Goal: Task Accomplishment & Management: Complete application form

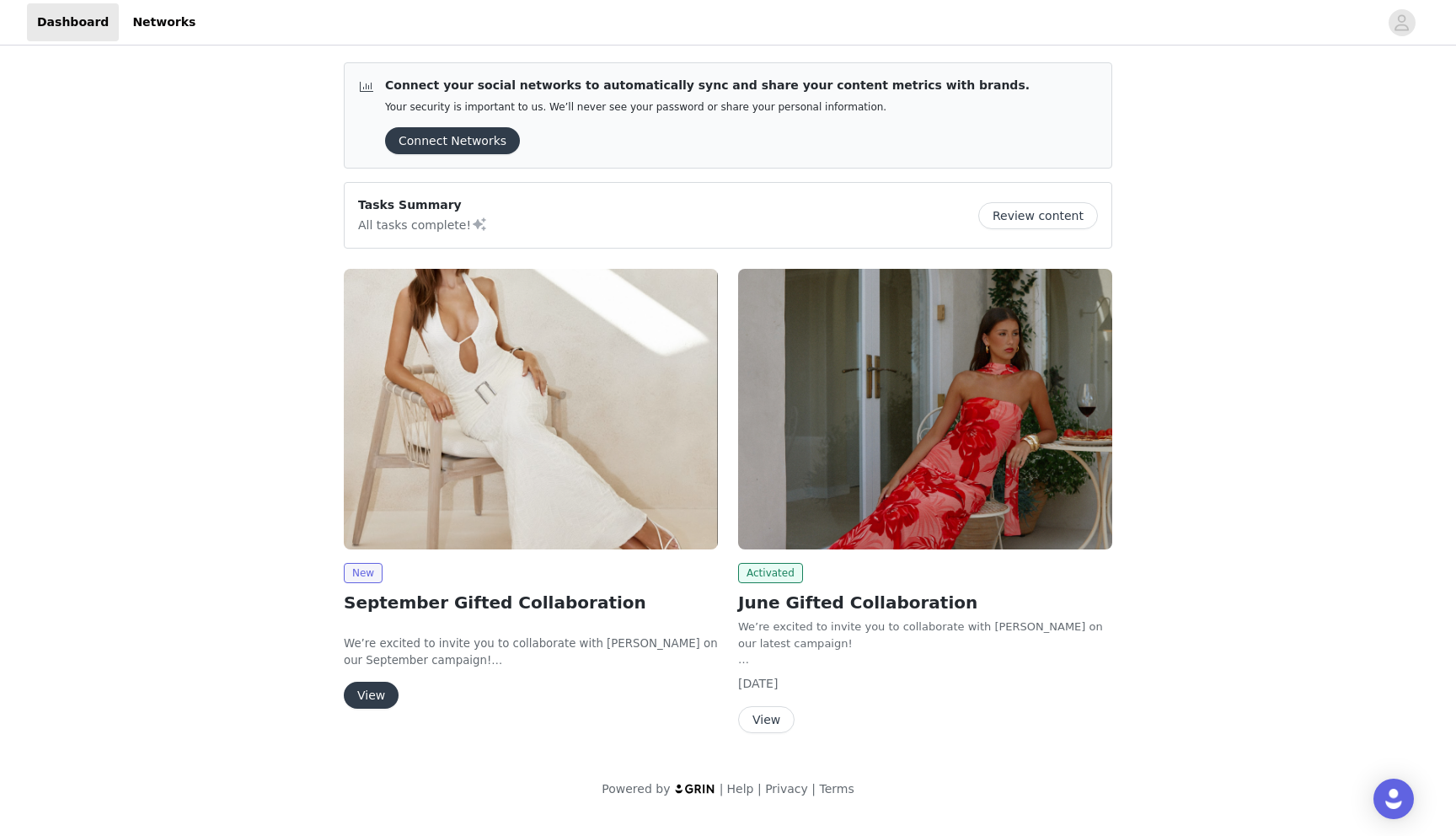
click at [375, 690] on button "View" at bounding box center [370, 695] width 54 height 27
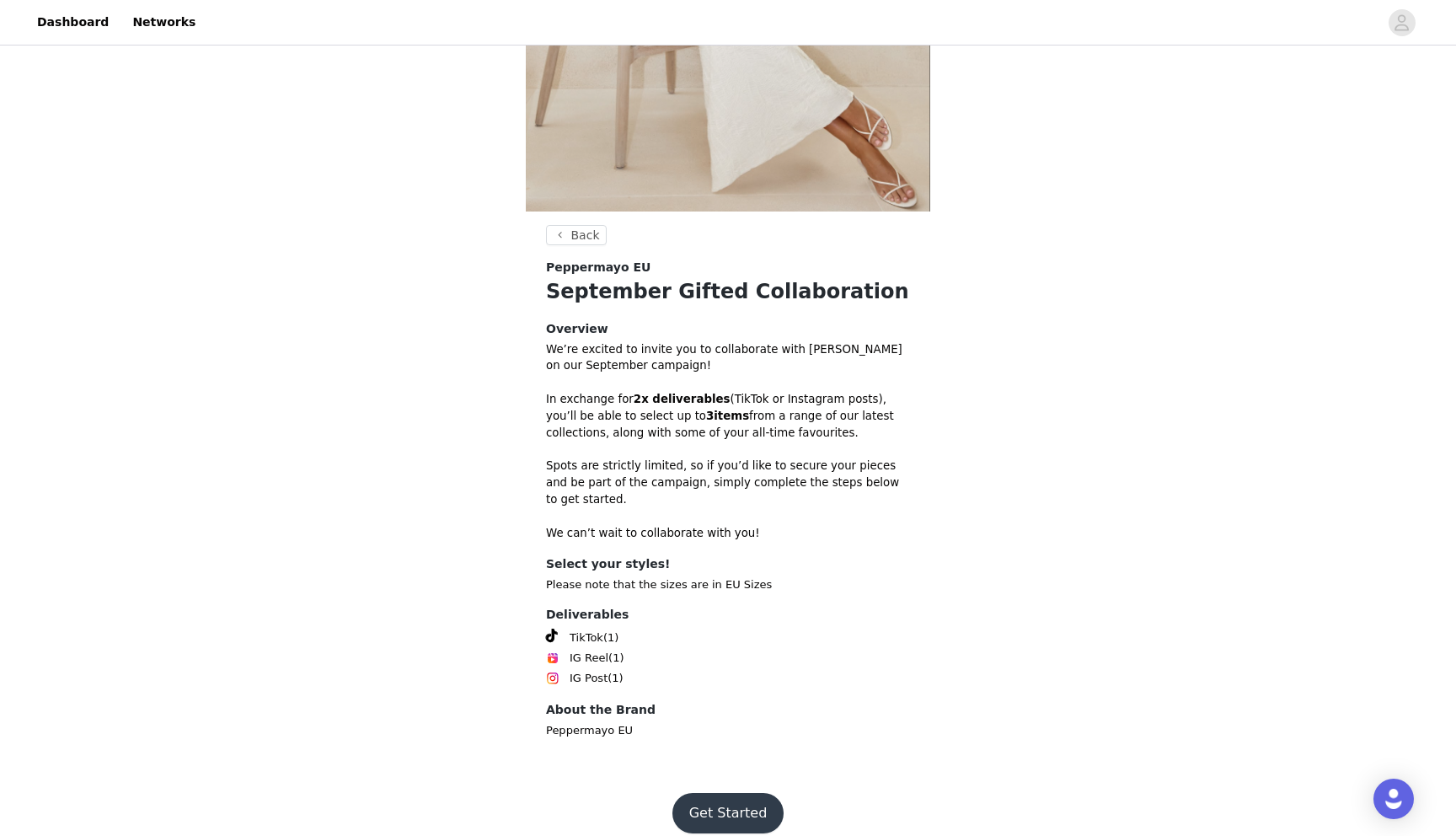
scroll to position [303, 0]
click at [724, 807] on button "Get Started" at bounding box center [728, 812] width 112 height 40
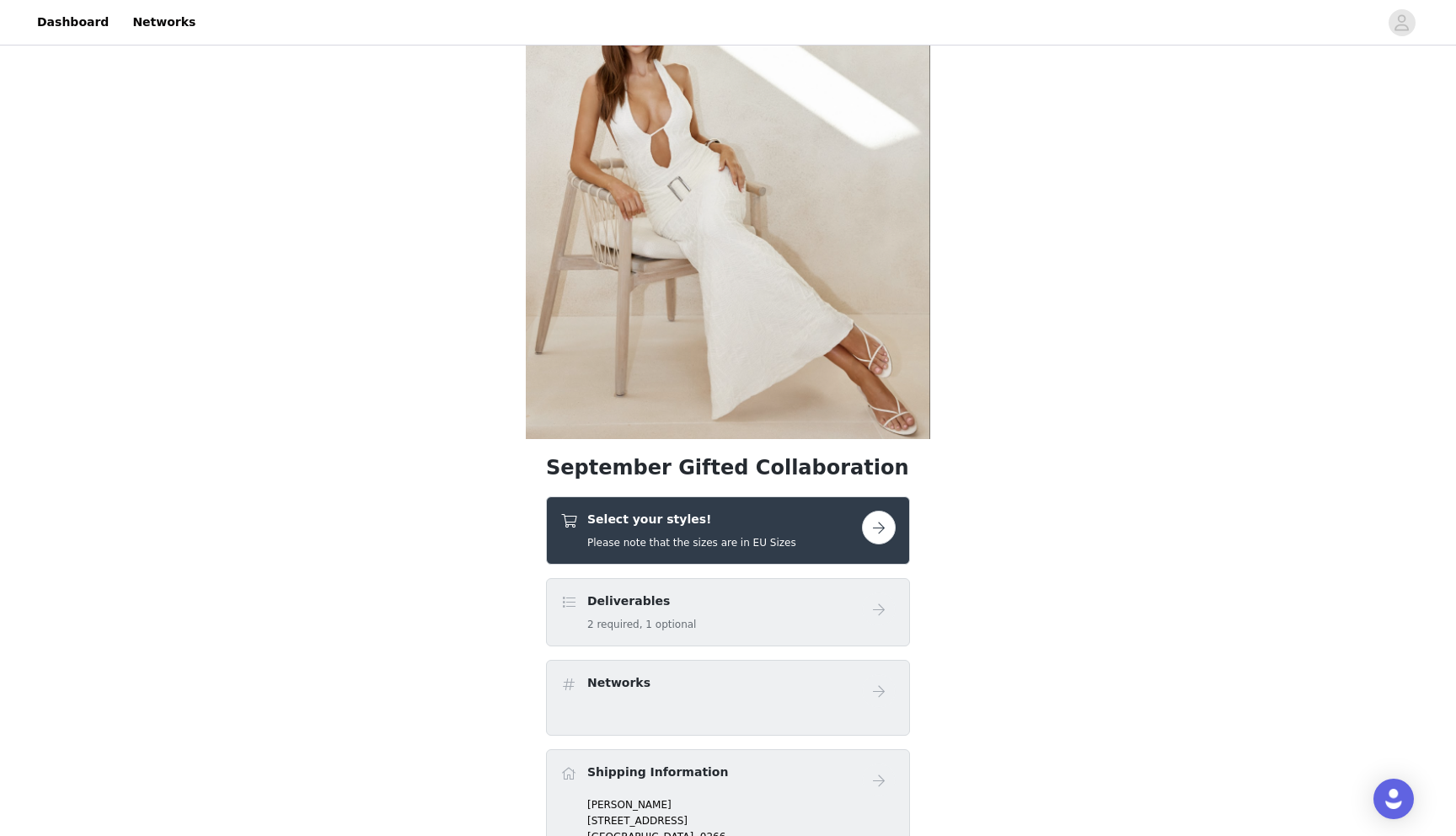
scroll to position [111, 0]
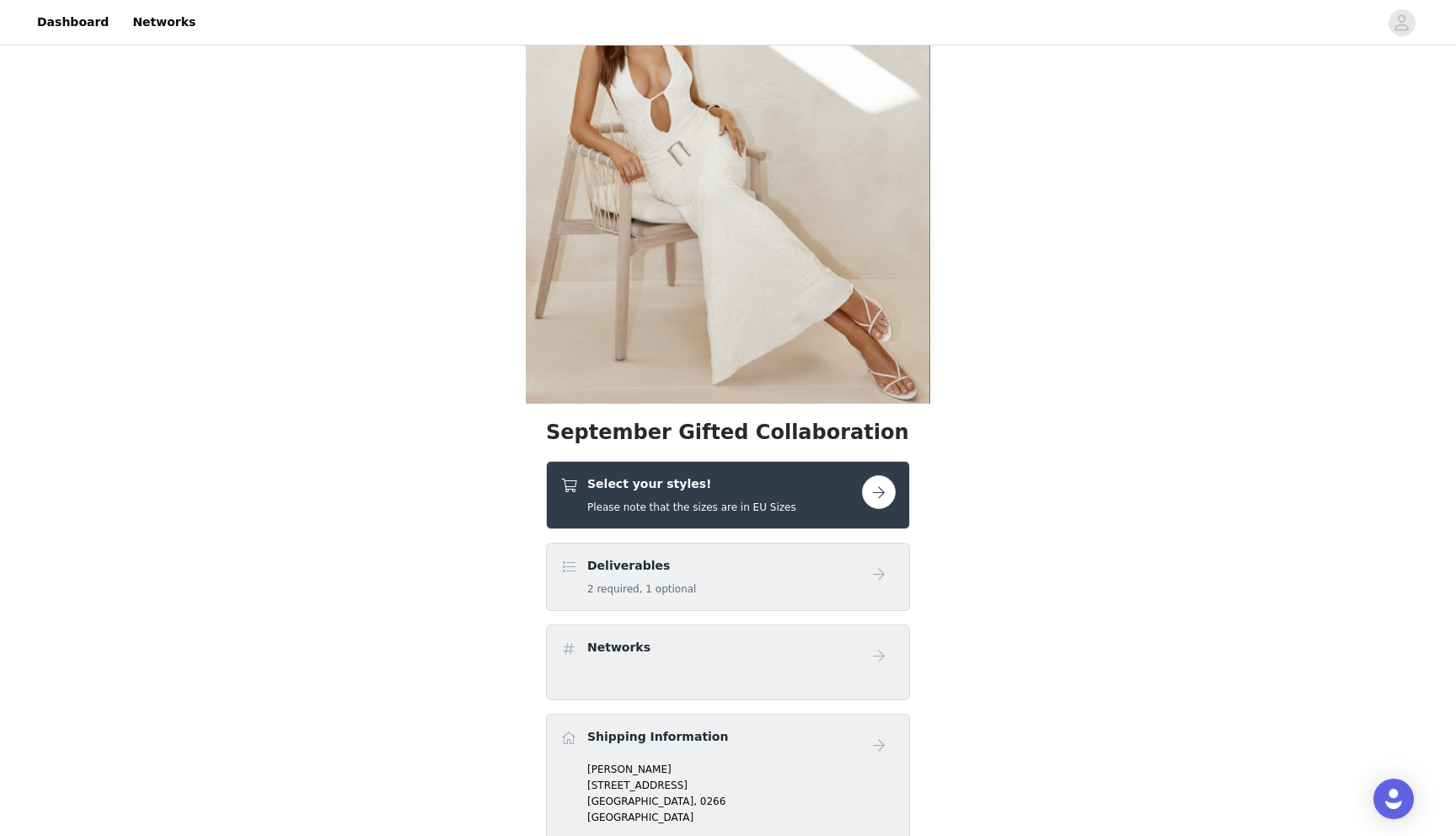
click at [881, 490] on button "button" at bounding box center [879, 492] width 34 height 34
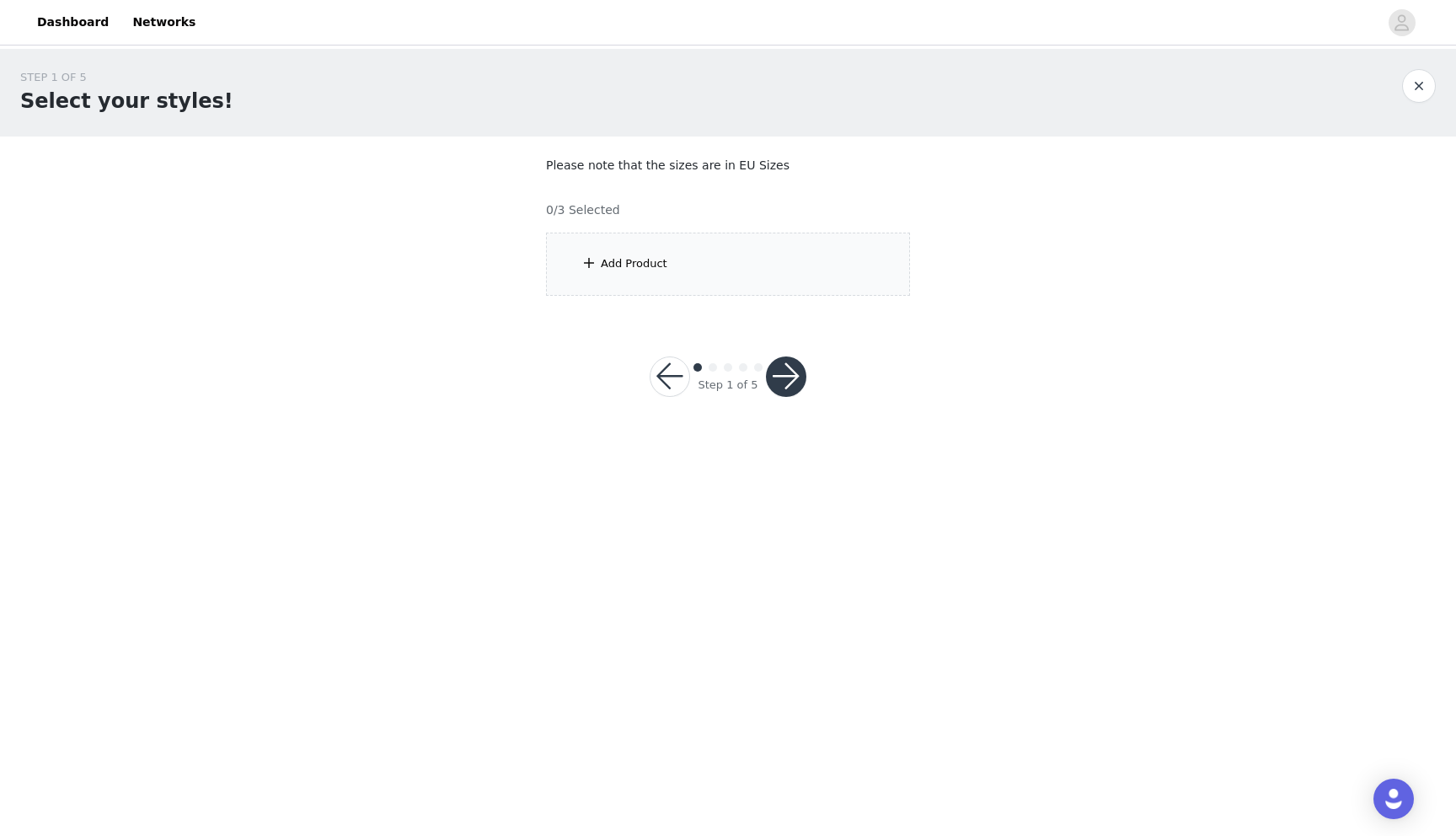
click at [612, 265] on div "Add Product" at bounding box center [633, 263] width 67 height 17
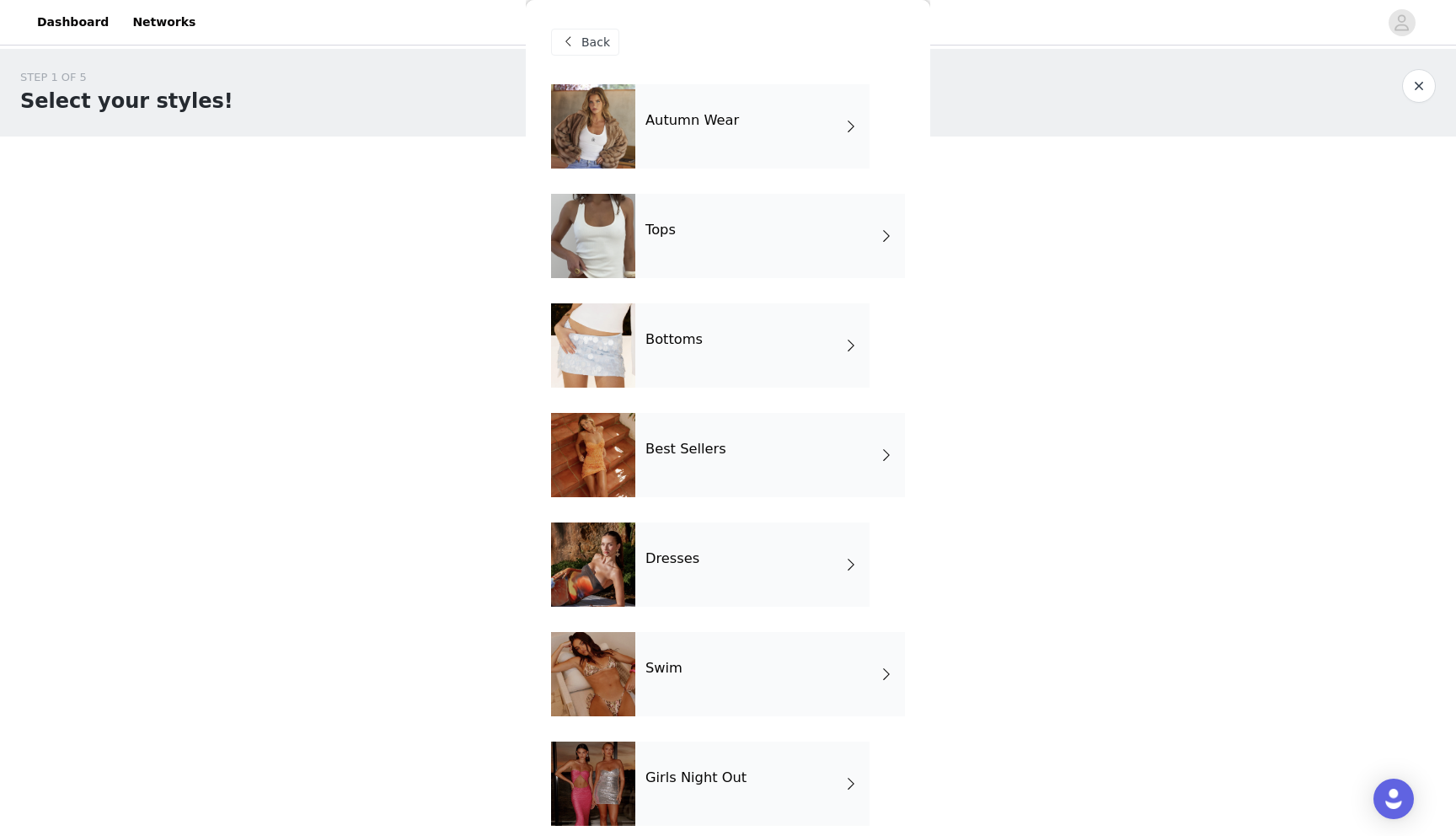
click at [763, 137] on div "Autumn Wear" at bounding box center [752, 126] width 234 height 84
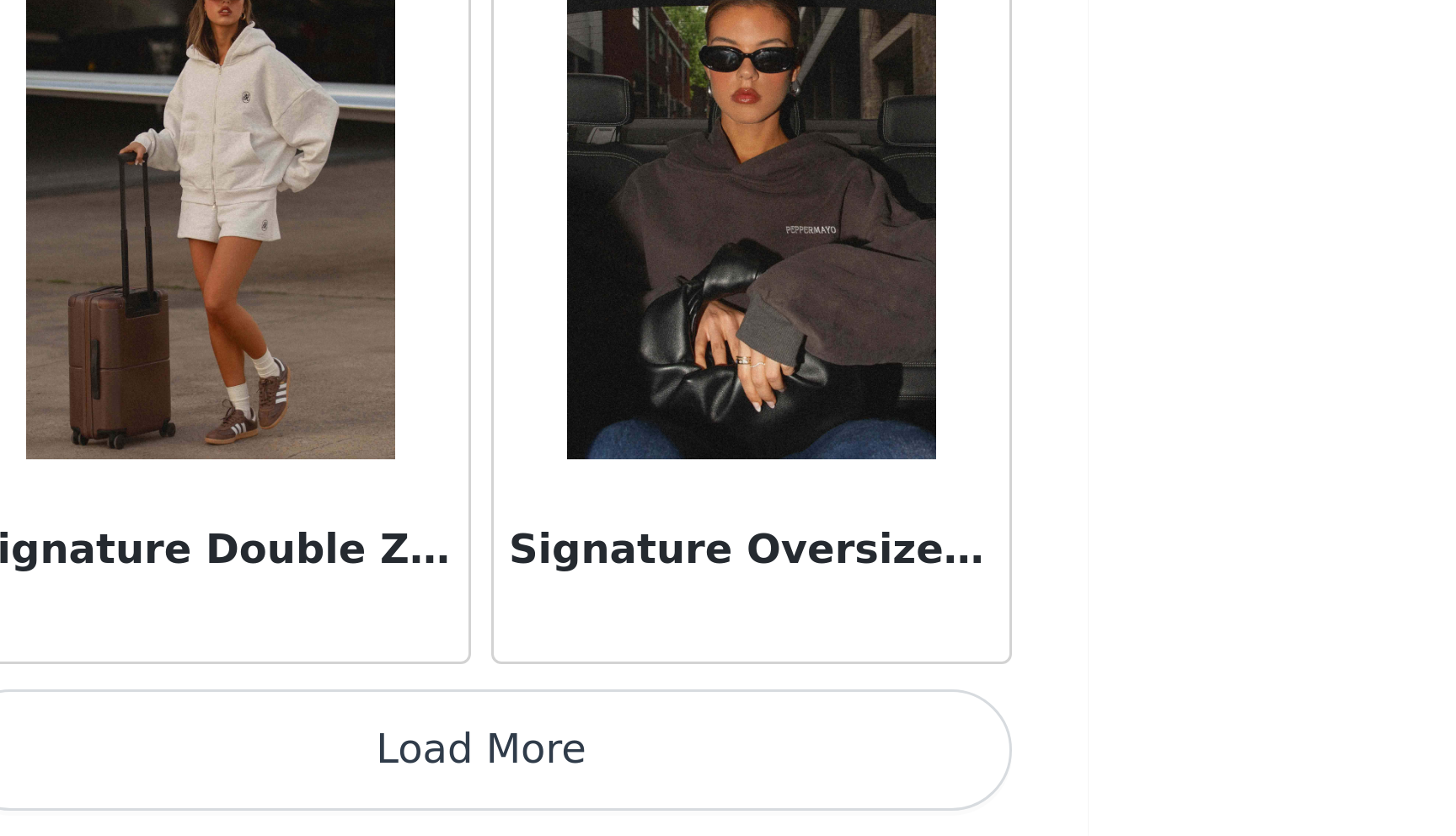
click at [770, 799] on button "Load More" at bounding box center [727, 807] width 354 height 40
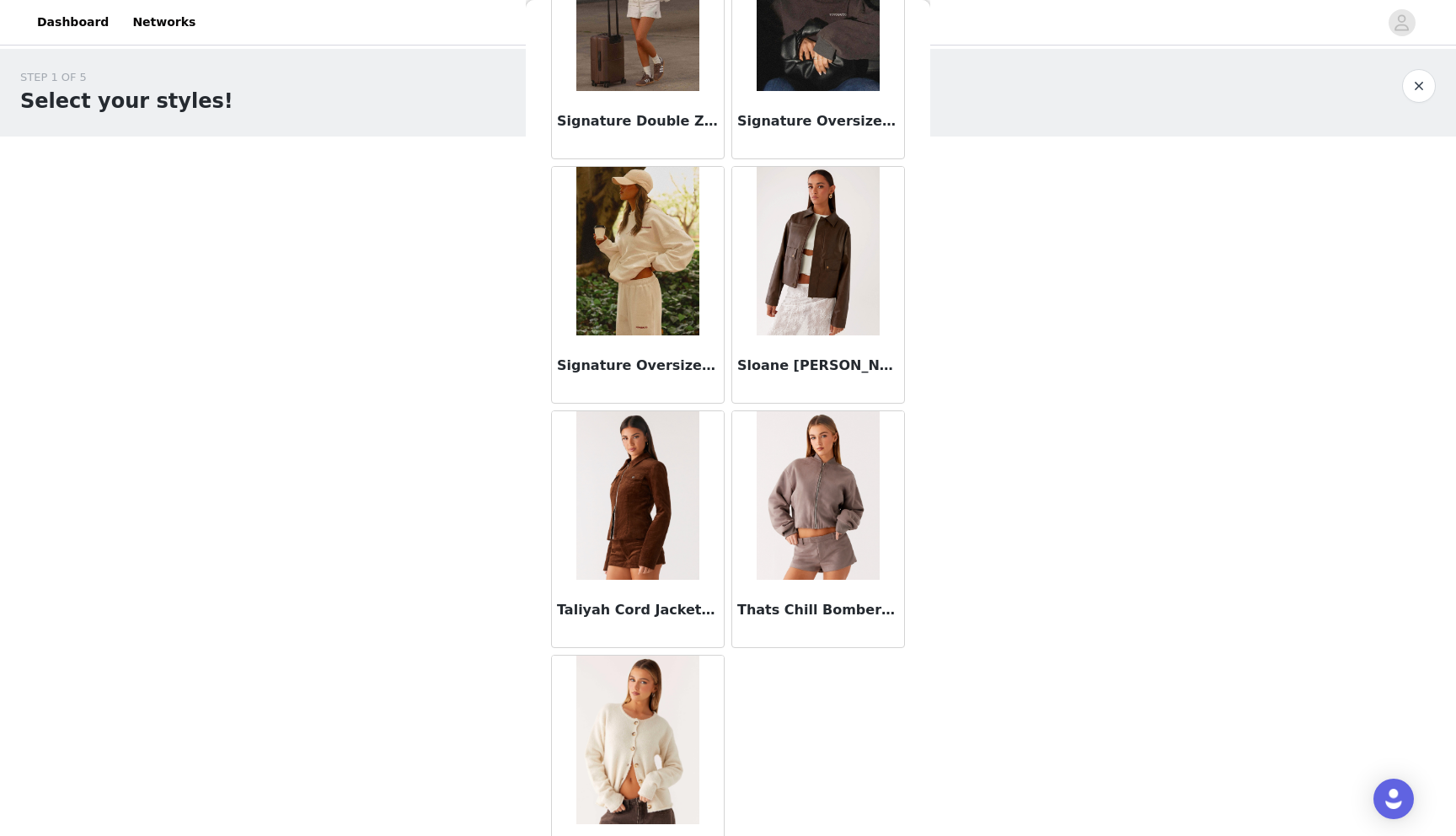
scroll to position [2421, 0]
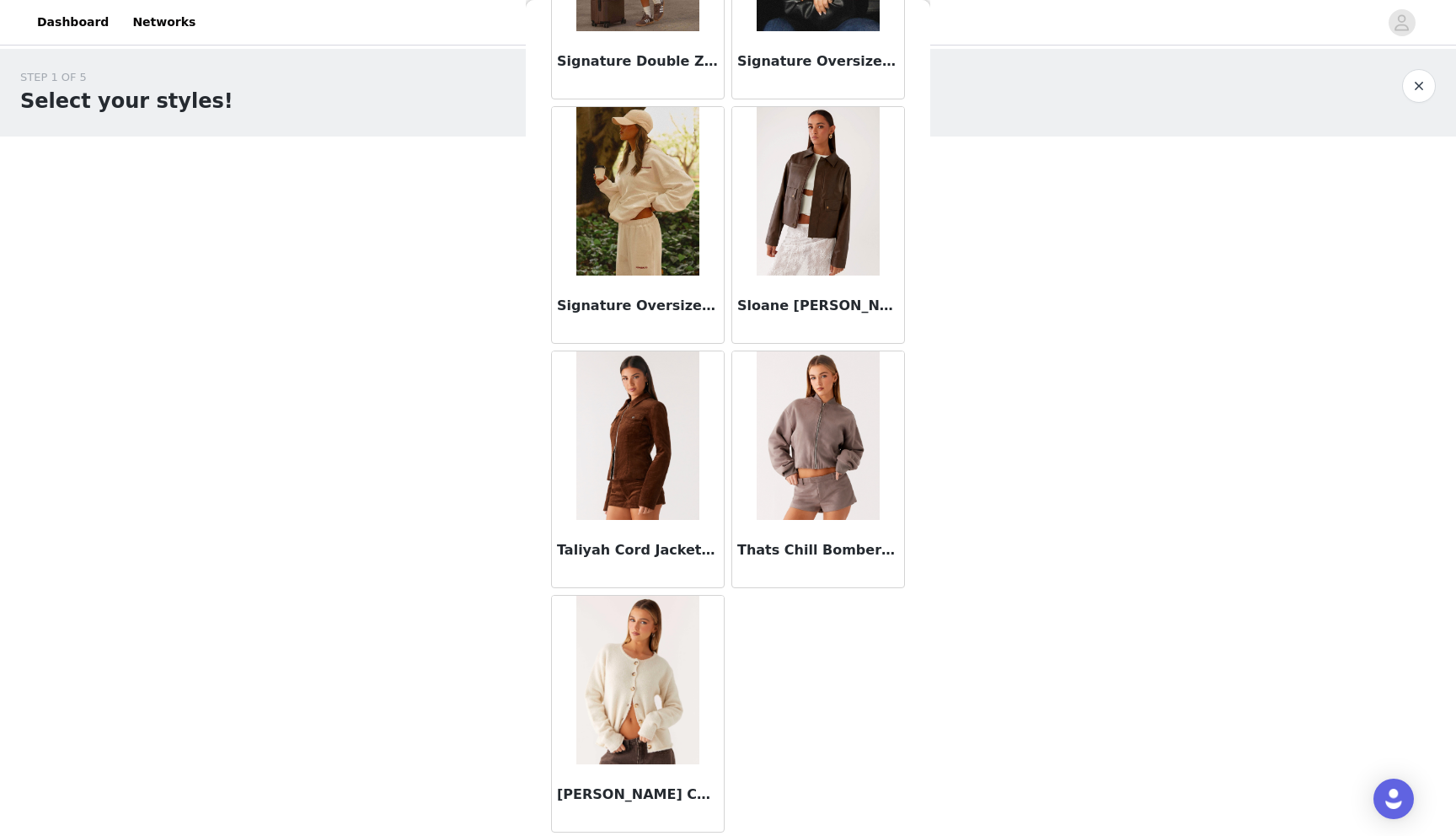
click at [832, 464] on img at bounding box center [817, 435] width 122 height 169
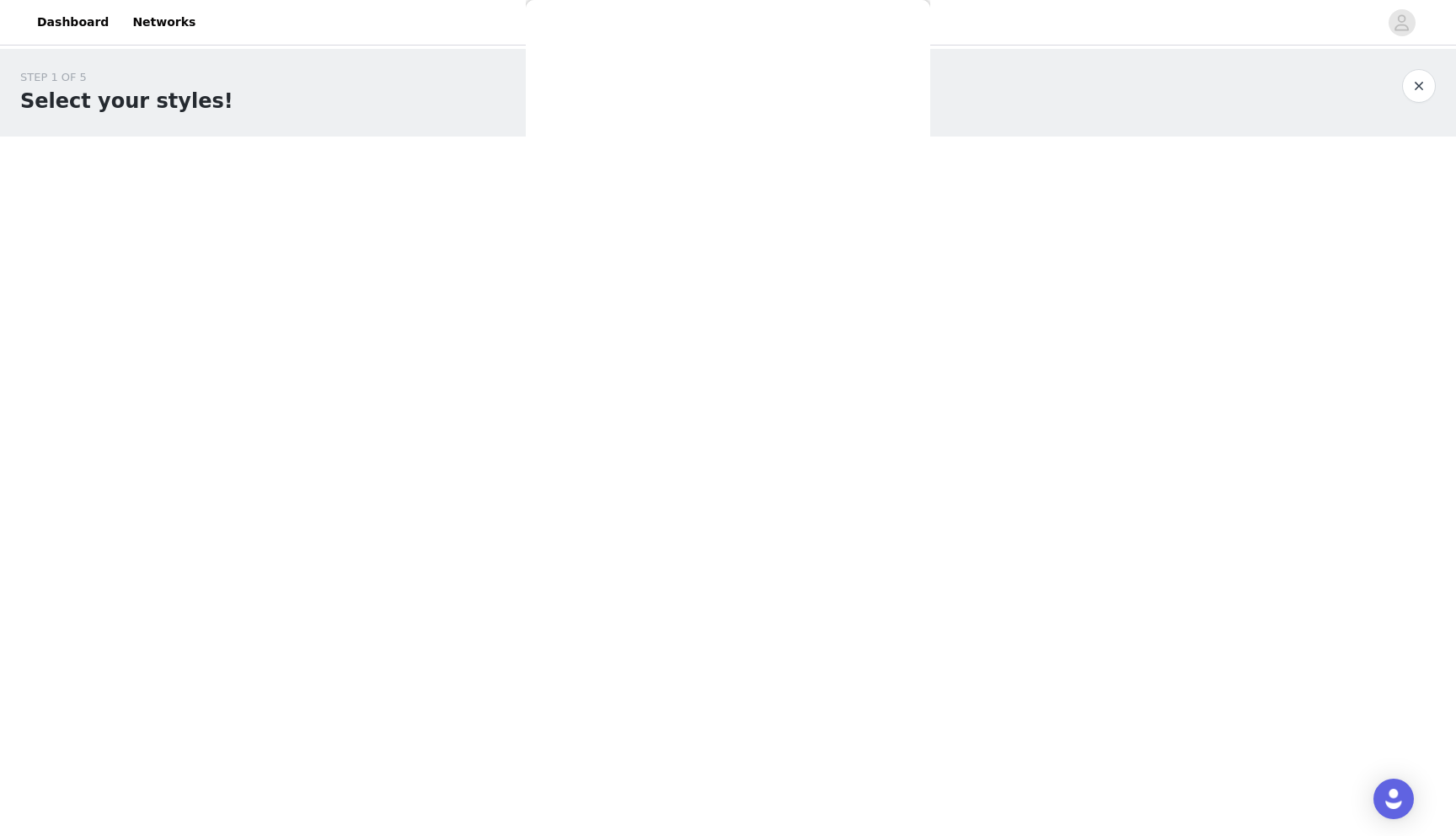
scroll to position [0, 0]
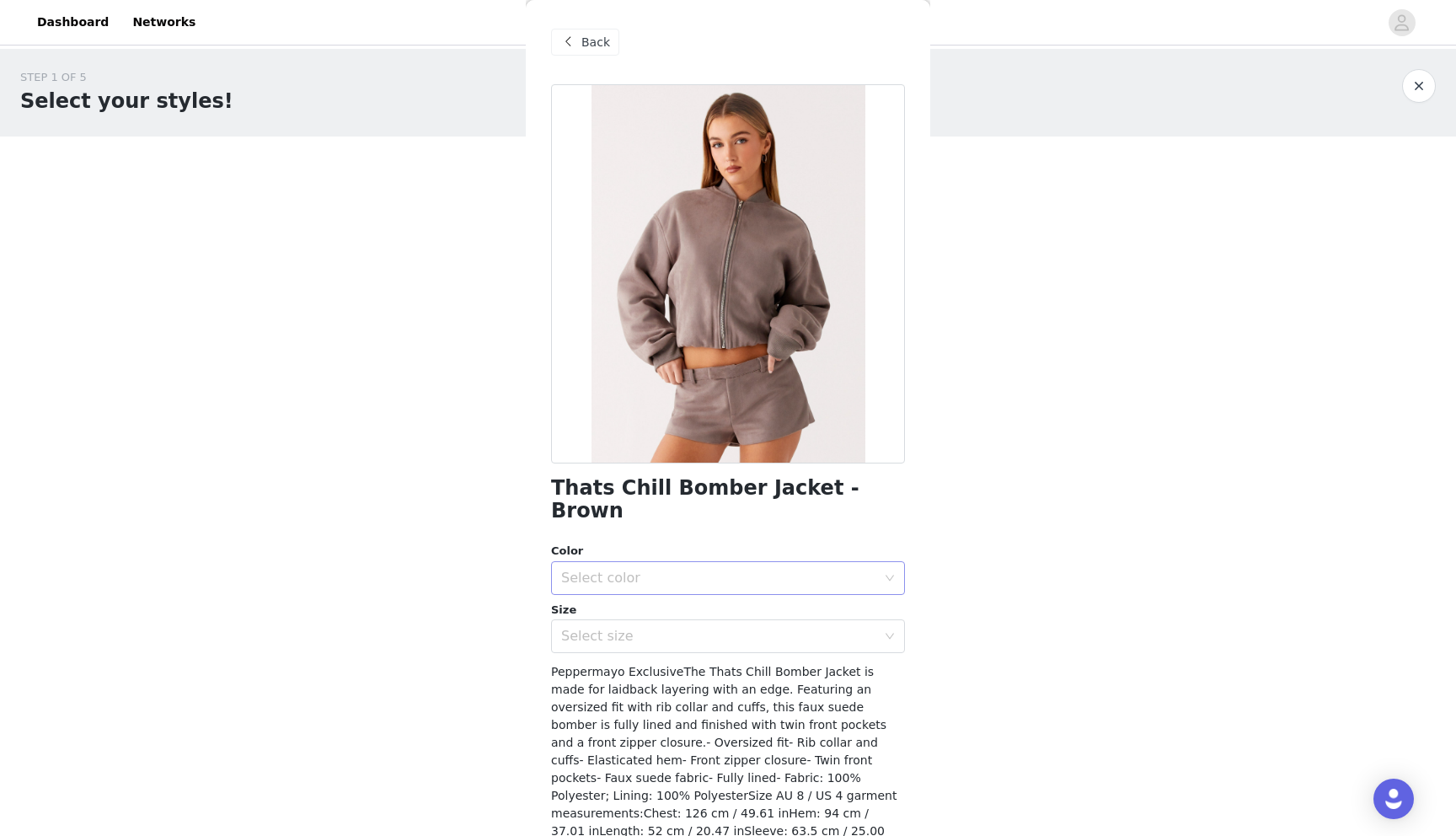
click at [719, 569] on div "Select color" at bounding box center [718, 577] width 315 height 17
click at [691, 587] on li "Brown" at bounding box center [727, 592] width 354 height 27
click at [686, 627] on div "Select size" at bounding box center [718, 635] width 315 height 17
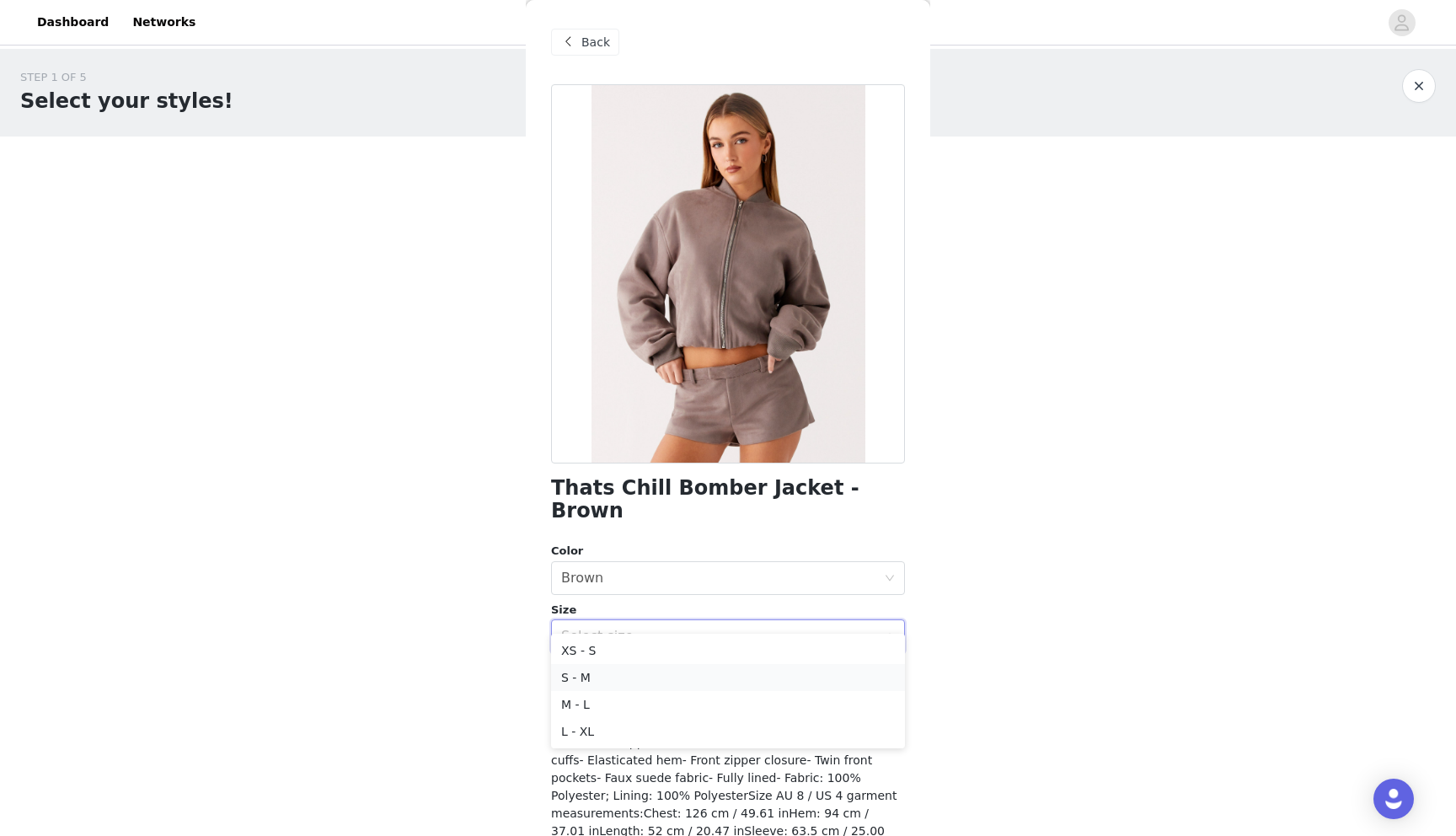
click at [632, 675] on li "S - M" at bounding box center [727, 677] width 354 height 27
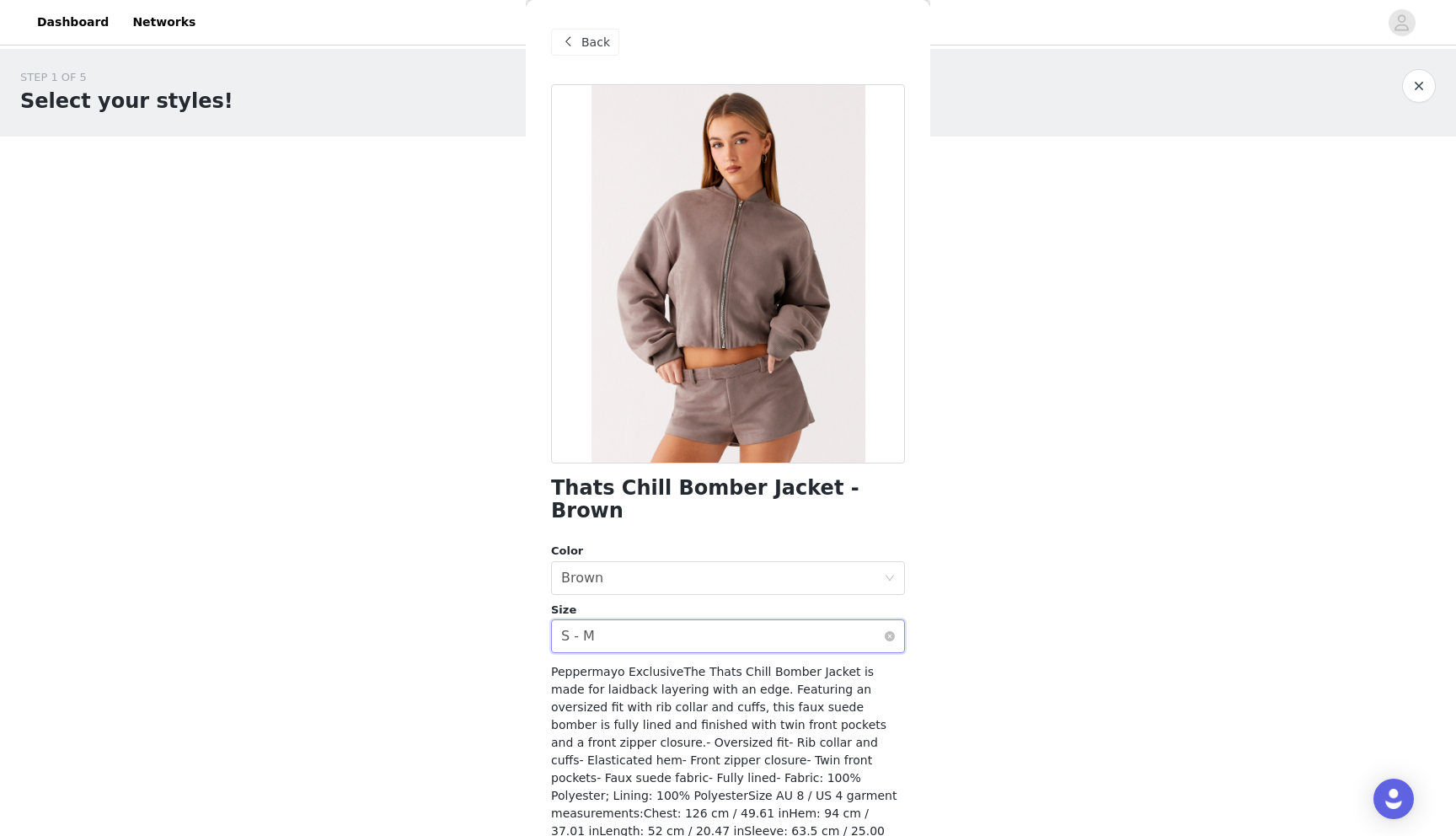
click at [625, 620] on div "Select size S - M" at bounding box center [723, 636] width 323 height 32
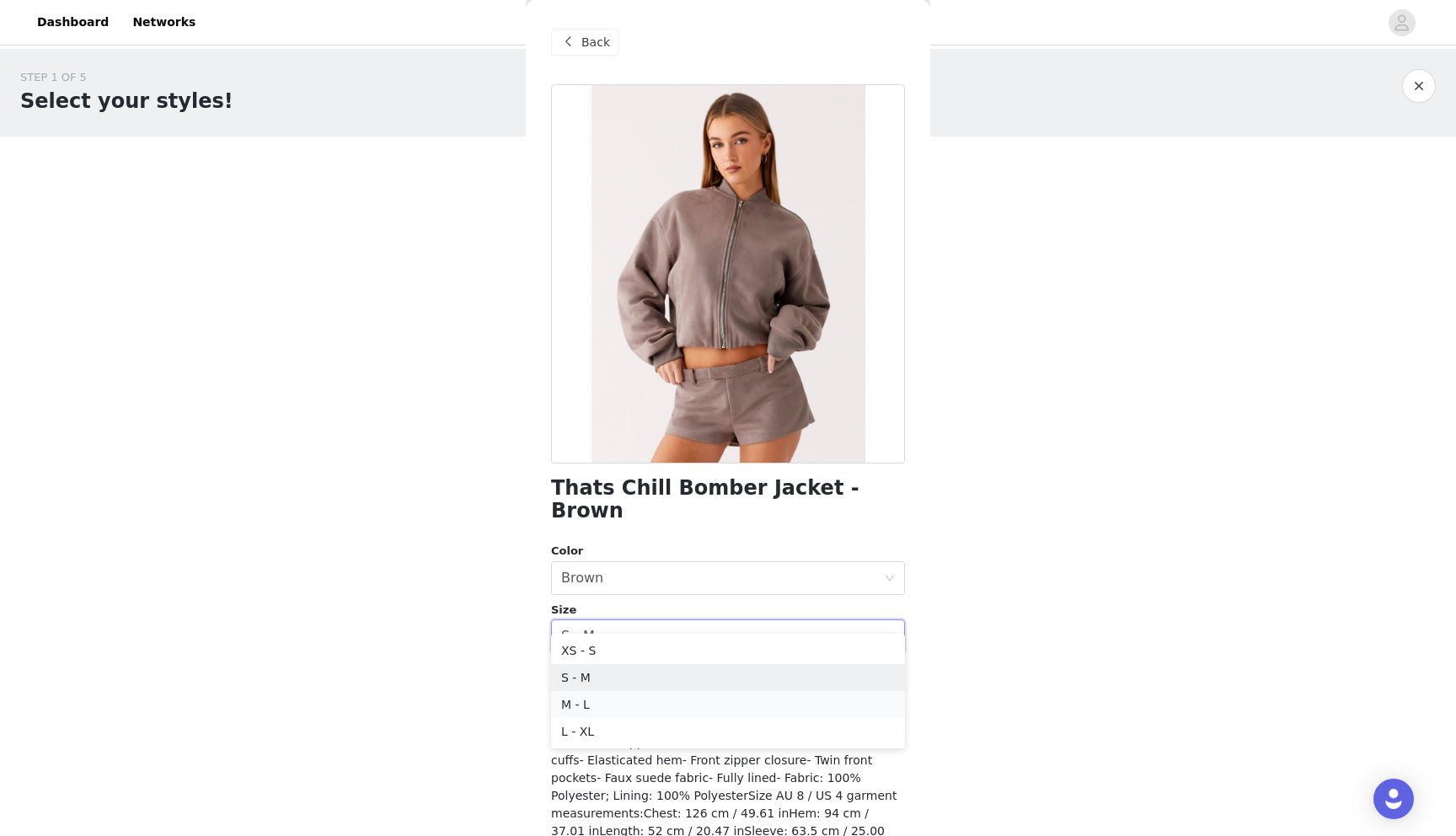
click at [603, 714] on li "M - L" at bounding box center [727, 704] width 354 height 27
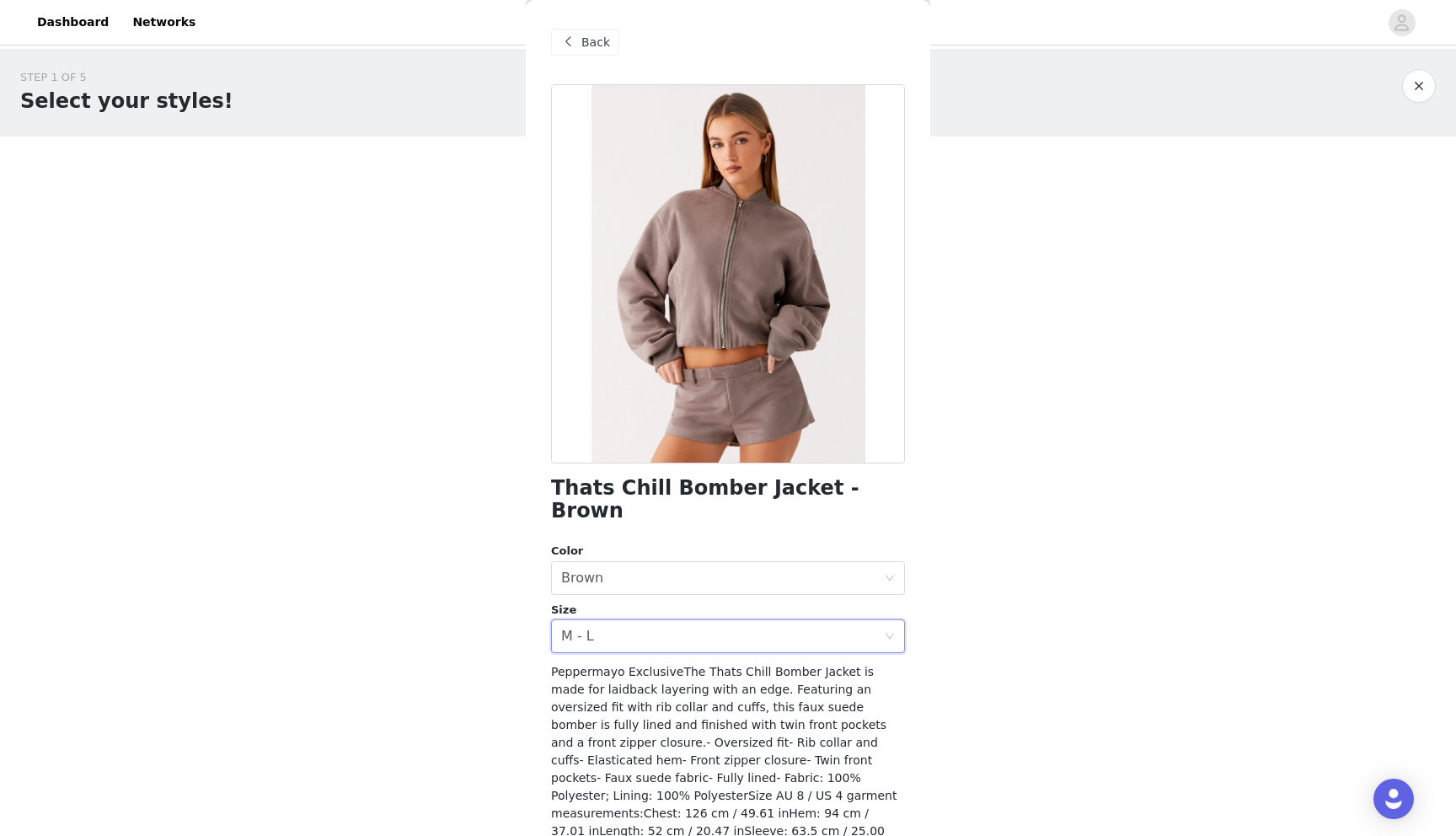
scroll to position [53, 0]
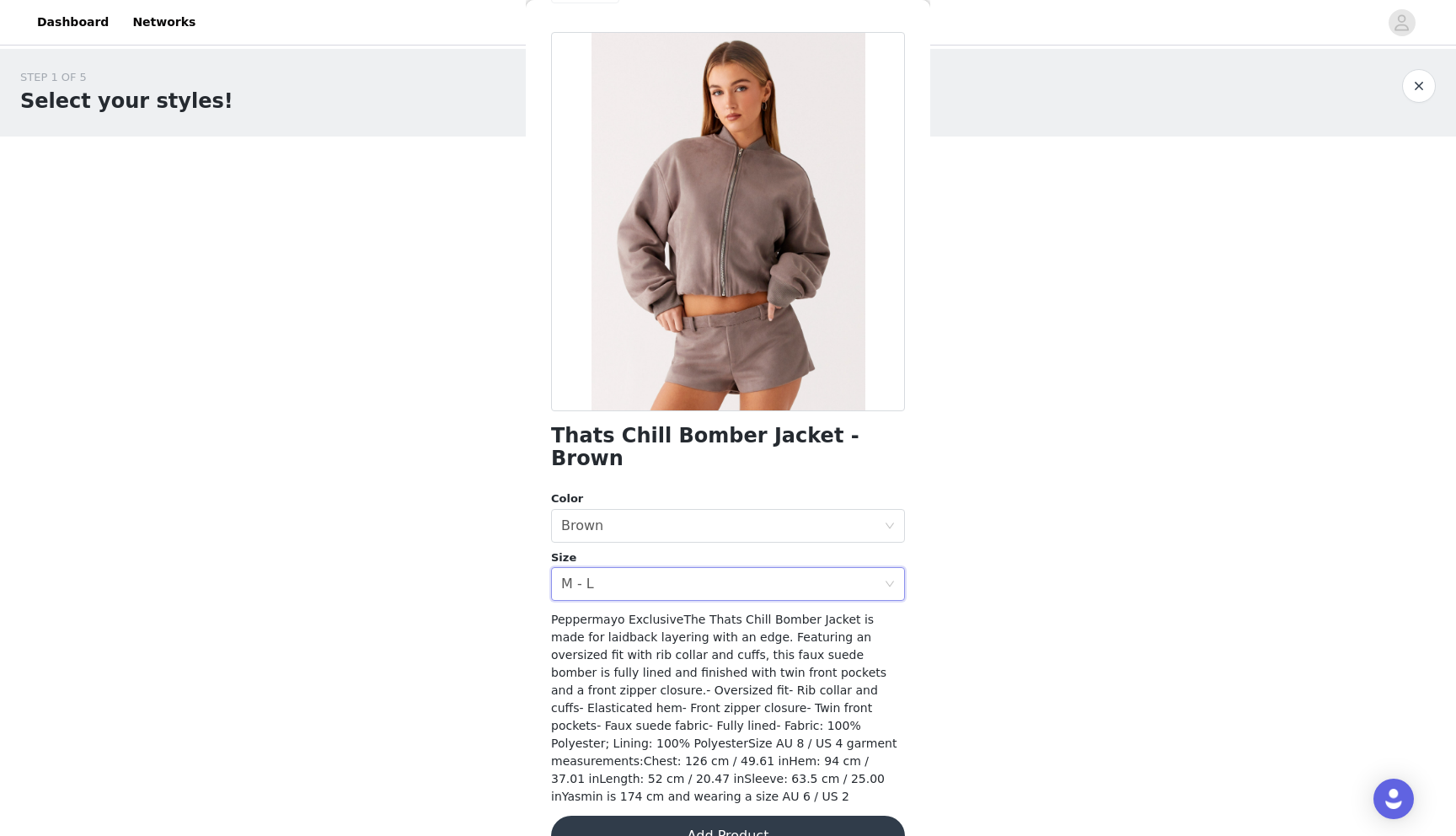
click at [701, 815] on button "Add Product" at bounding box center [727, 835] width 354 height 40
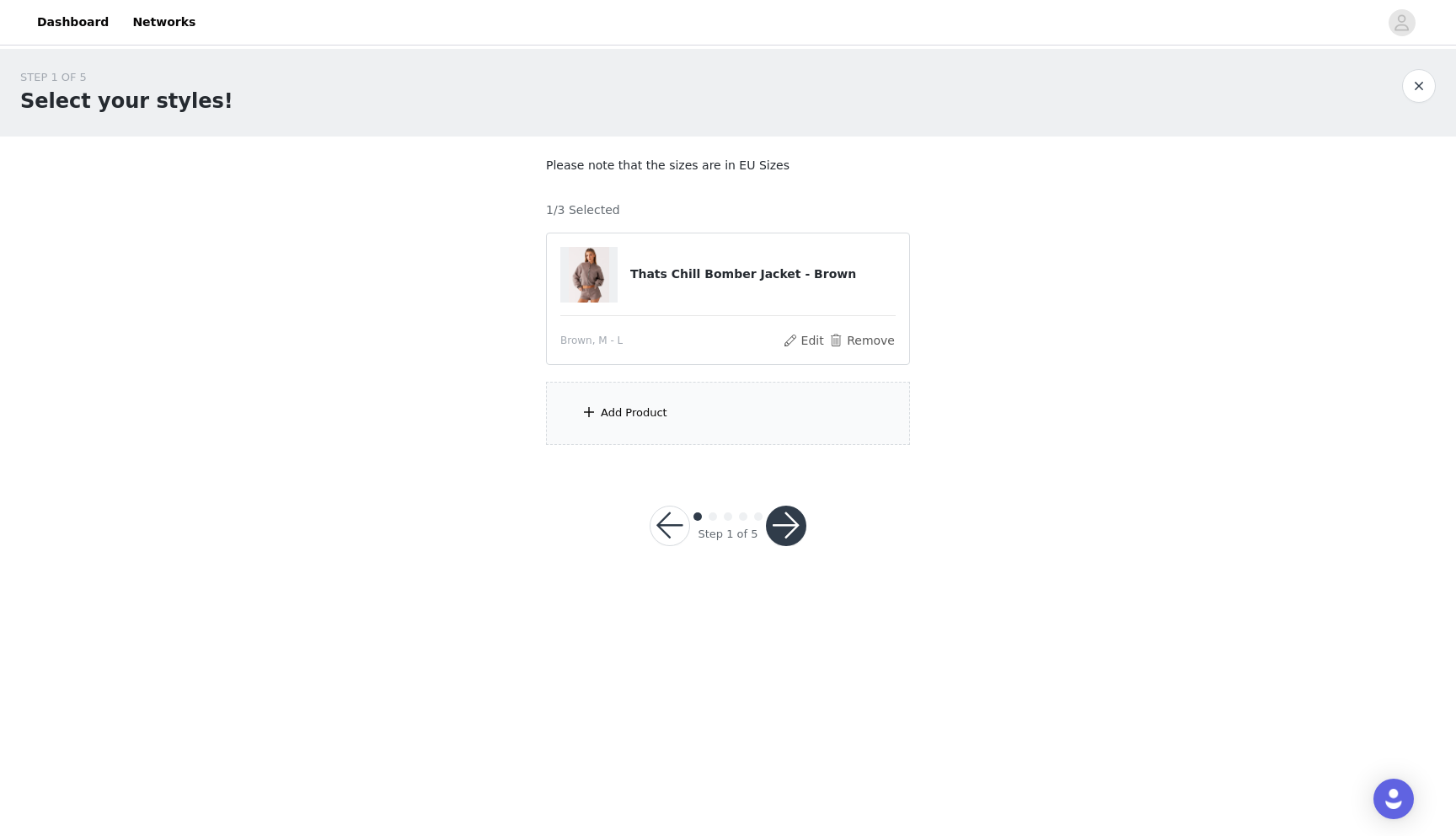
click at [627, 407] on div "Add Product" at bounding box center [633, 412] width 67 height 17
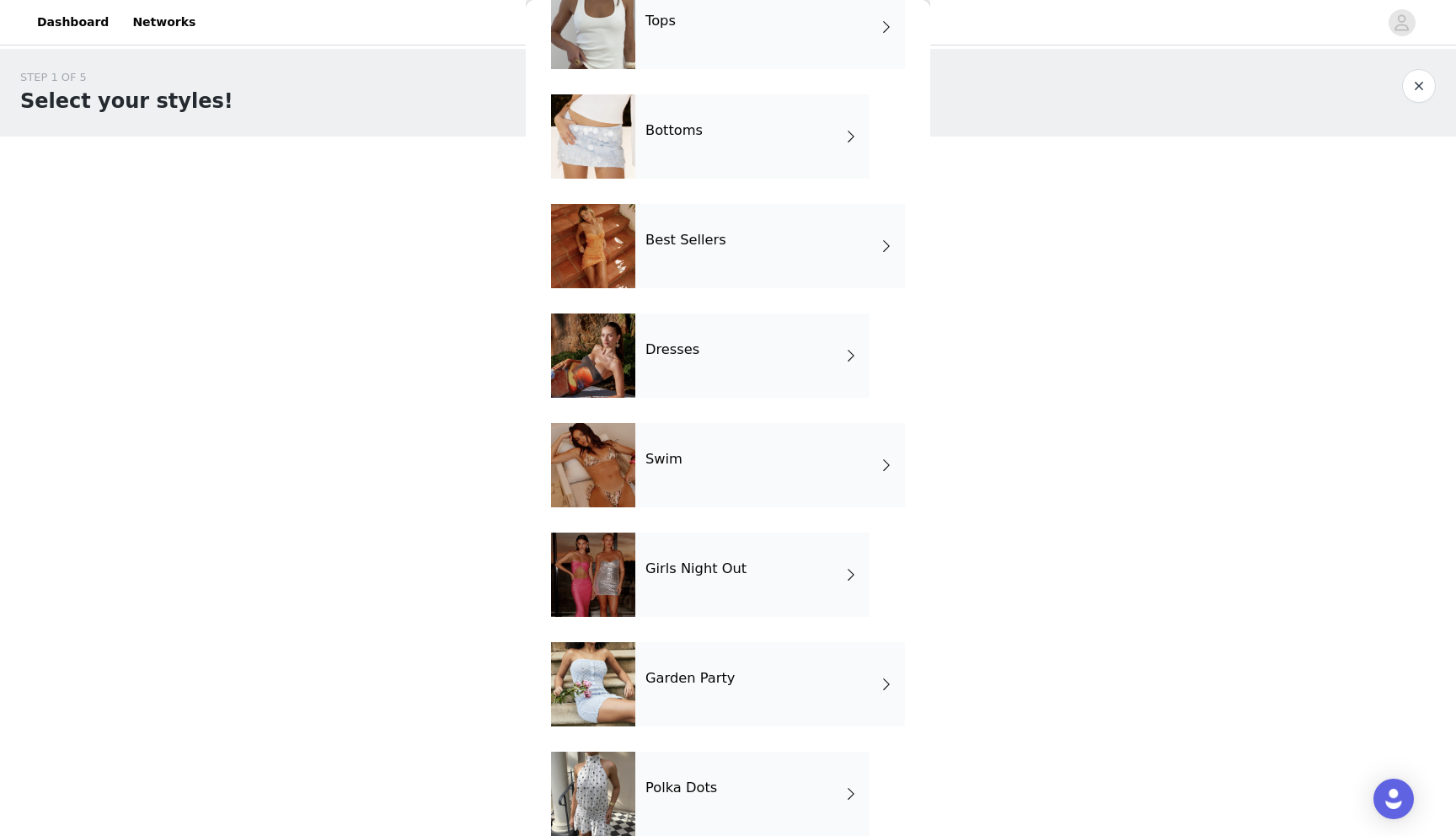
scroll to position [234, 0]
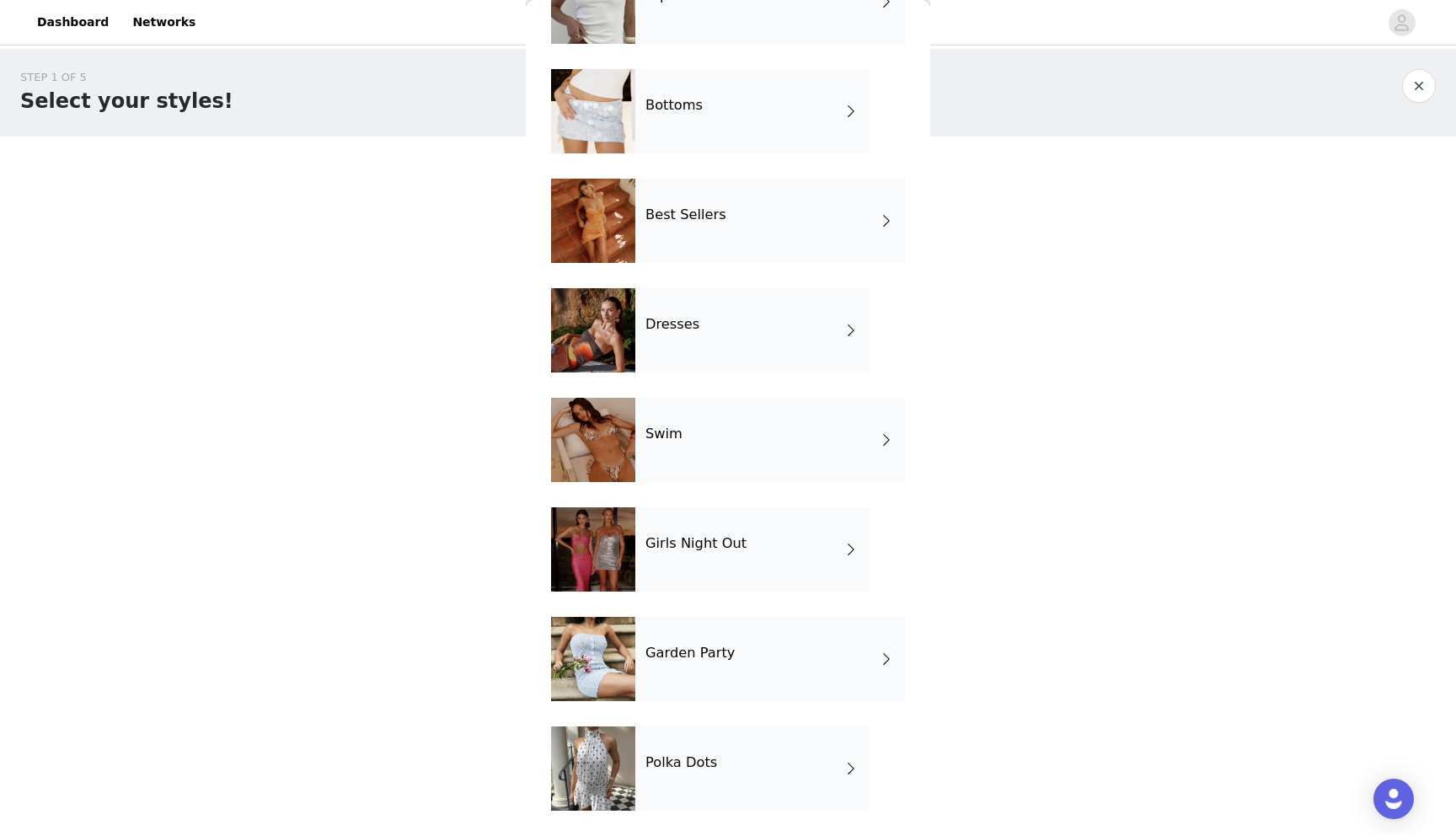
click at [722, 779] on div "Polka Dots" at bounding box center [752, 768] width 234 height 84
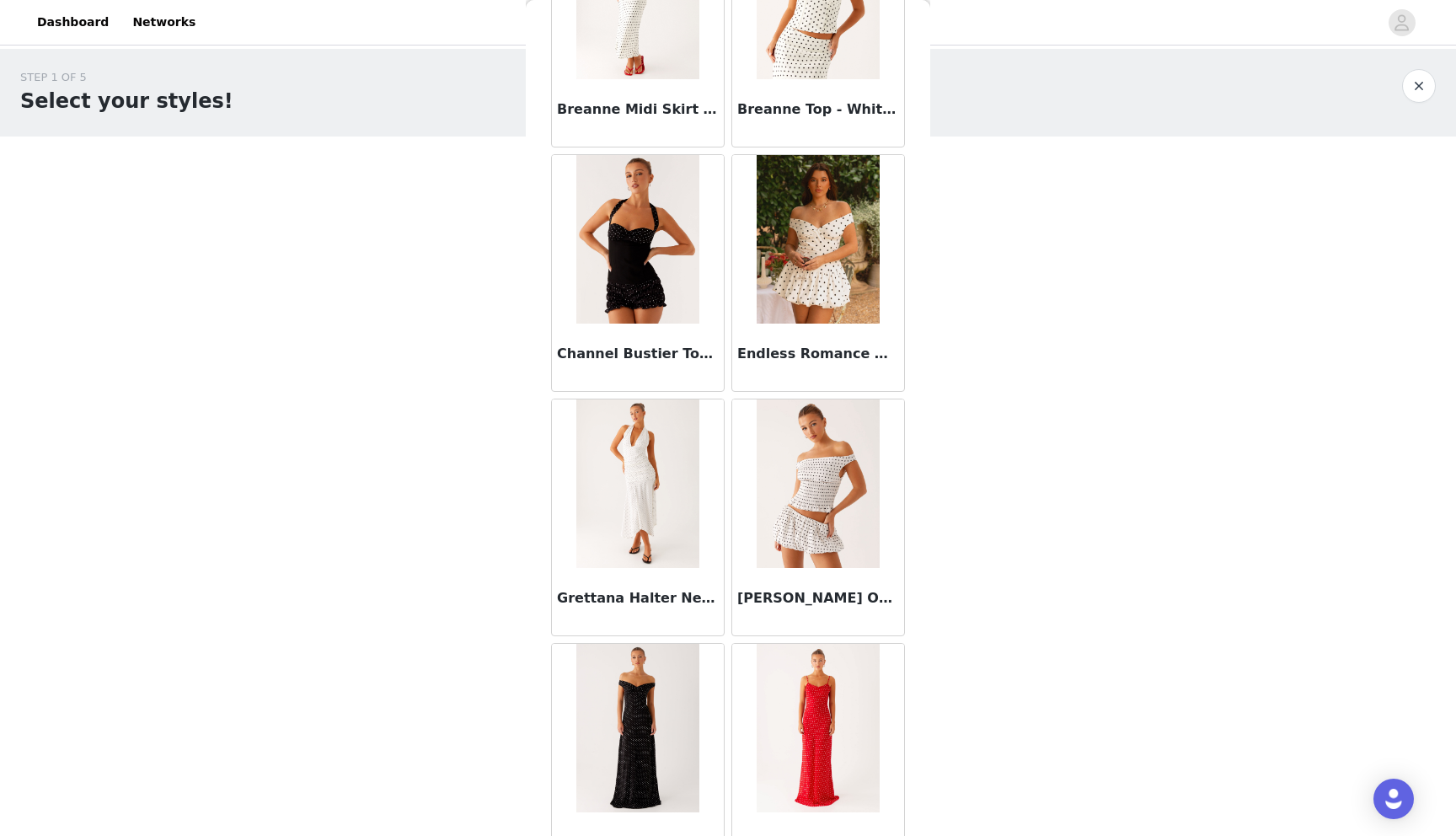
scroll to position [0, 0]
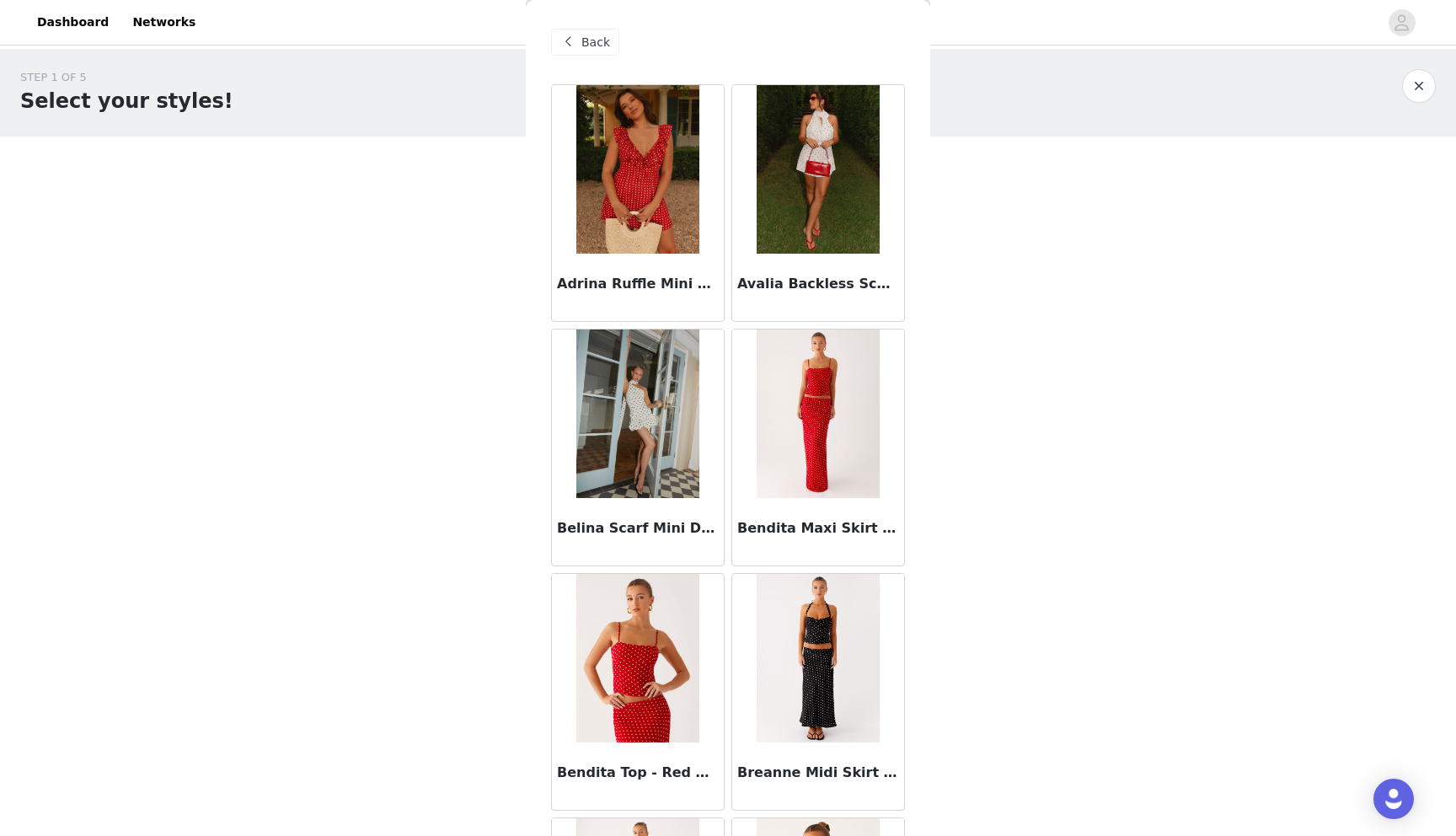
click at [575, 37] on span at bounding box center [567, 42] width 21 height 21
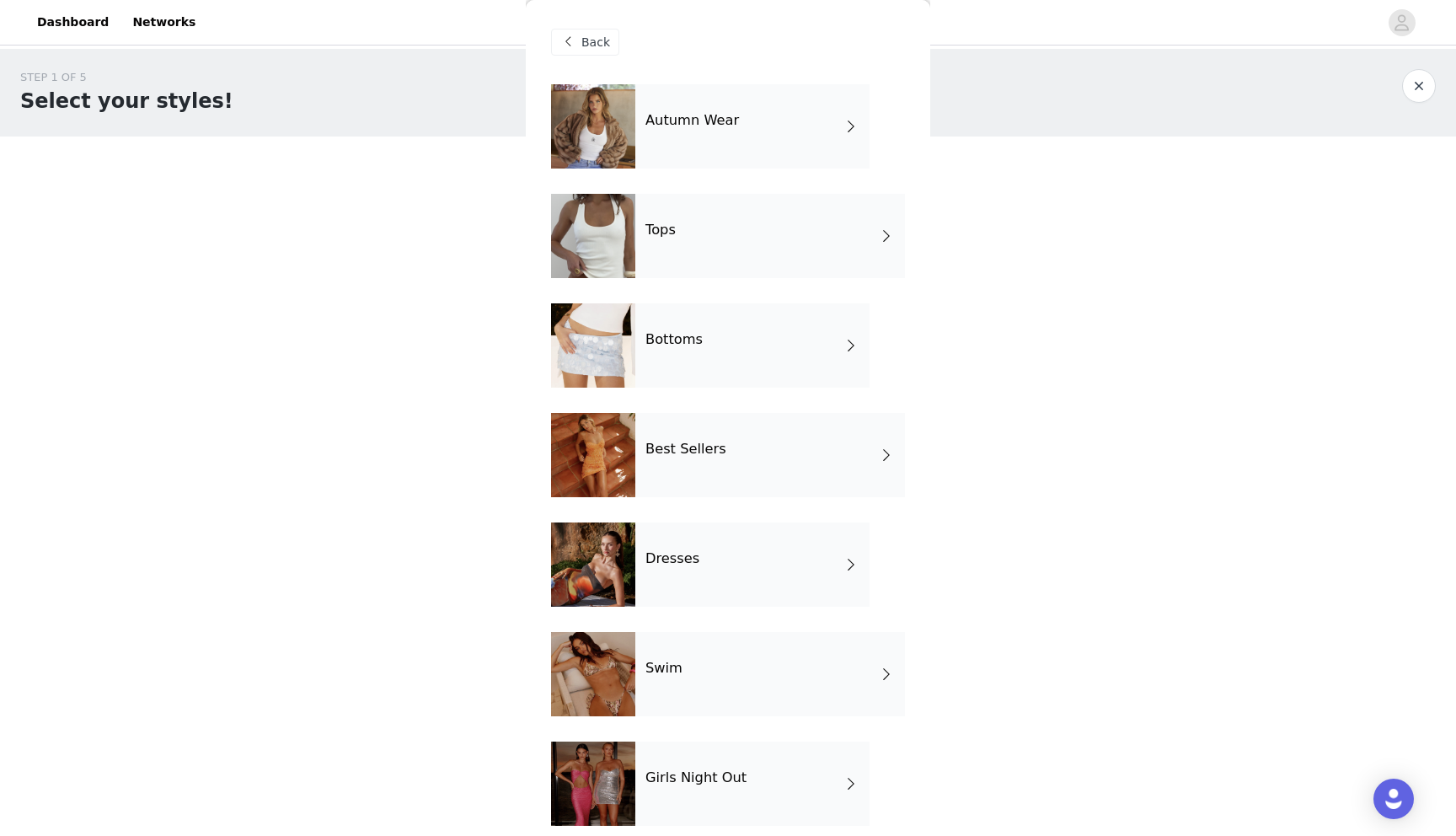
click at [724, 339] on div "Bottoms" at bounding box center [752, 345] width 234 height 84
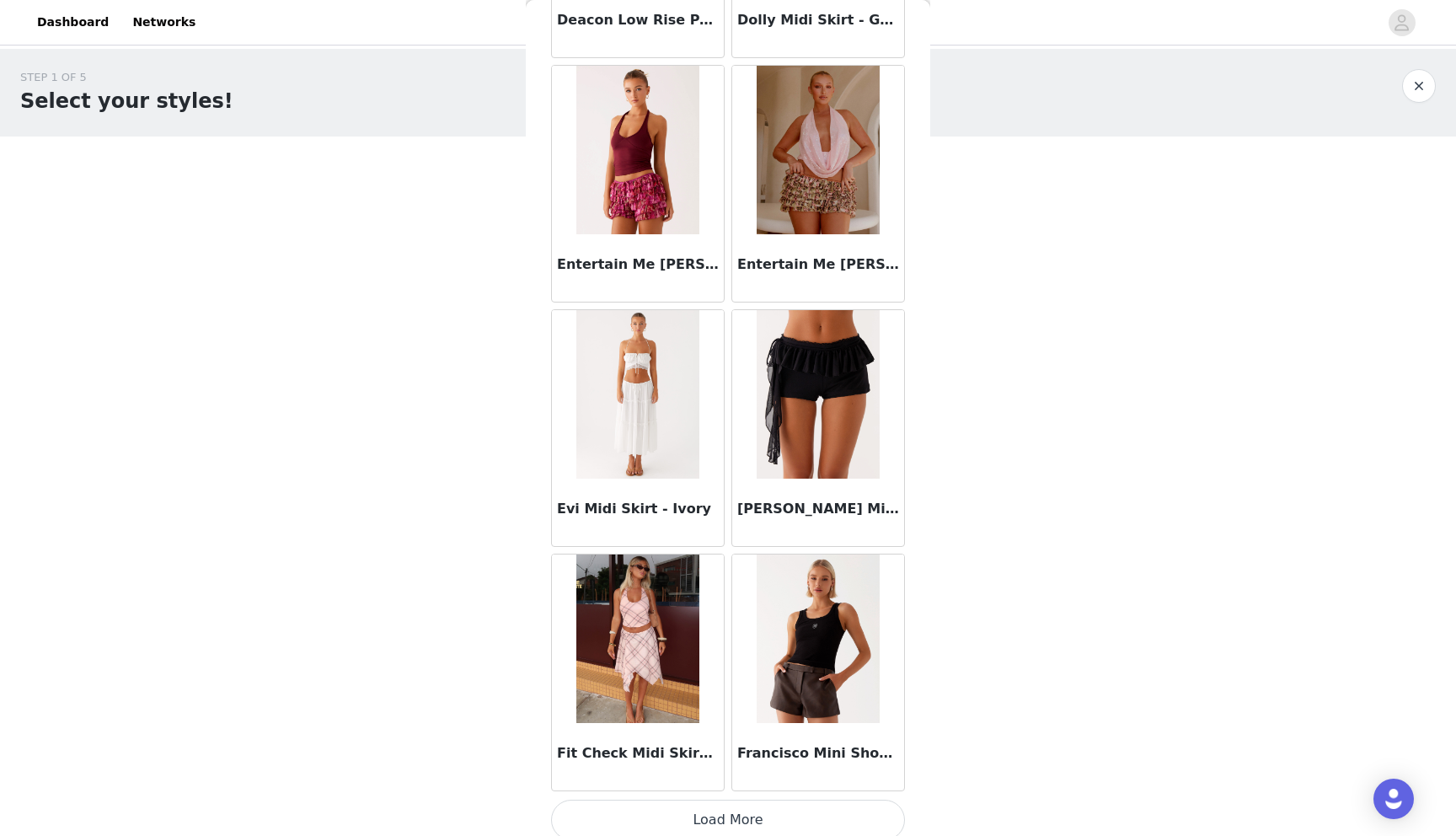
scroll to position [1742, 0]
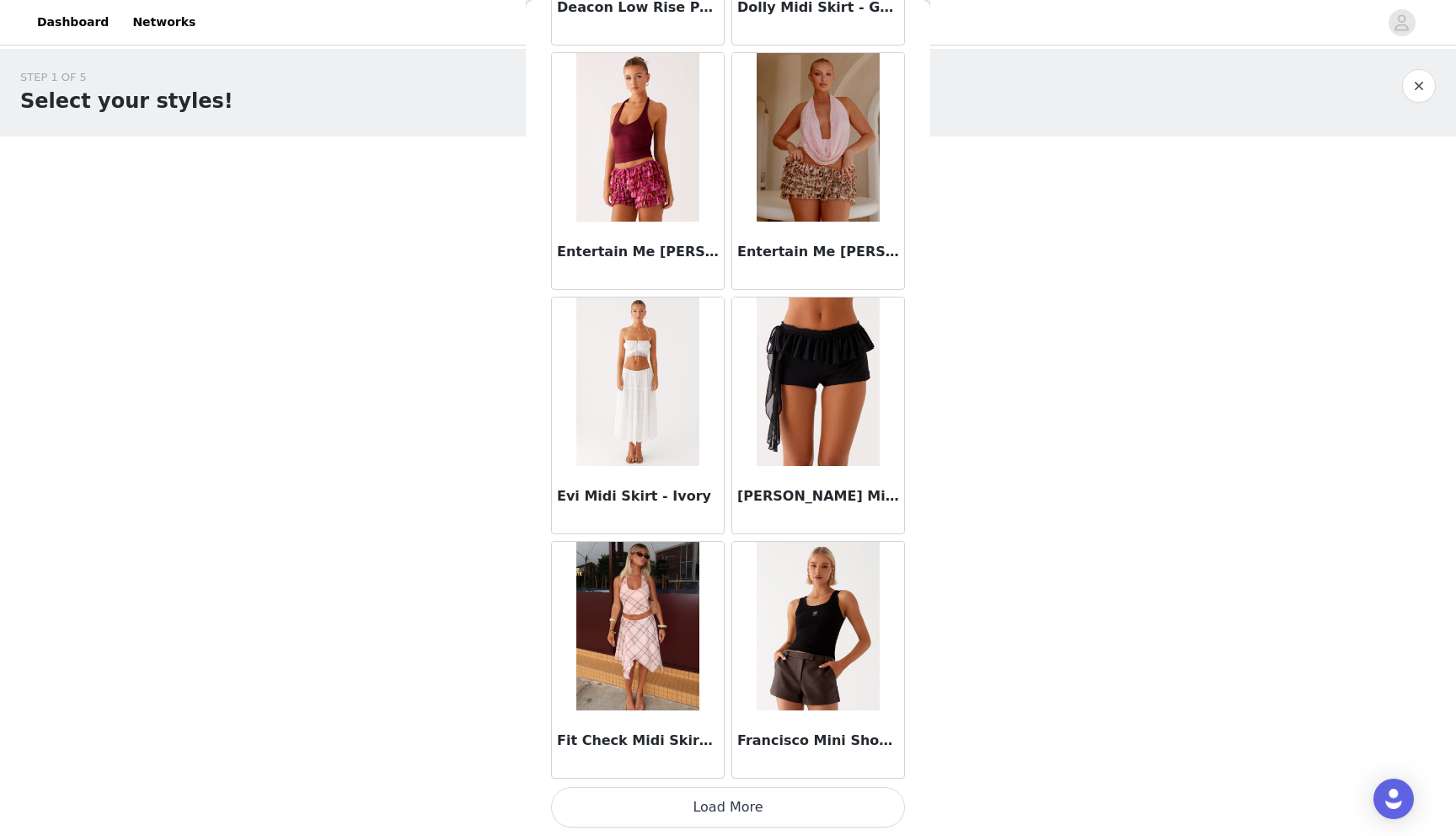
click at [708, 812] on button "Load More" at bounding box center [727, 807] width 354 height 40
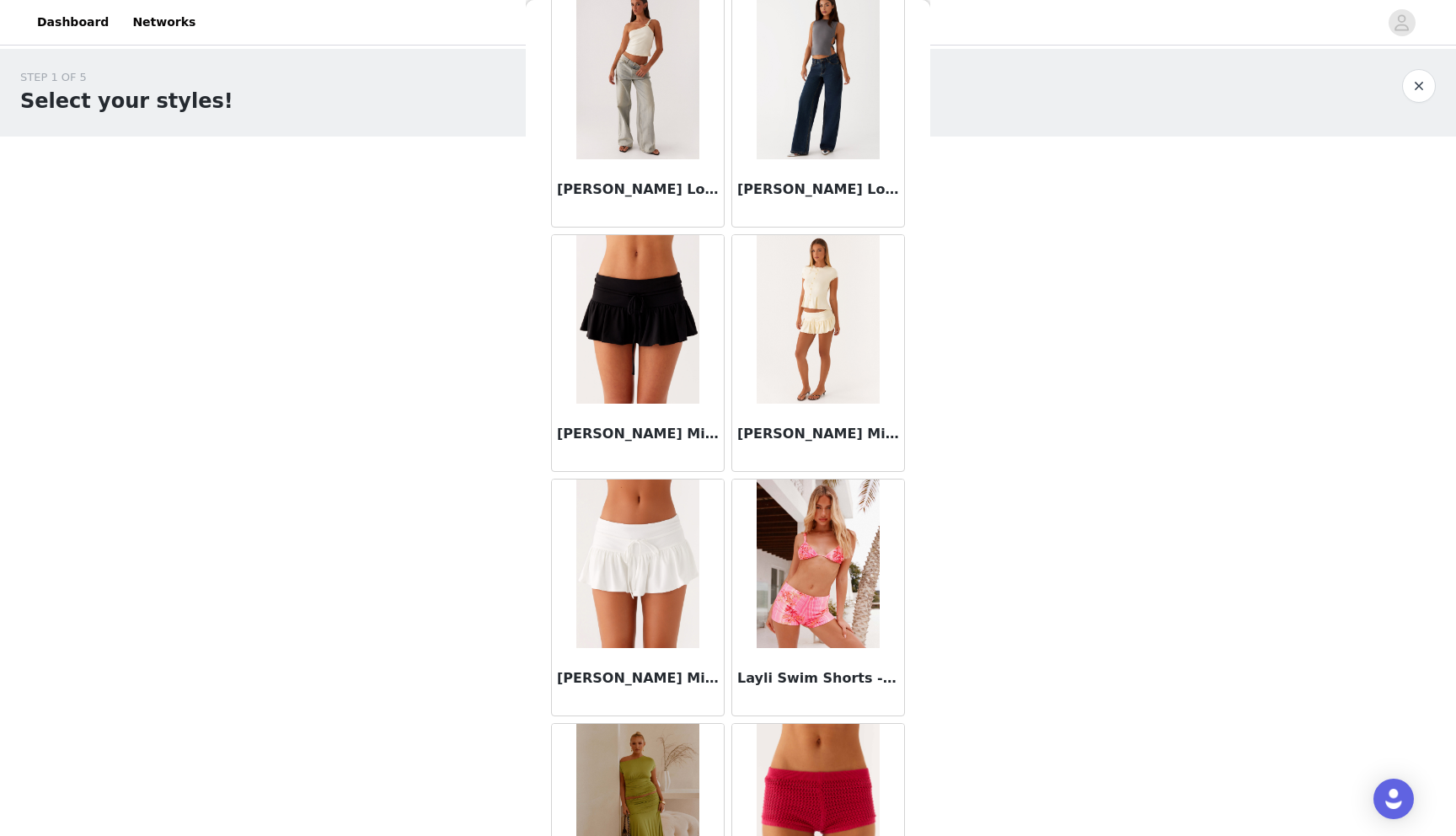
scroll to position [4185, 0]
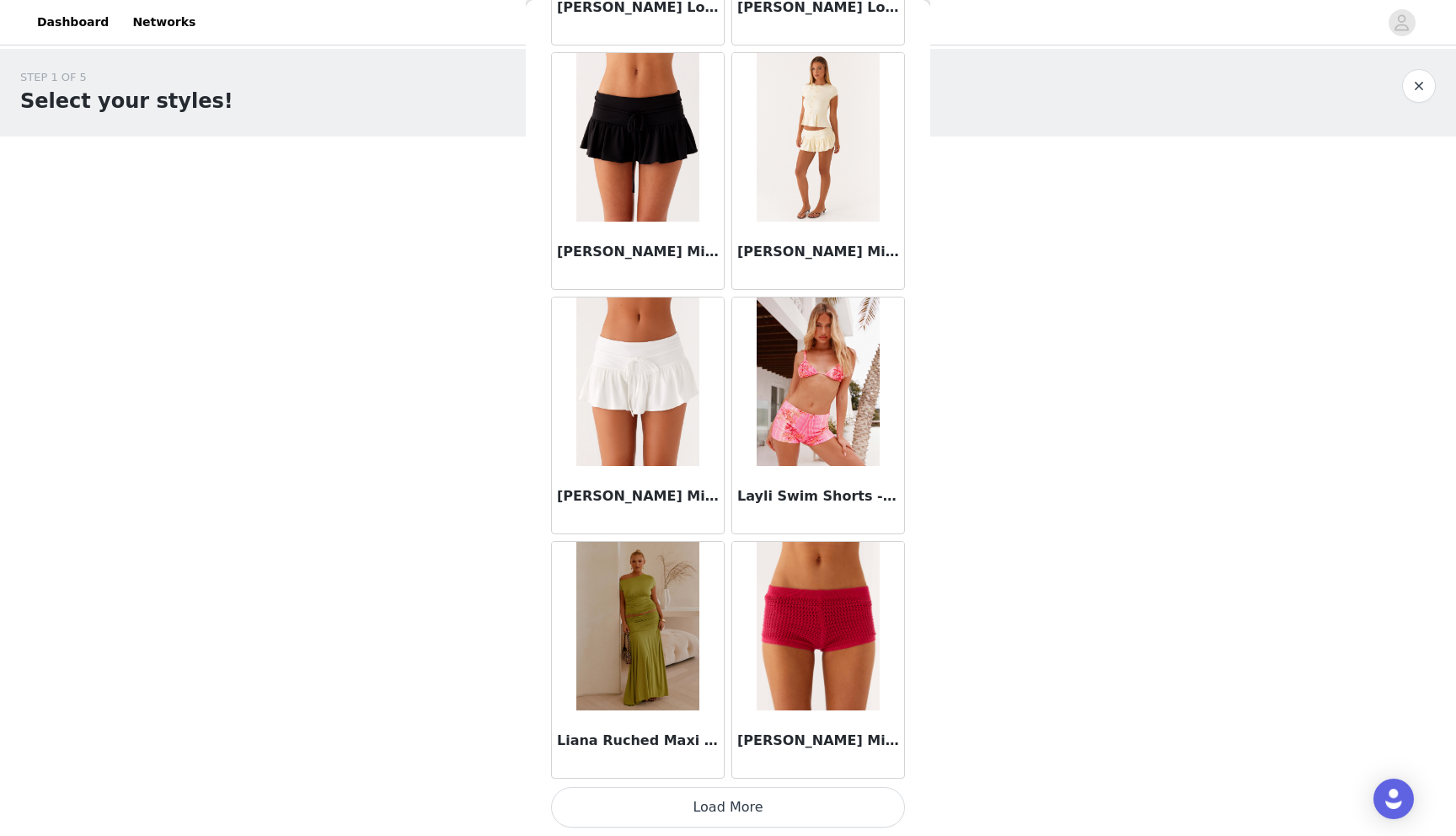
click at [703, 801] on button "Load More" at bounding box center [727, 807] width 354 height 40
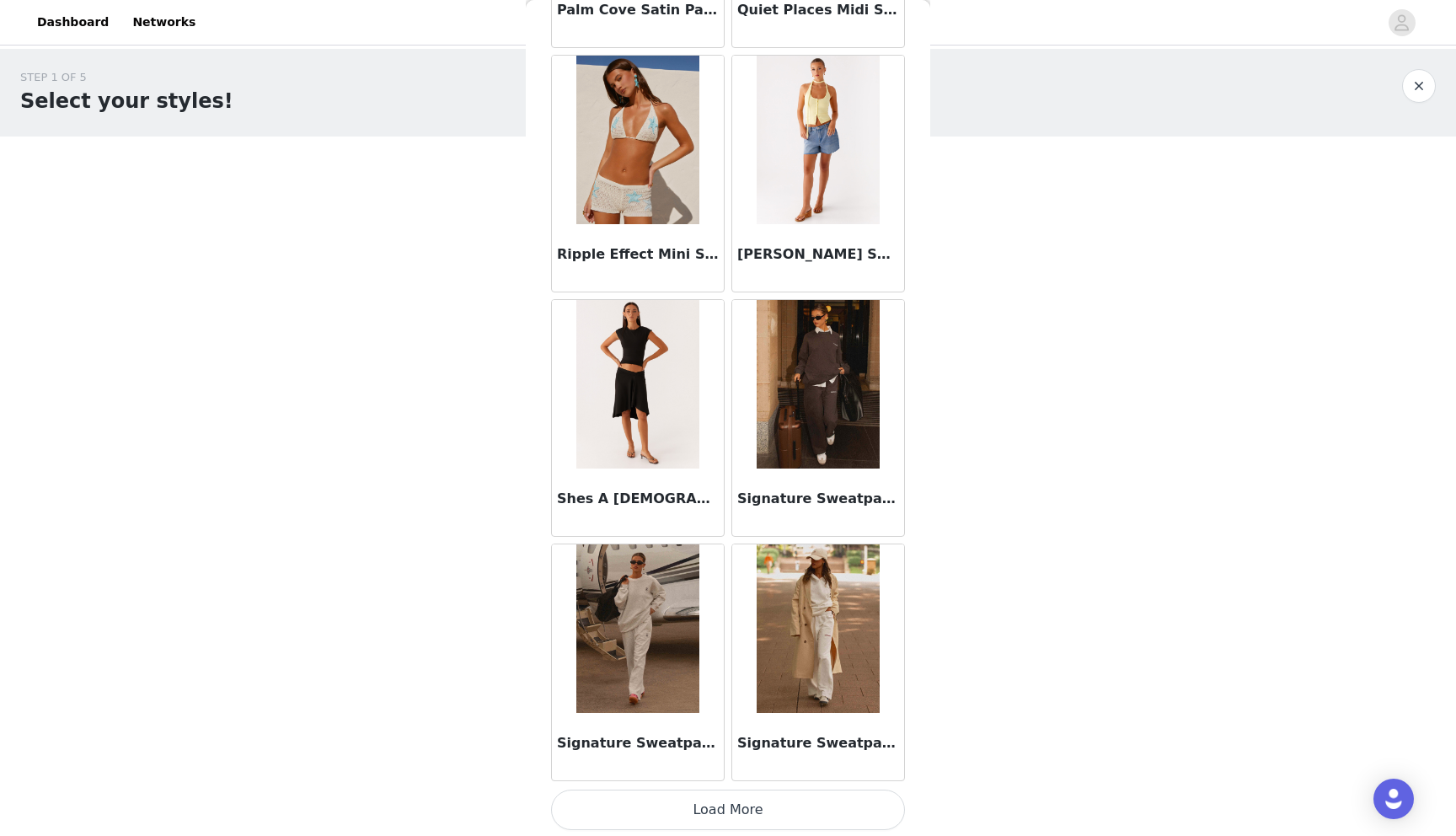
scroll to position [6628, 0]
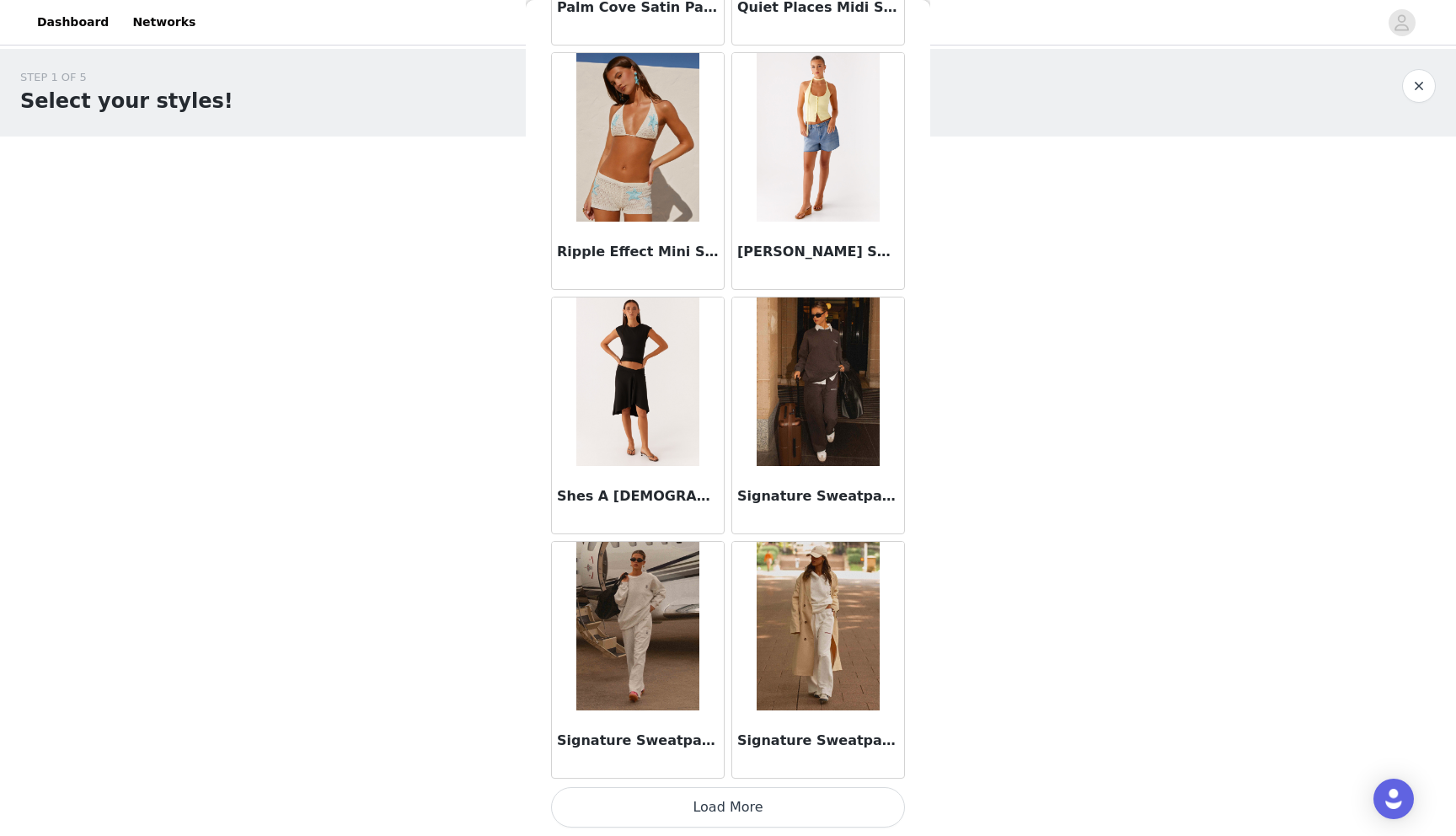
click at [714, 803] on button "Load More" at bounding box center [727, 807] width 354 height 40
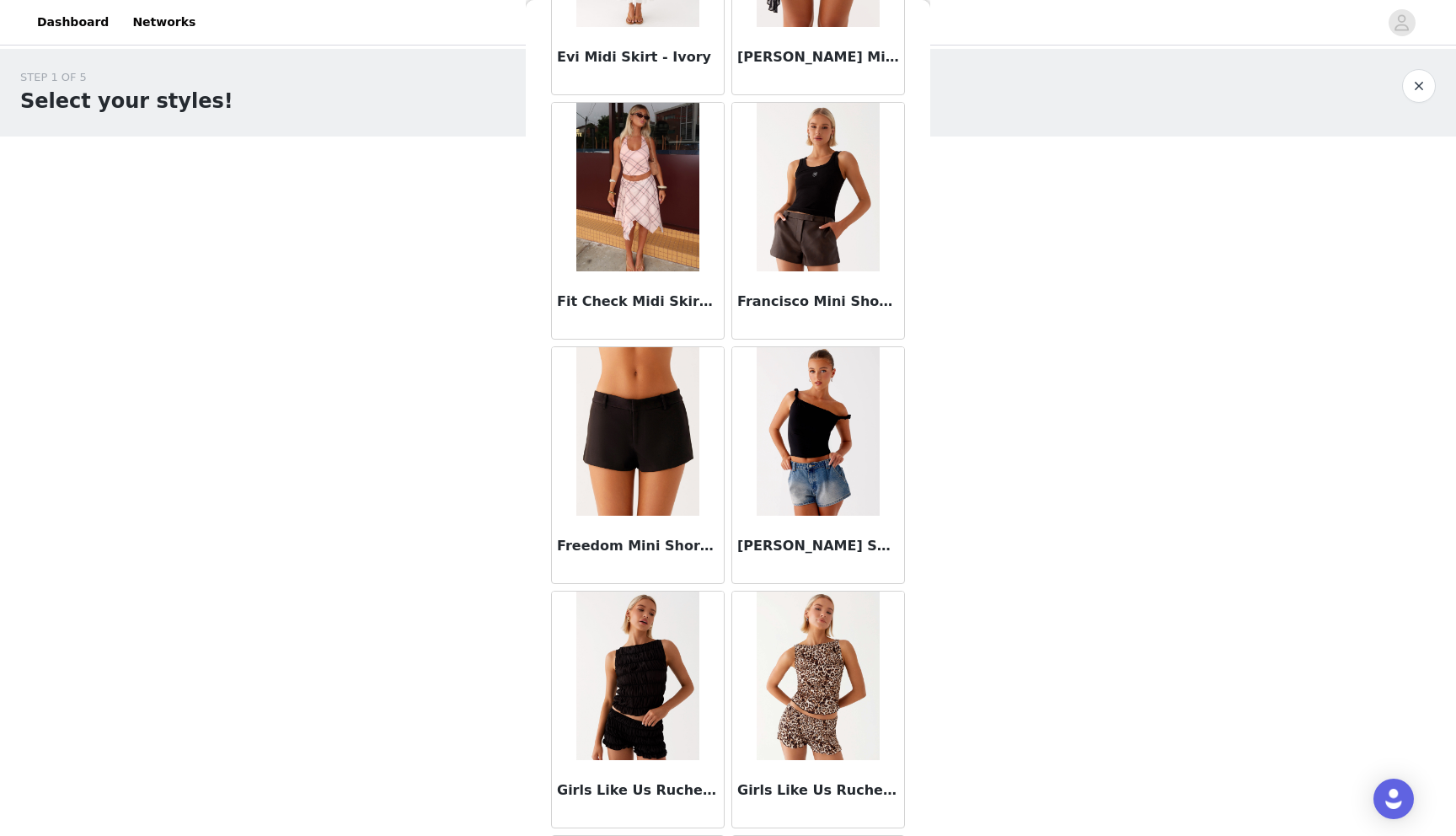
scroll to position [2181, 0]
click at [649, 398] on img at bounding box center [637, 430] width 122 height 169
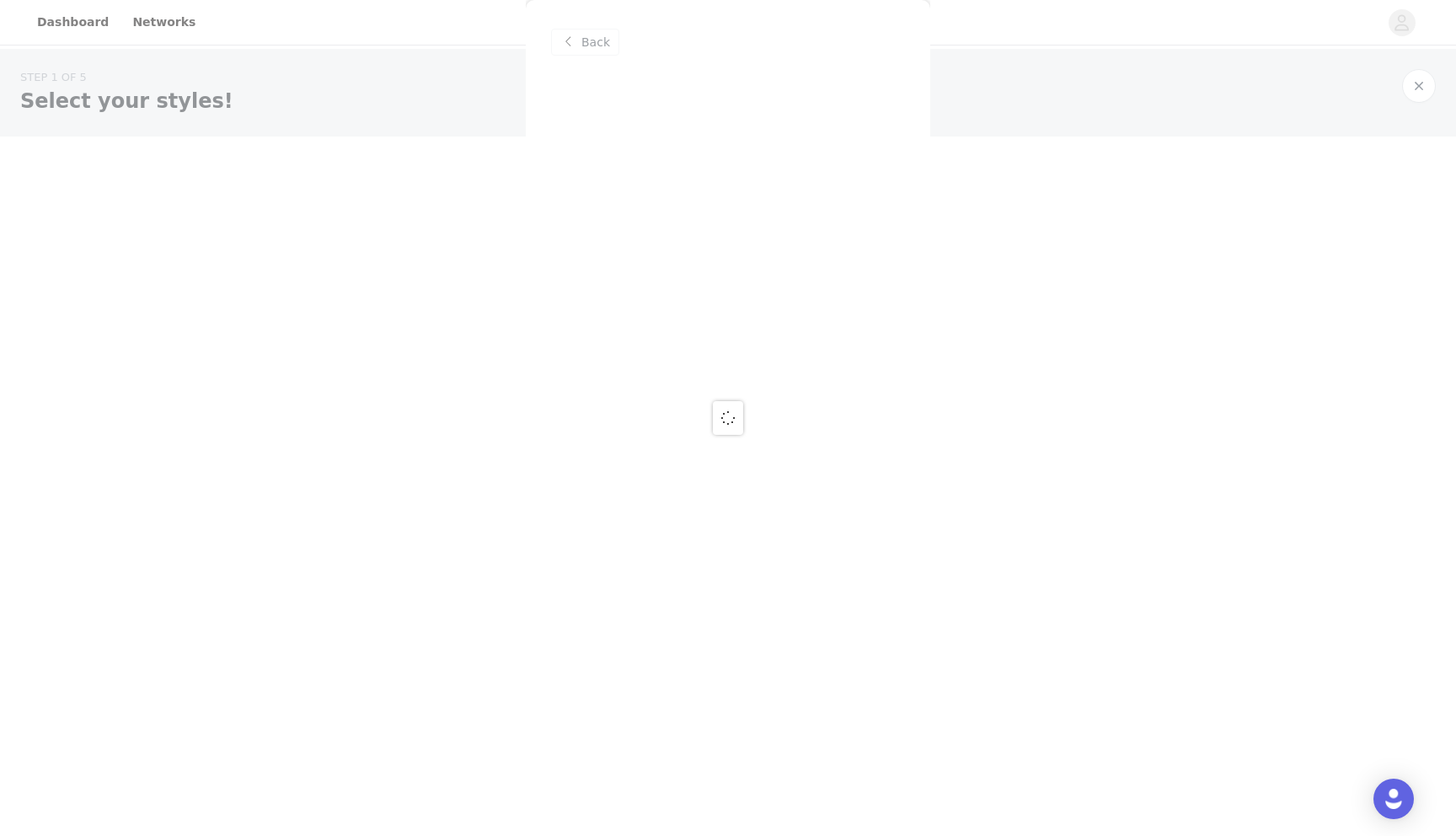
scroll to position [0, 0]
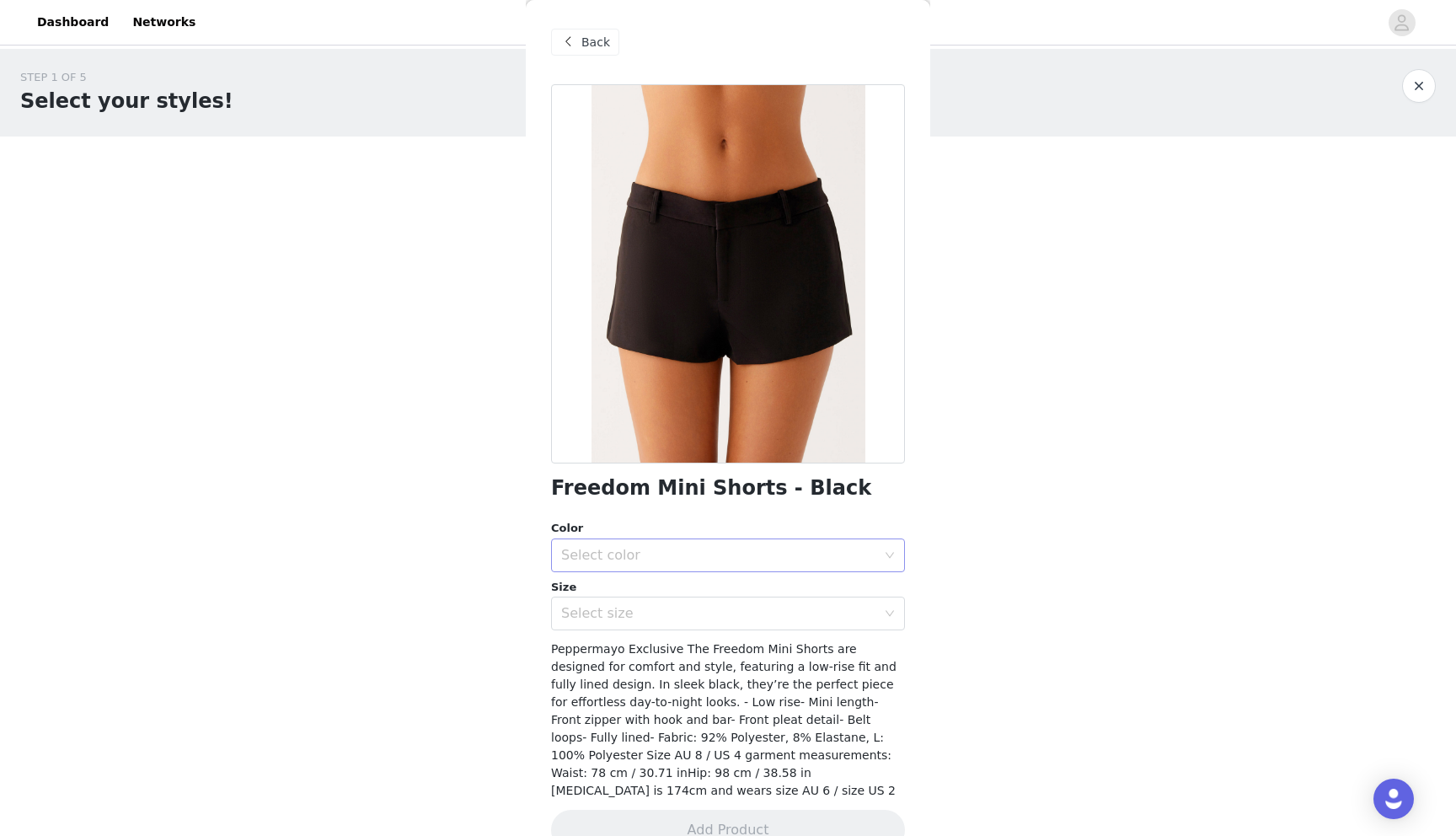
click at [665, 555] on div "Select color" at bounding box center [718, 555] width 315 height 17
click at [619, 589] on li "Black" at bounding box center [727, 592] width 354 height 27
click at [623, 617] on div "Select size" at bounding box center [718, 613] width 315 height 17
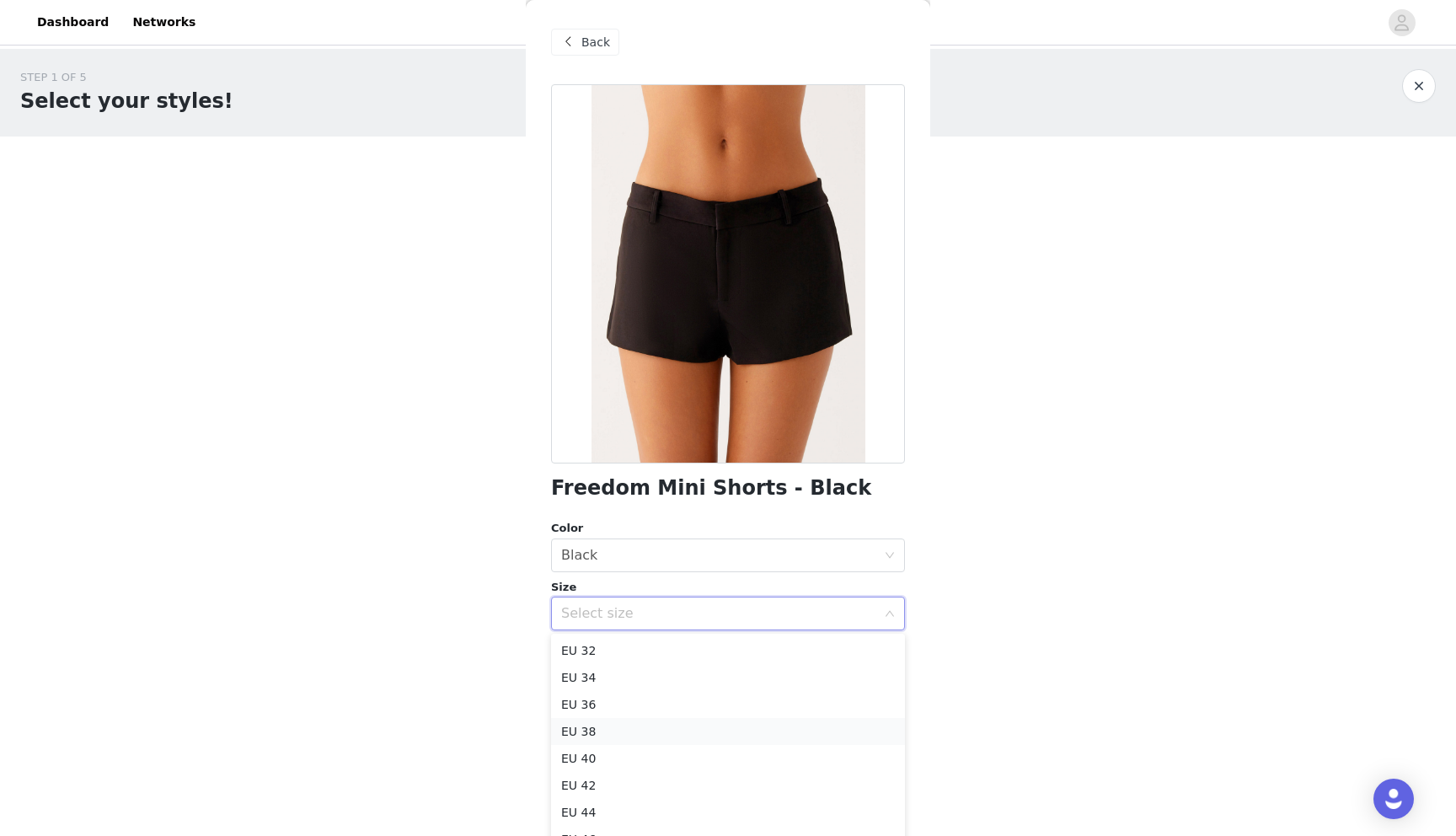
click at [599, 730] on li "EU 38" at bounding box center [727, 731] width 354 height 27
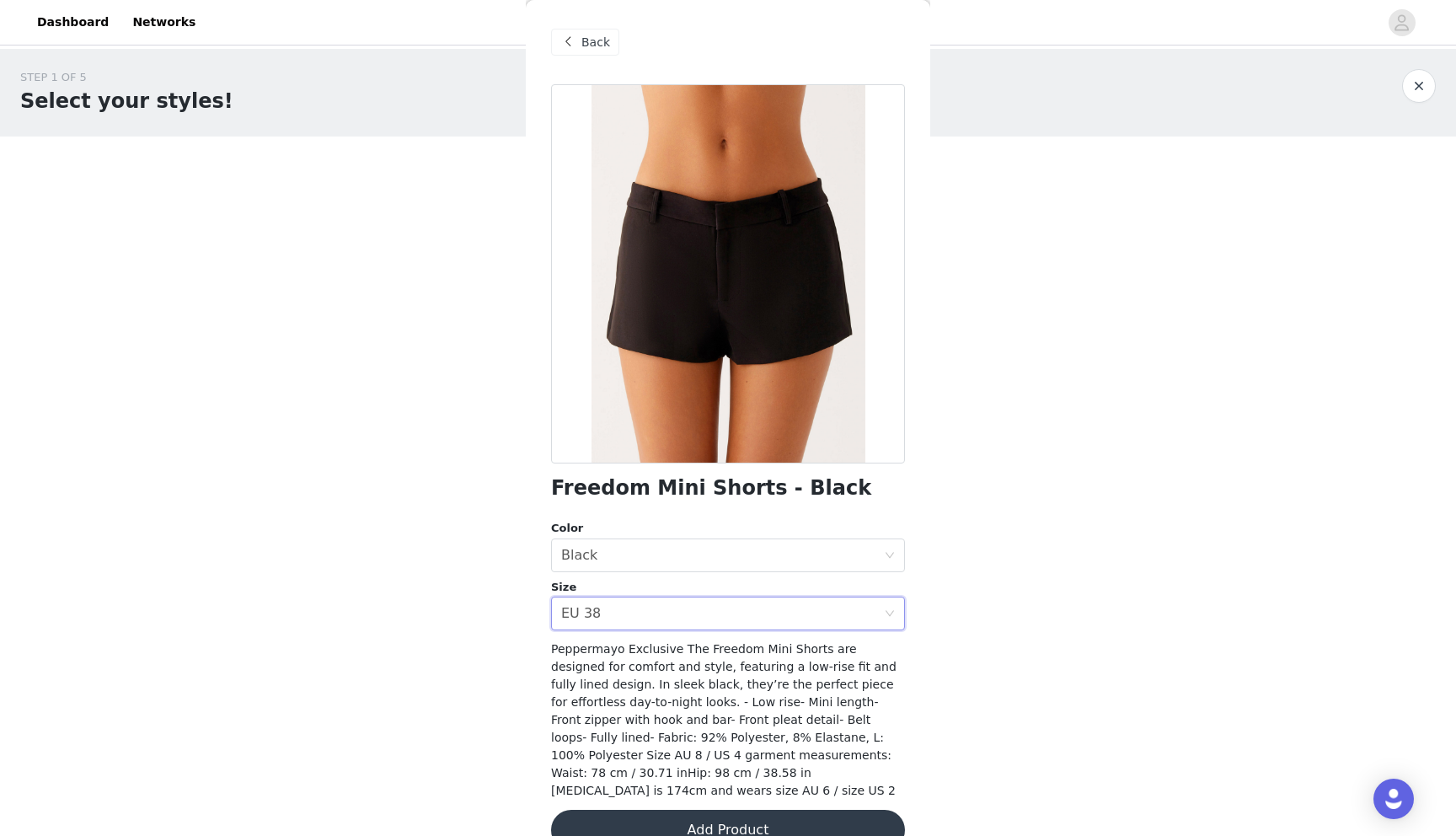
scroll to position [17, 0]
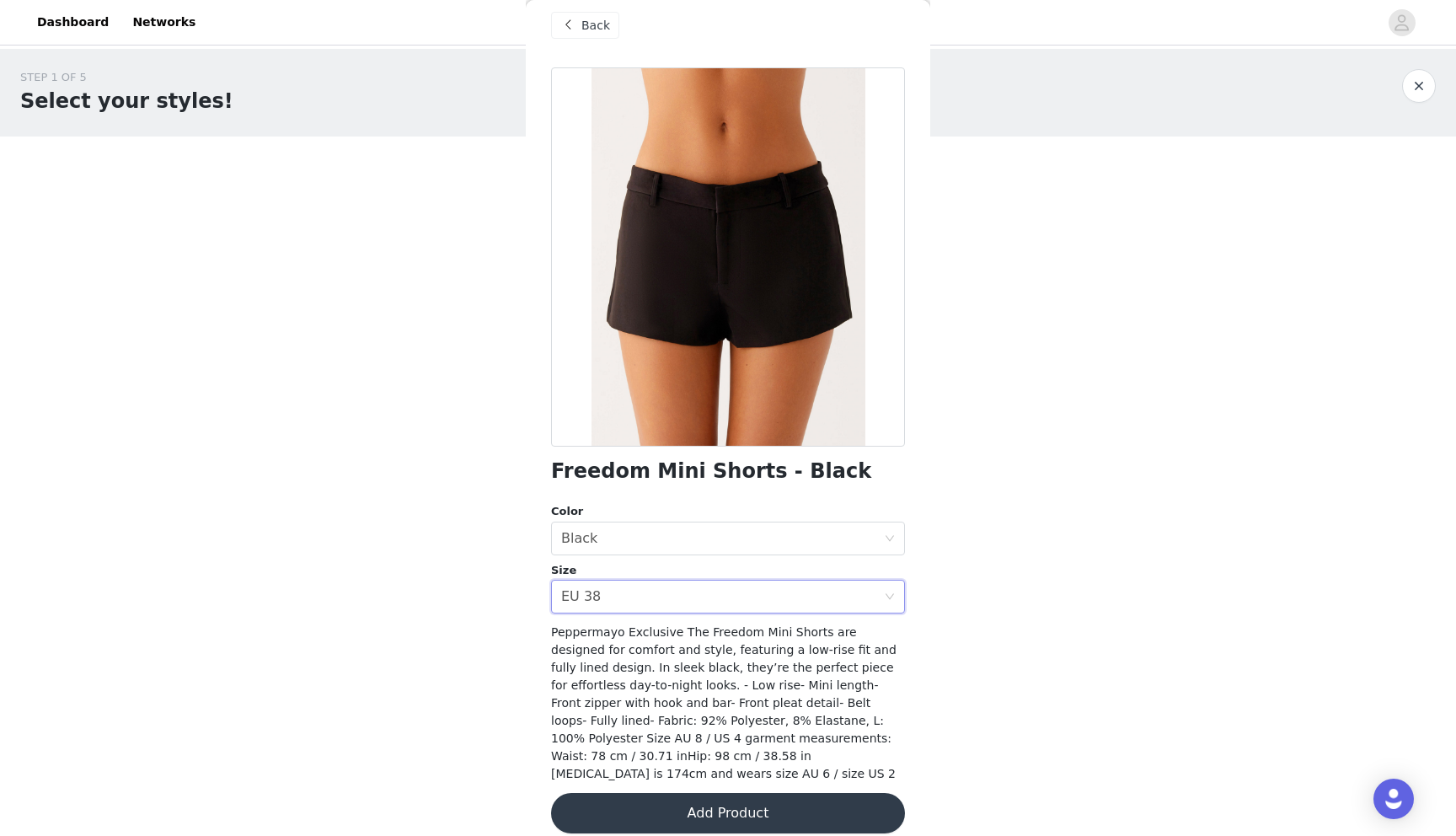
click at [674, 792] on button "Add Product" at bounding box center [727, 812] width 354 height 40
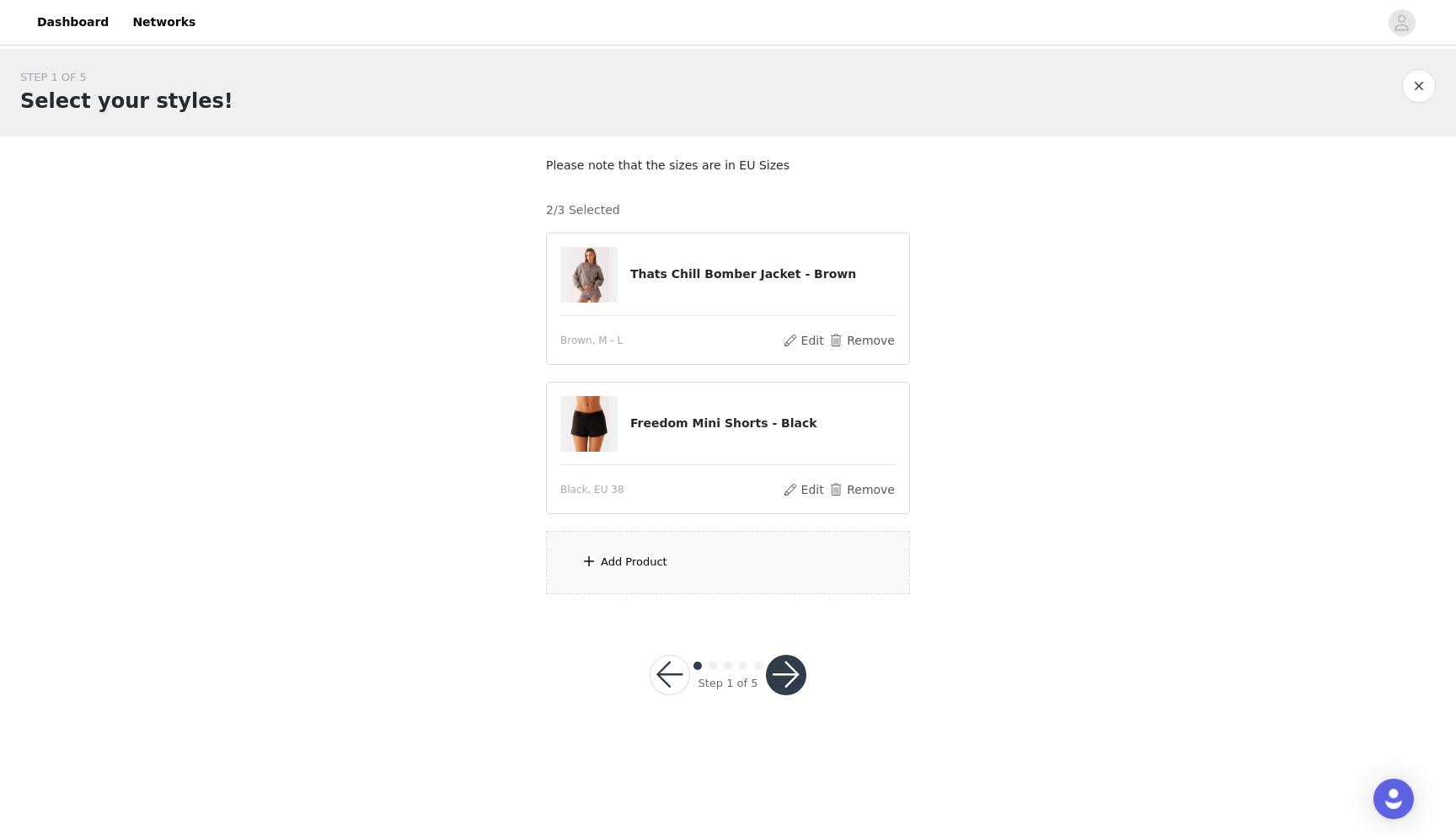
click at [653, 566] on div "Add Product" at bounding box center [633, 561] width 67 height 17
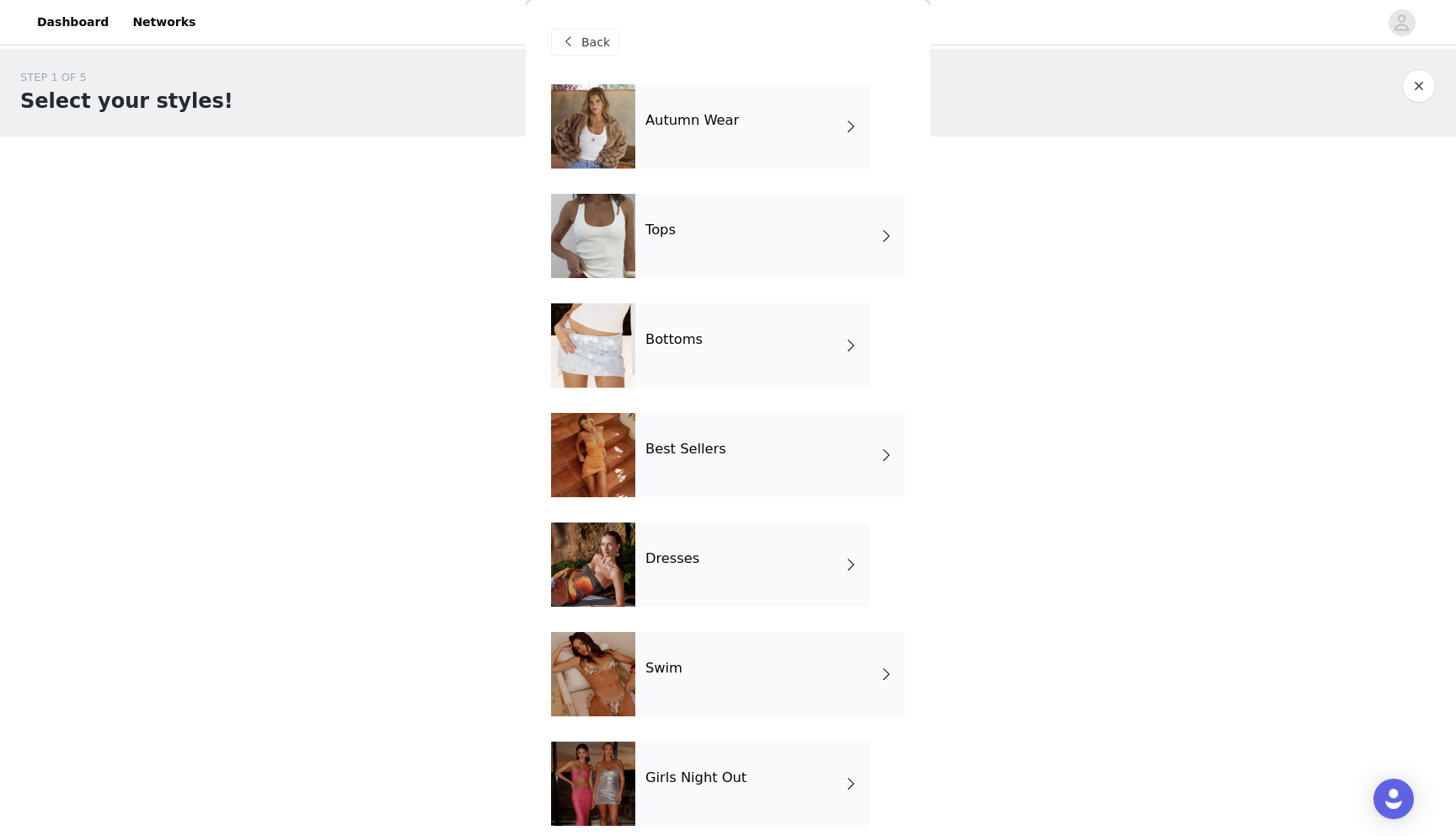
click at [706, 224] on div "Tops" at bounding box center [770, 236] width 269 height 84
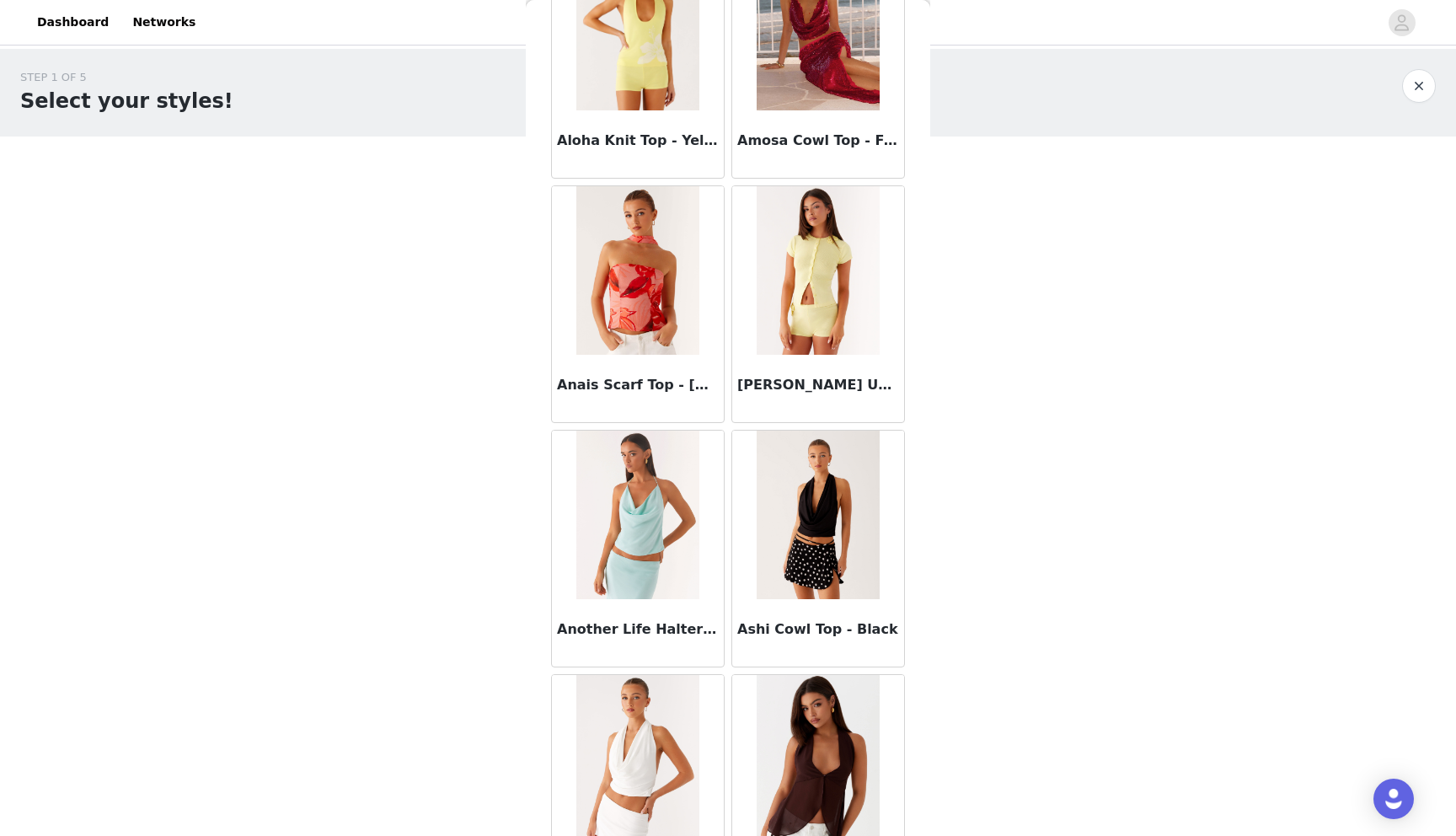
scroll to position [0, 0]
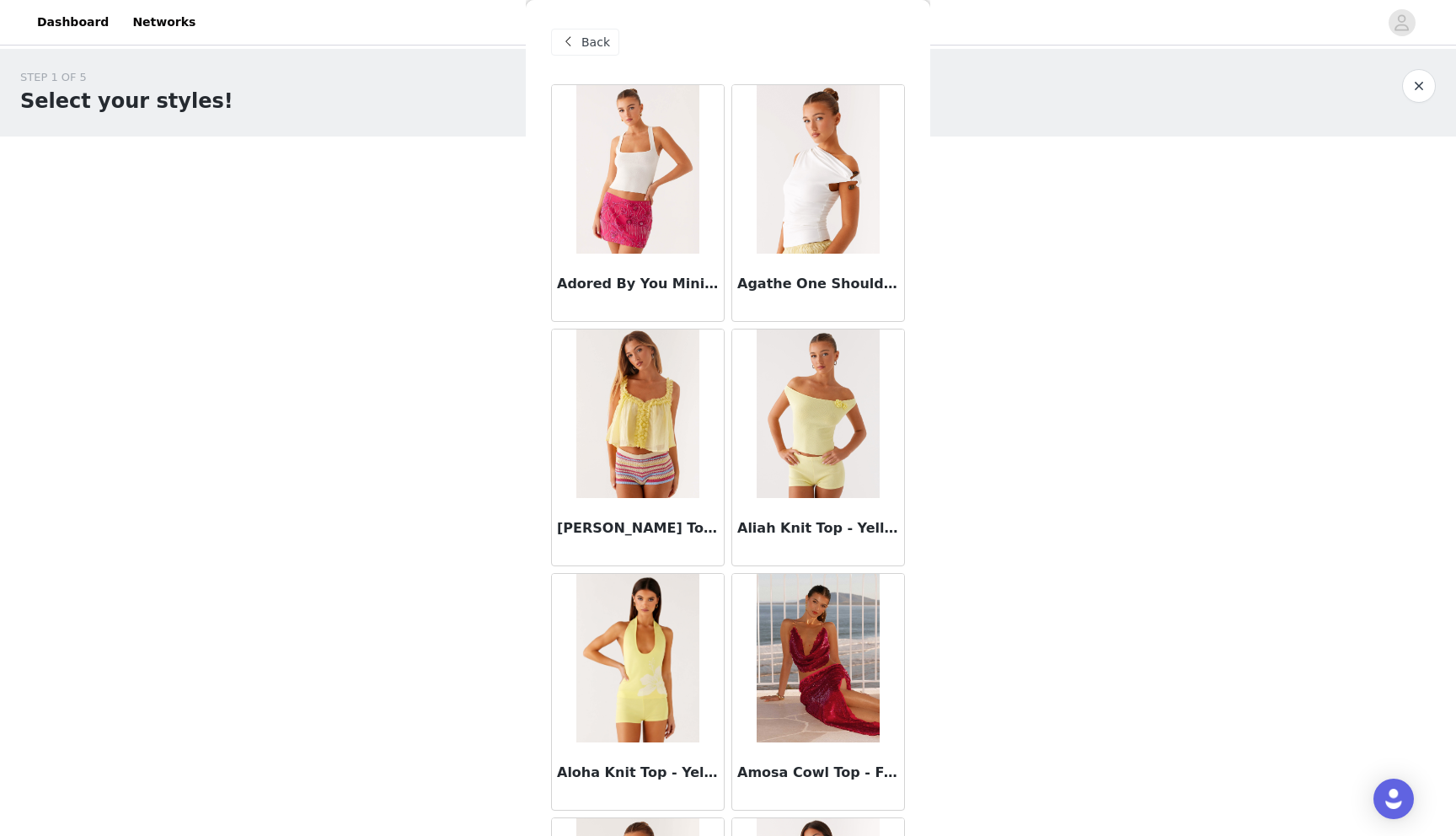
click at [570, 39] on span at bounding box center [567, 42] width 21 height 21
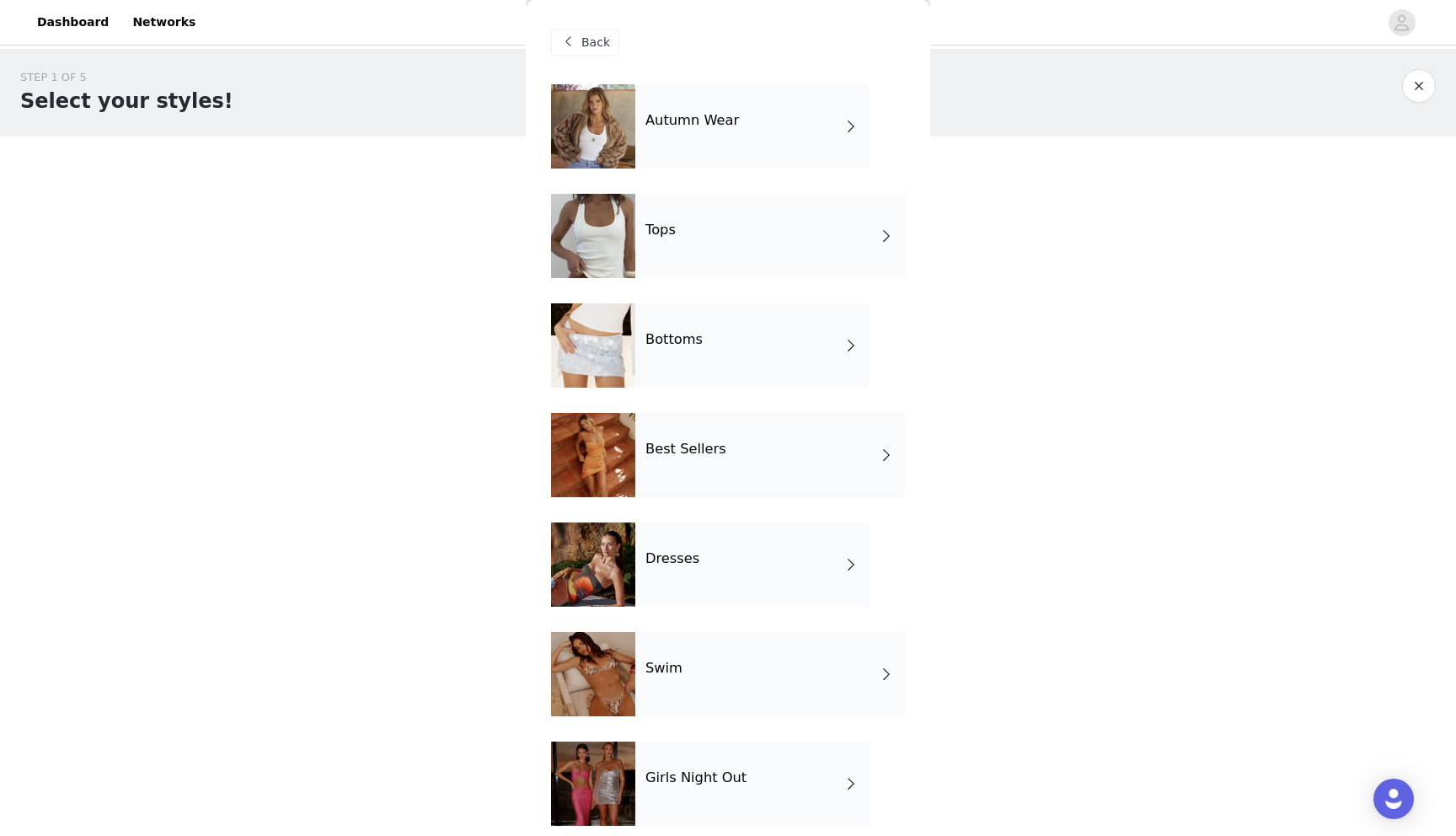
click at [682, 568] on div "Dresses" at bounding box center [752, 564] width 234 height 84
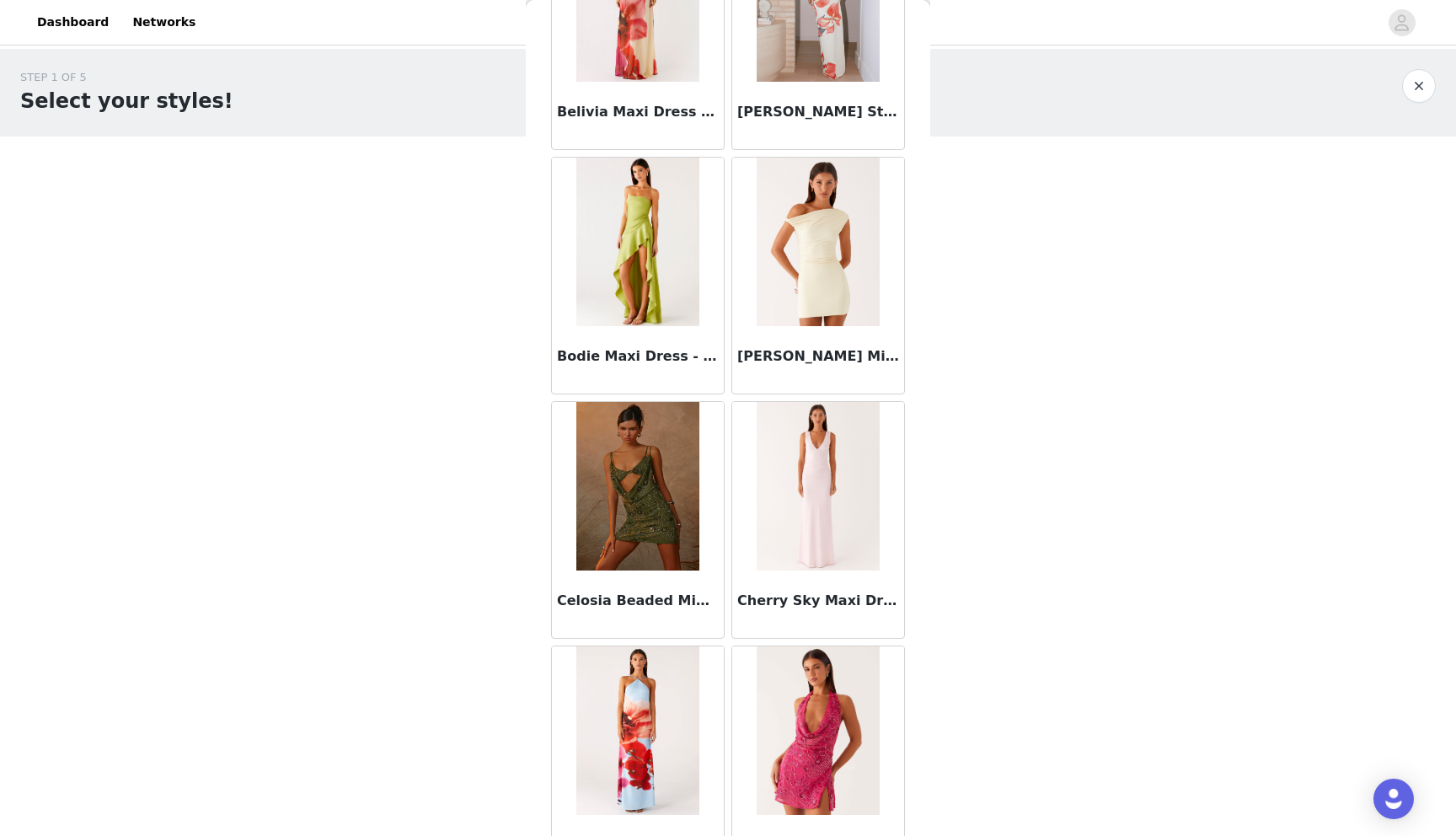
scroll to position [1742, 0]
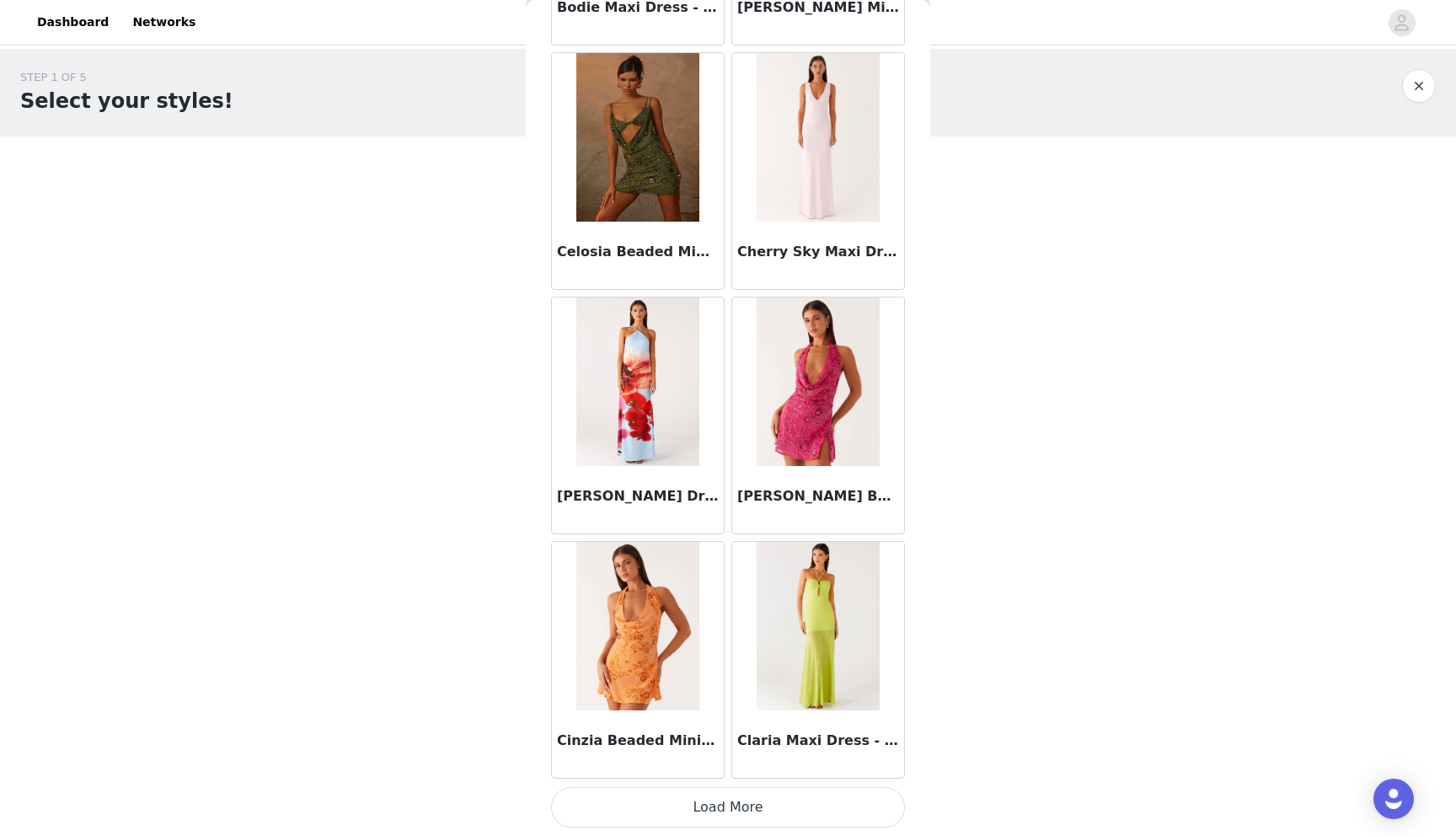
click at [704, 809] on button "Load More" at bounding box center [727, 807] width 354 height 40
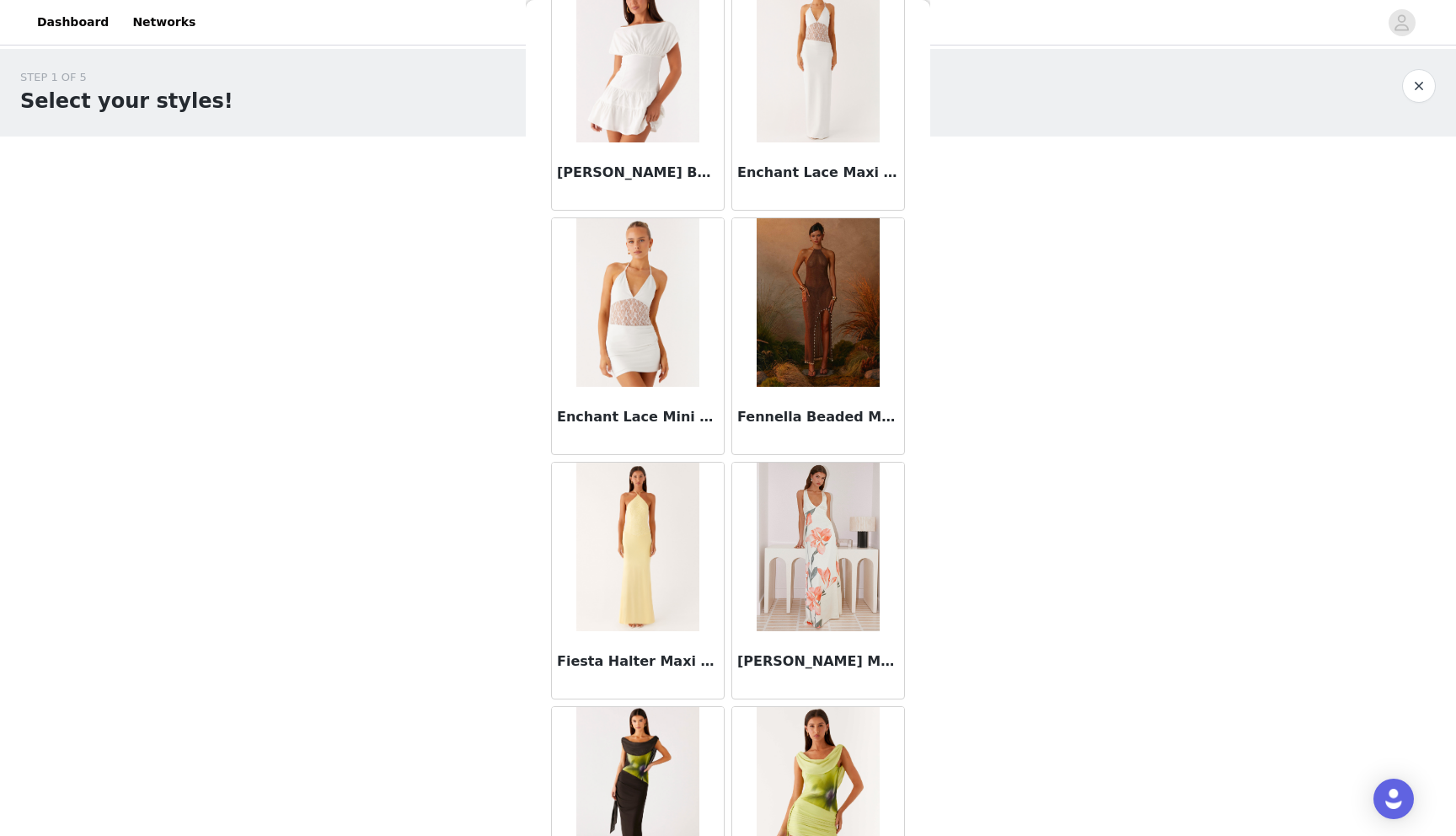
scroll to position [4185, 0]
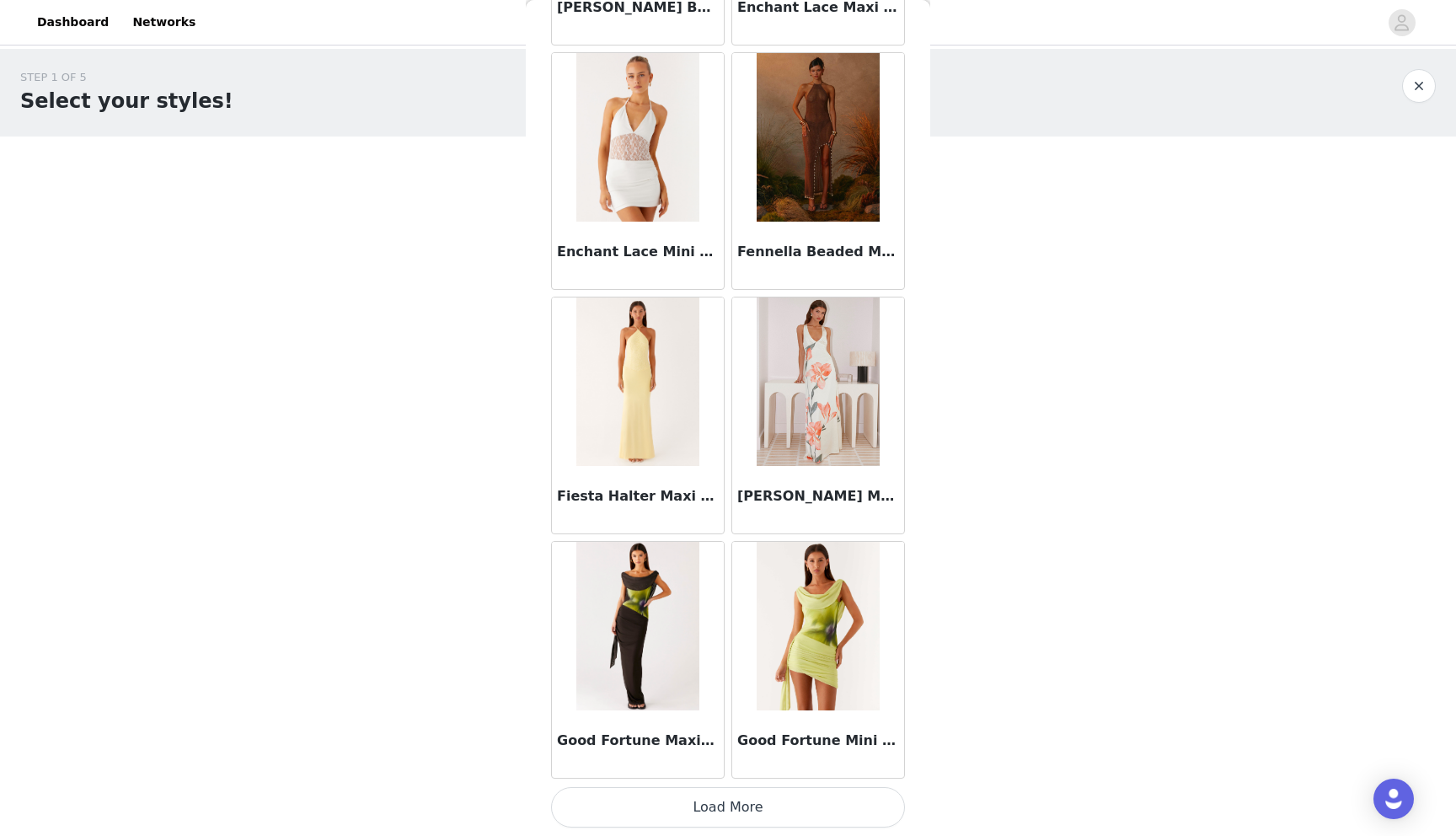
click at [731, 802] on button "Load More" at bounding box center [727, 807] width 354 height 40
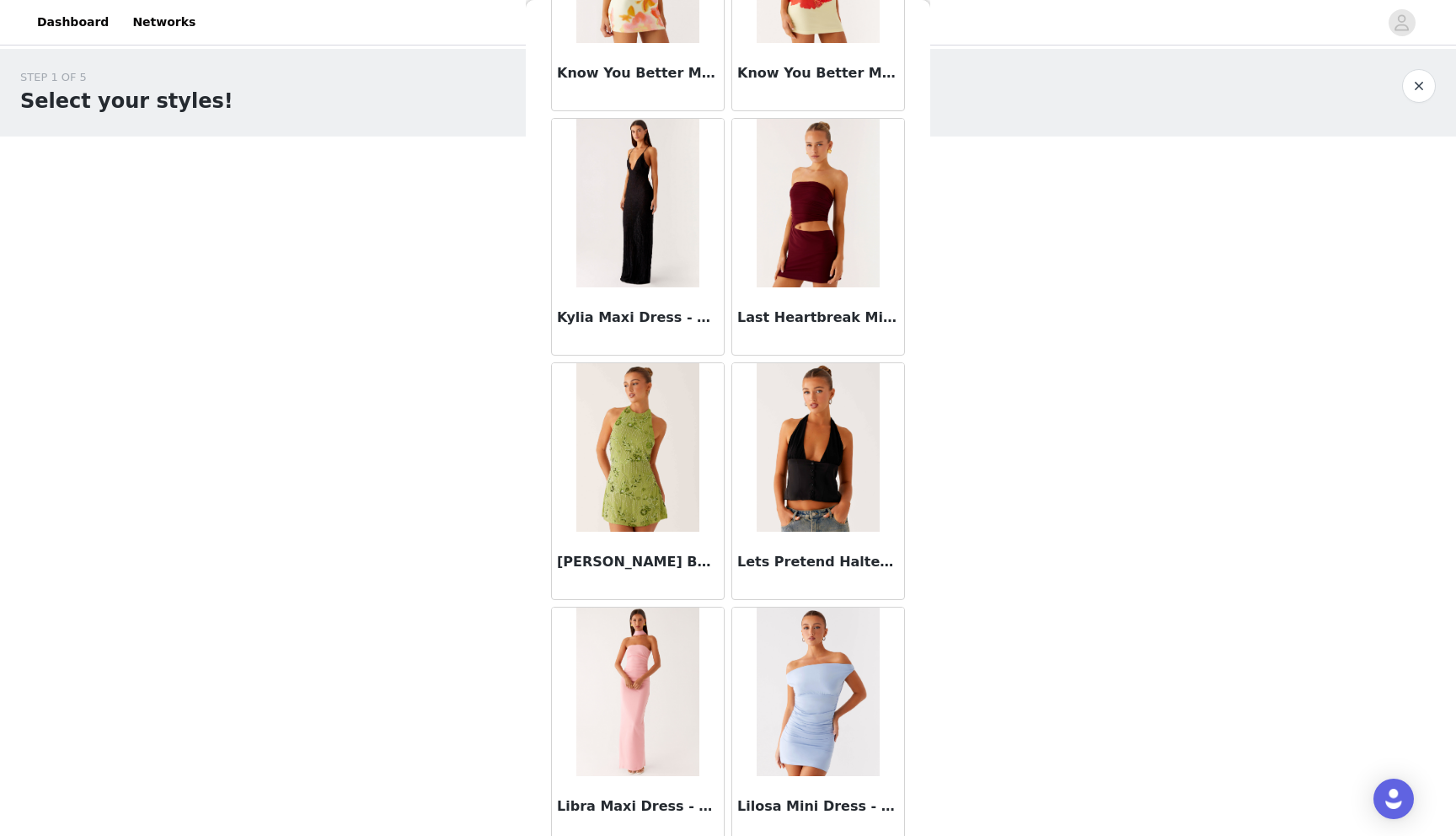
scroll to position [6628, 0]
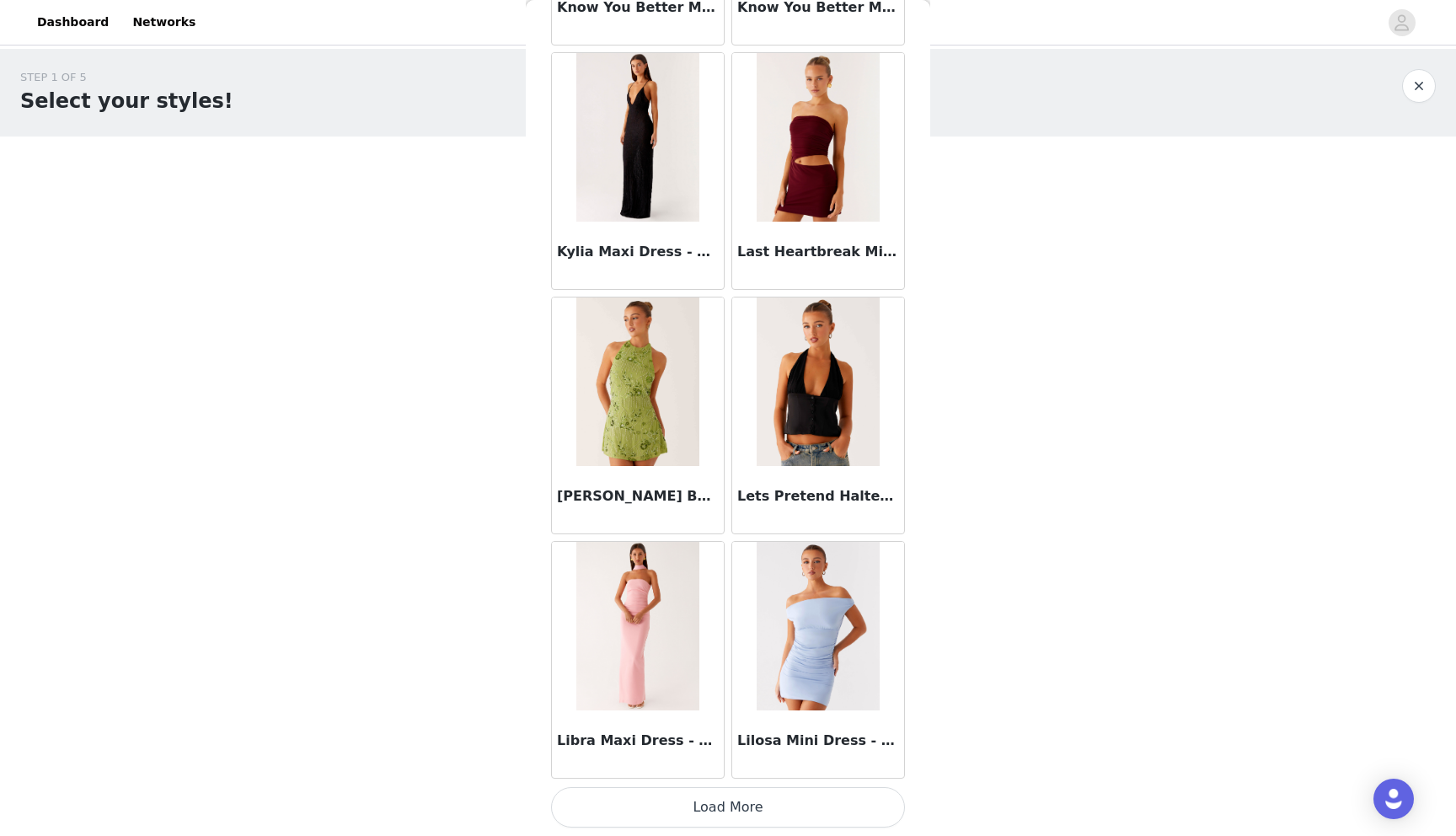
click at [699, 810] on button "Load More" at bounding box center [727, 807] width 354 height 40
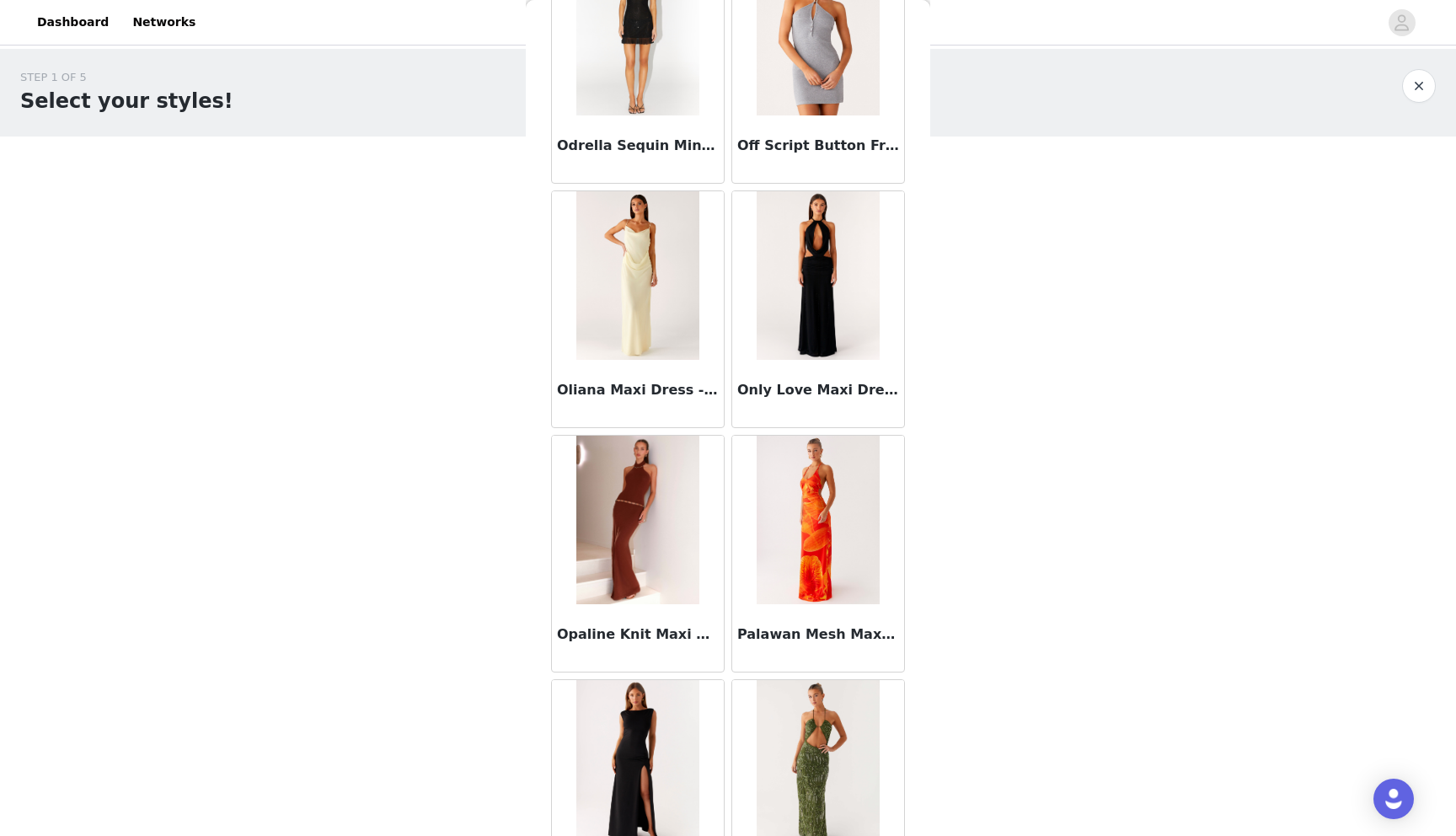
scroll to position [9071, 0]
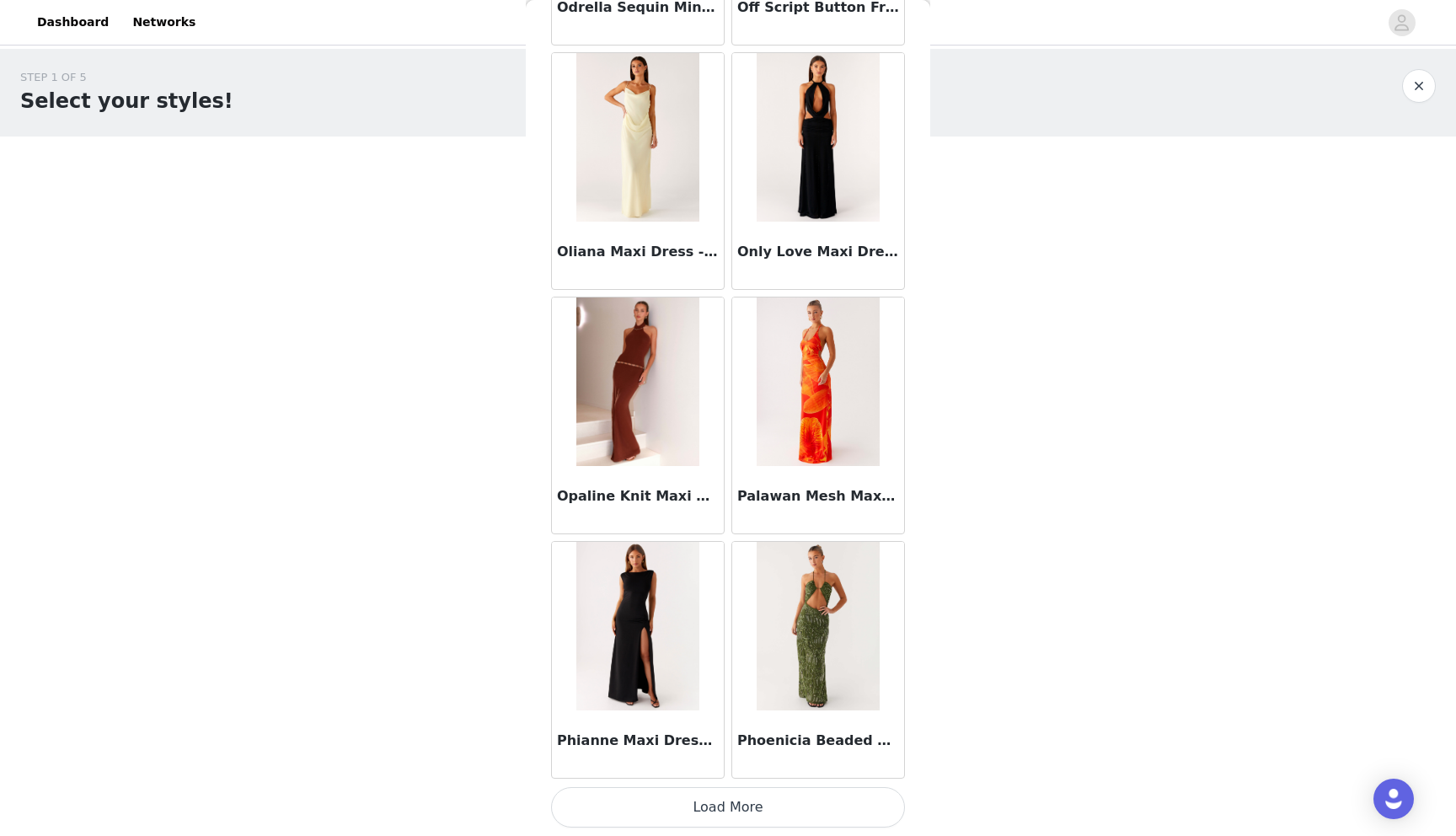
click at [675, 804] on button "Load More" at bounding box center [727, 807] width 354 height 40
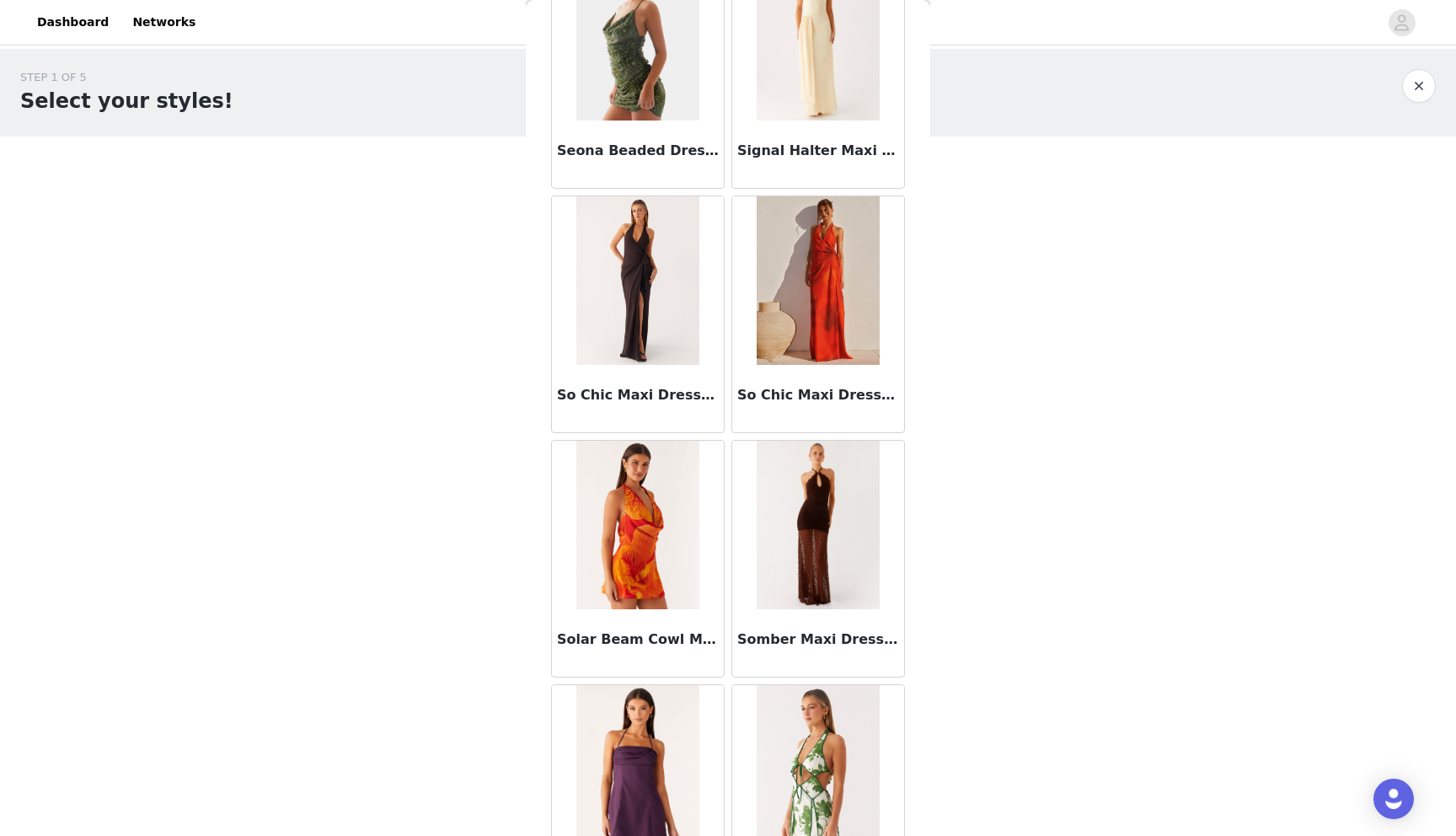
scroll to position [11514, 0]
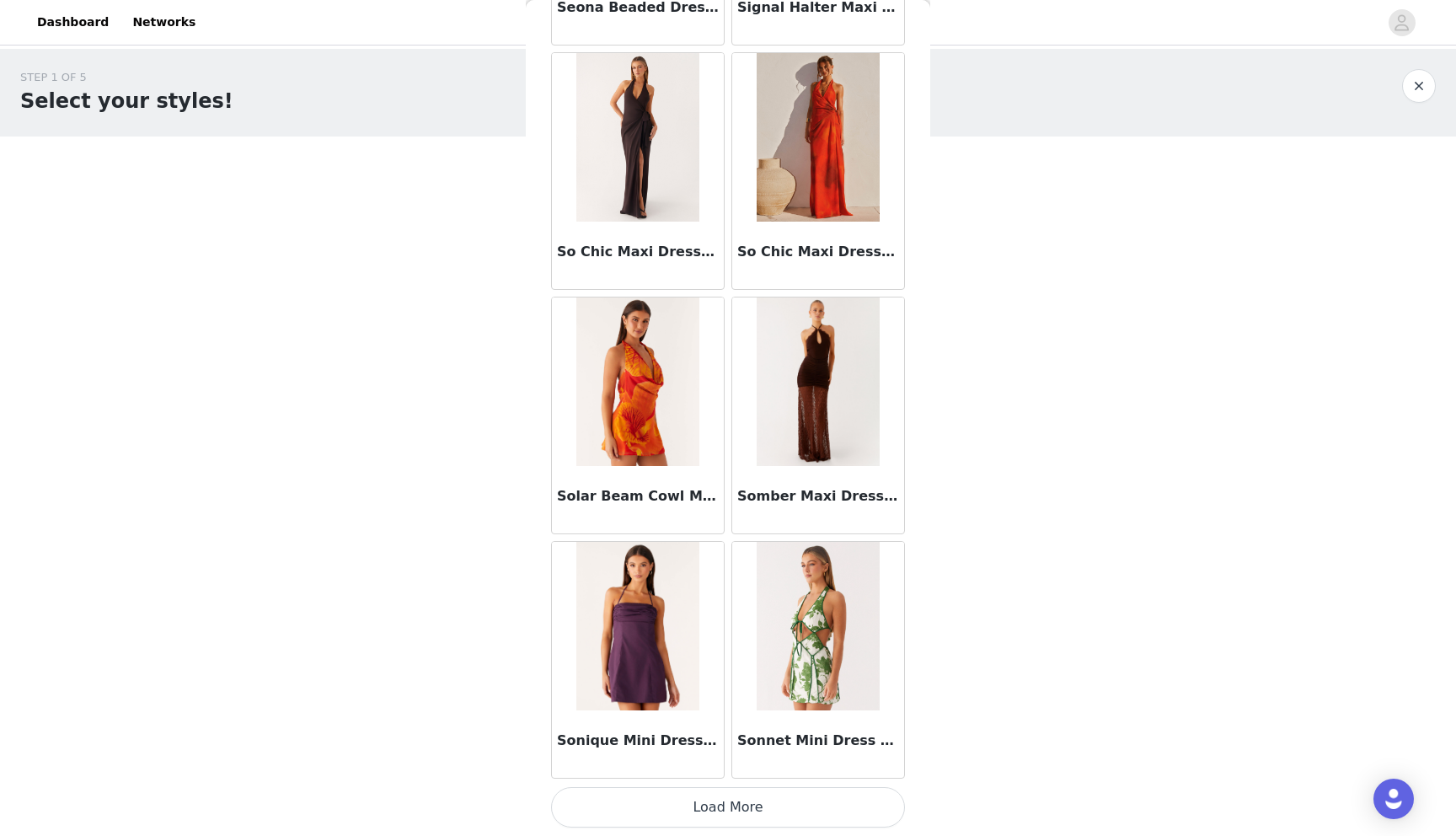
click at [725, 808] on button "Load More" at bounding box center [727, 807] width 354 height 40
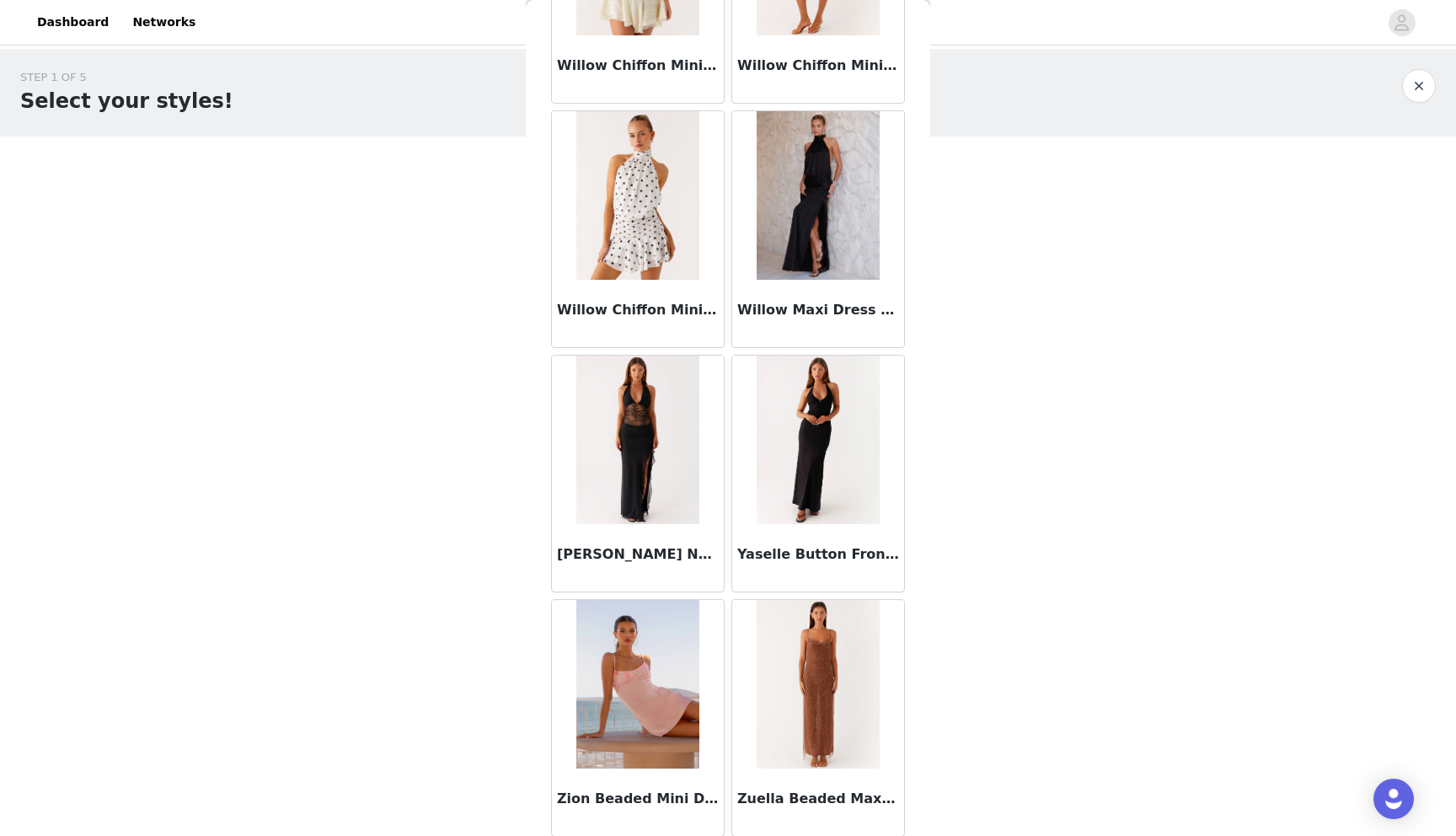
scroll to position [13957, 0]
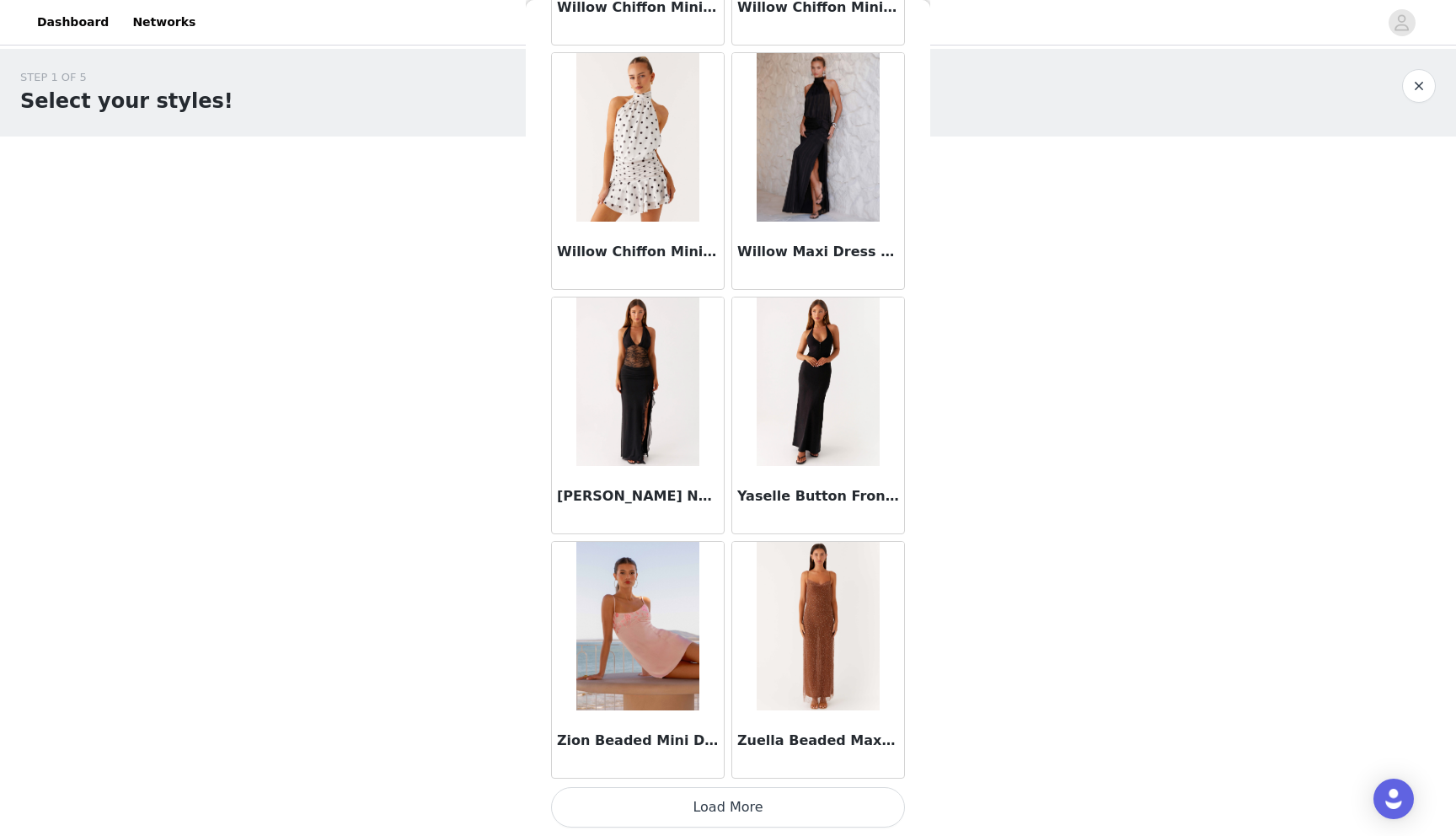
click at [709, 801] on button "Load More" at bounding box center [727, 807] width 354 height 40
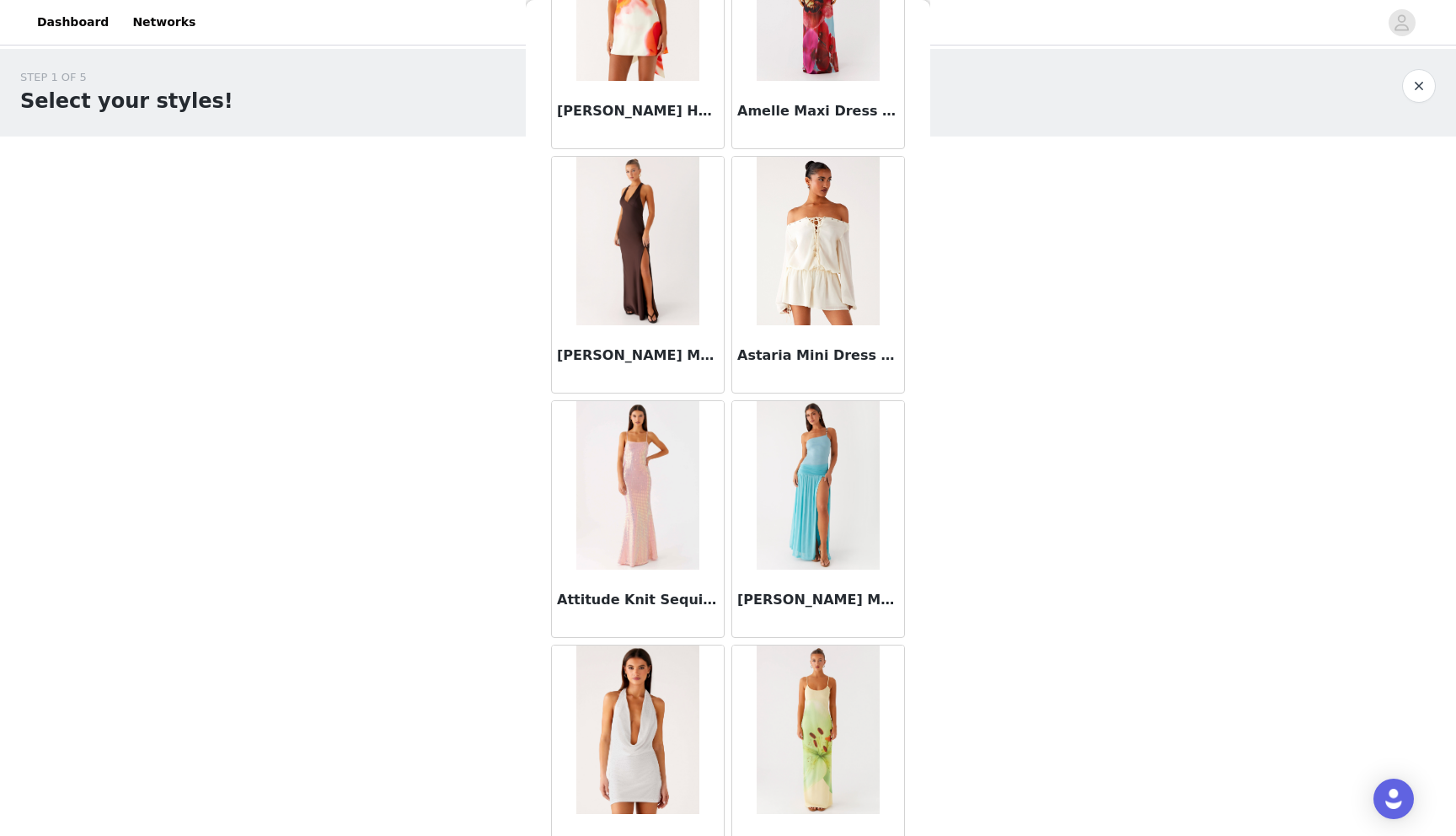
scroll to position [0, 0]
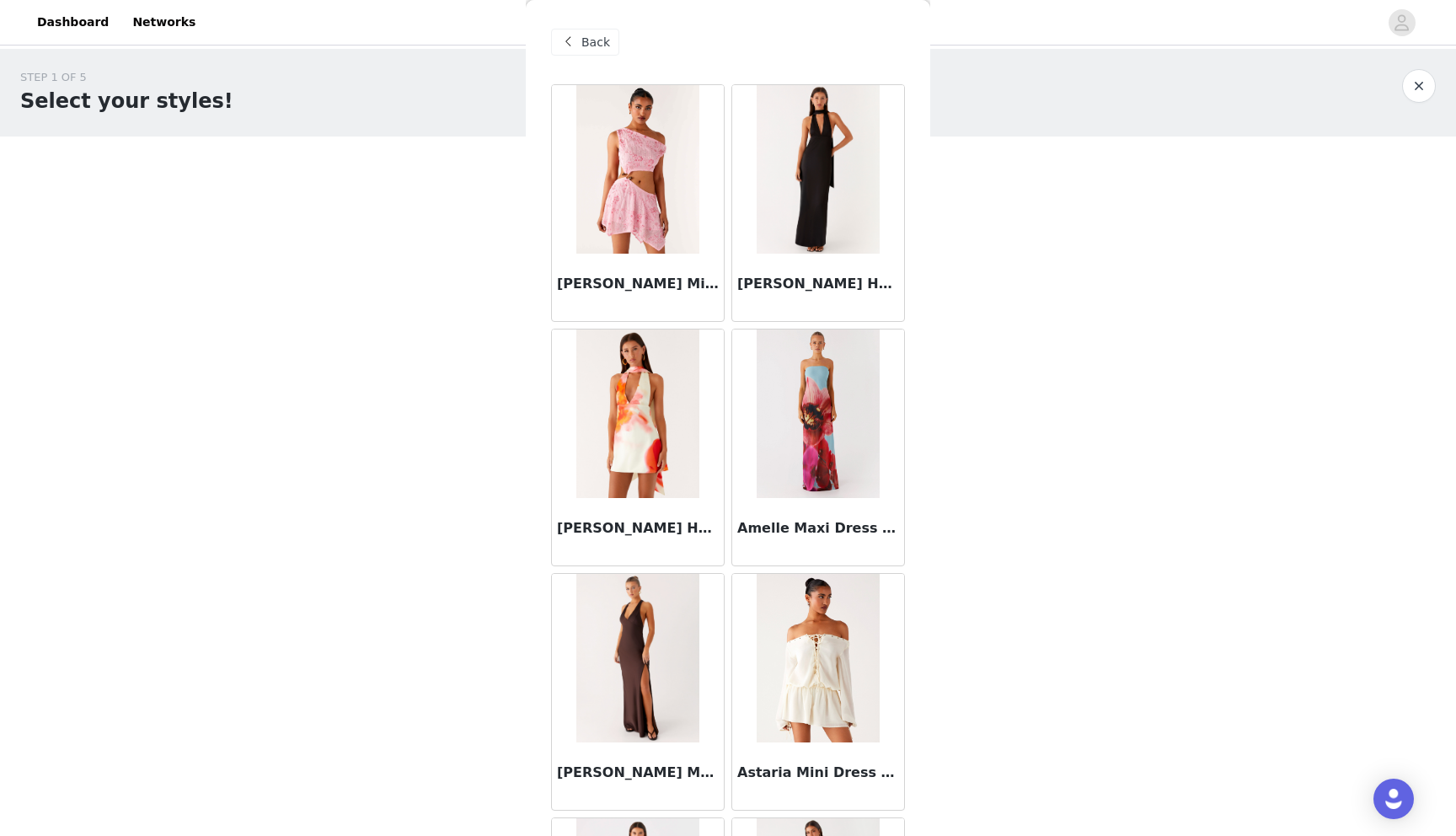
click at [583, 48] on span "Back" at bounding box center [595, 43] width 29 height 18
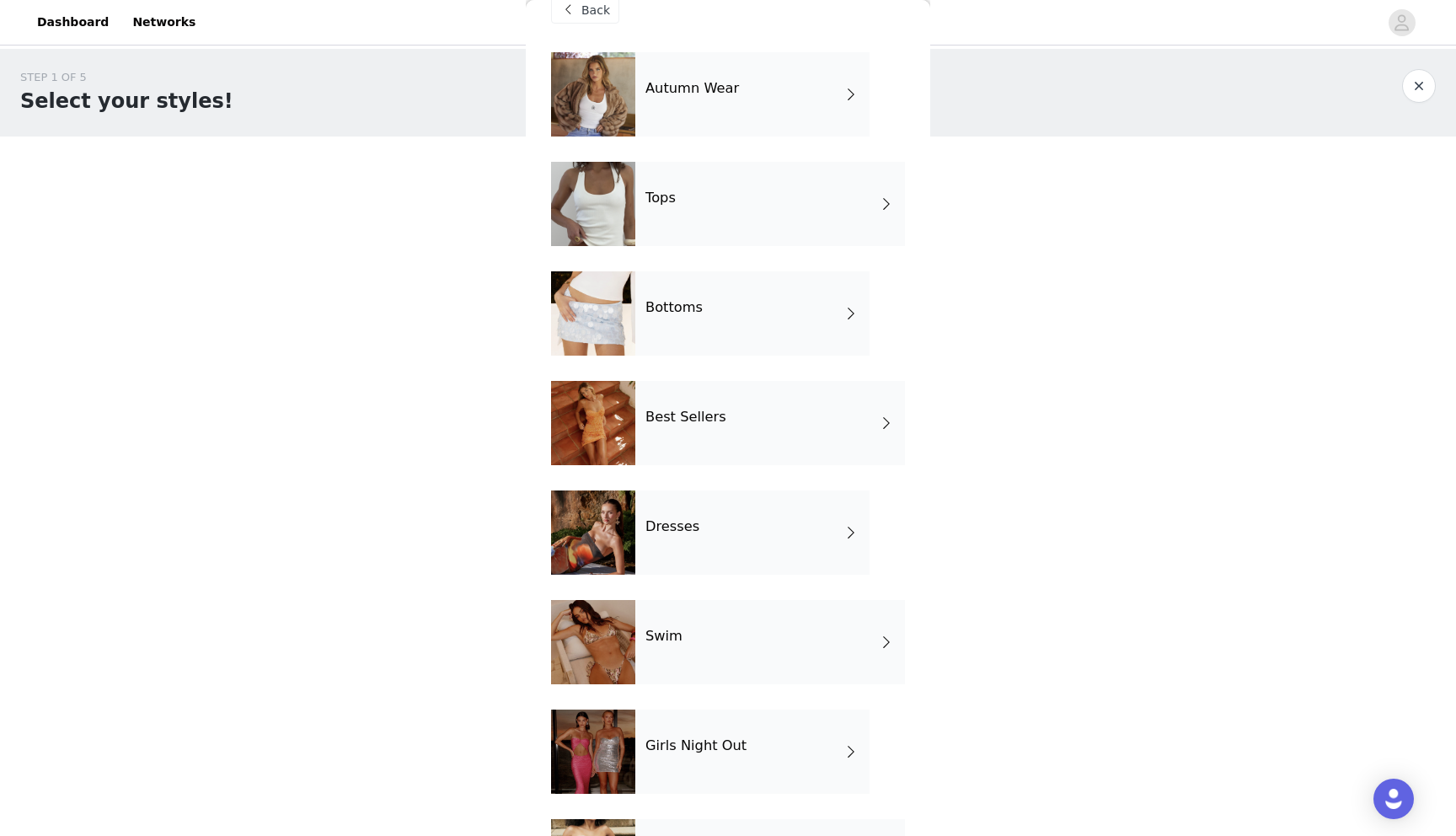
scroll to position [29, 0]
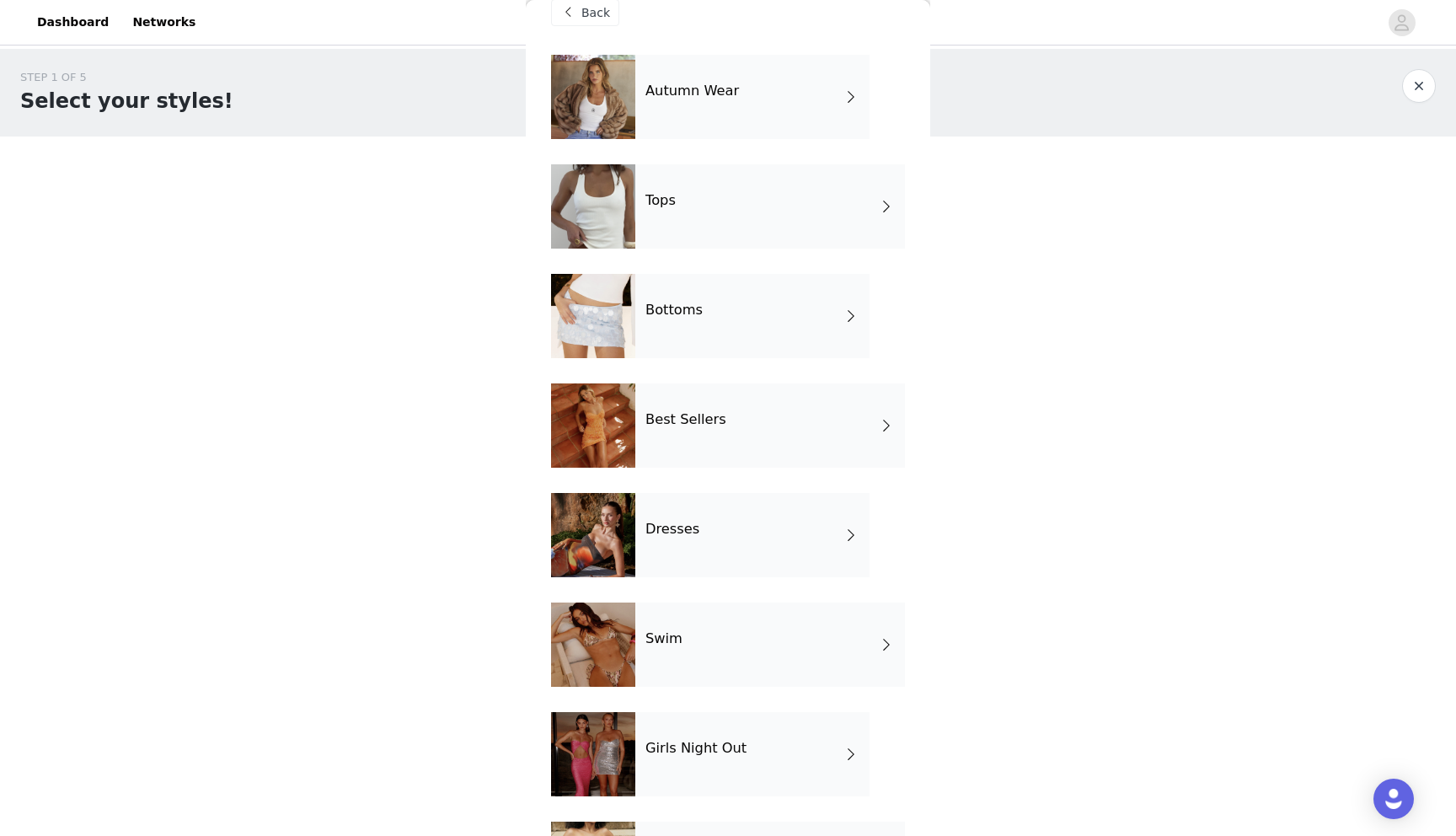
click at [688, 201] on div "Tops" at bounding box center [770, 206] width 269 height 84
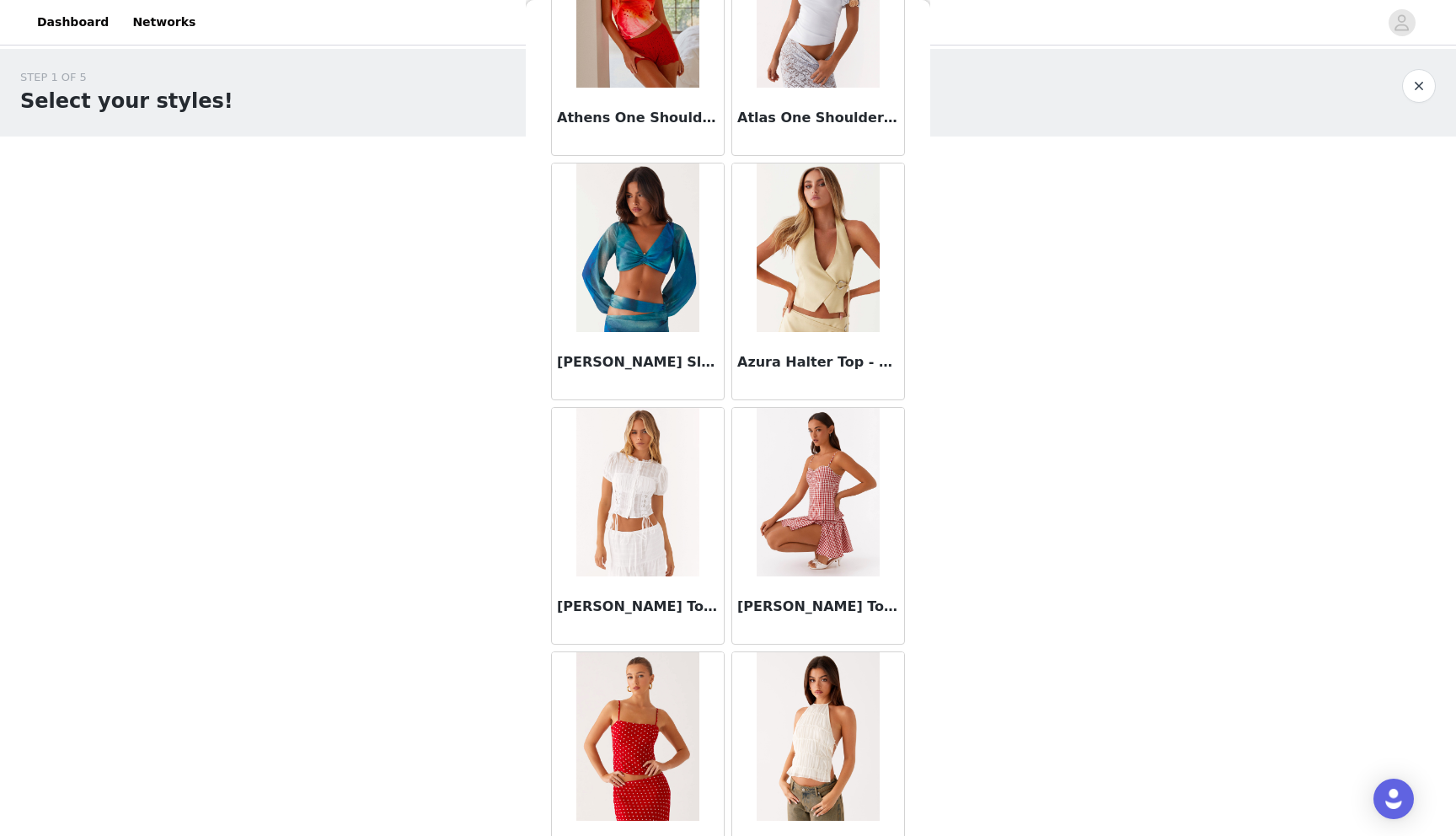
scroll to position [1742, 0]
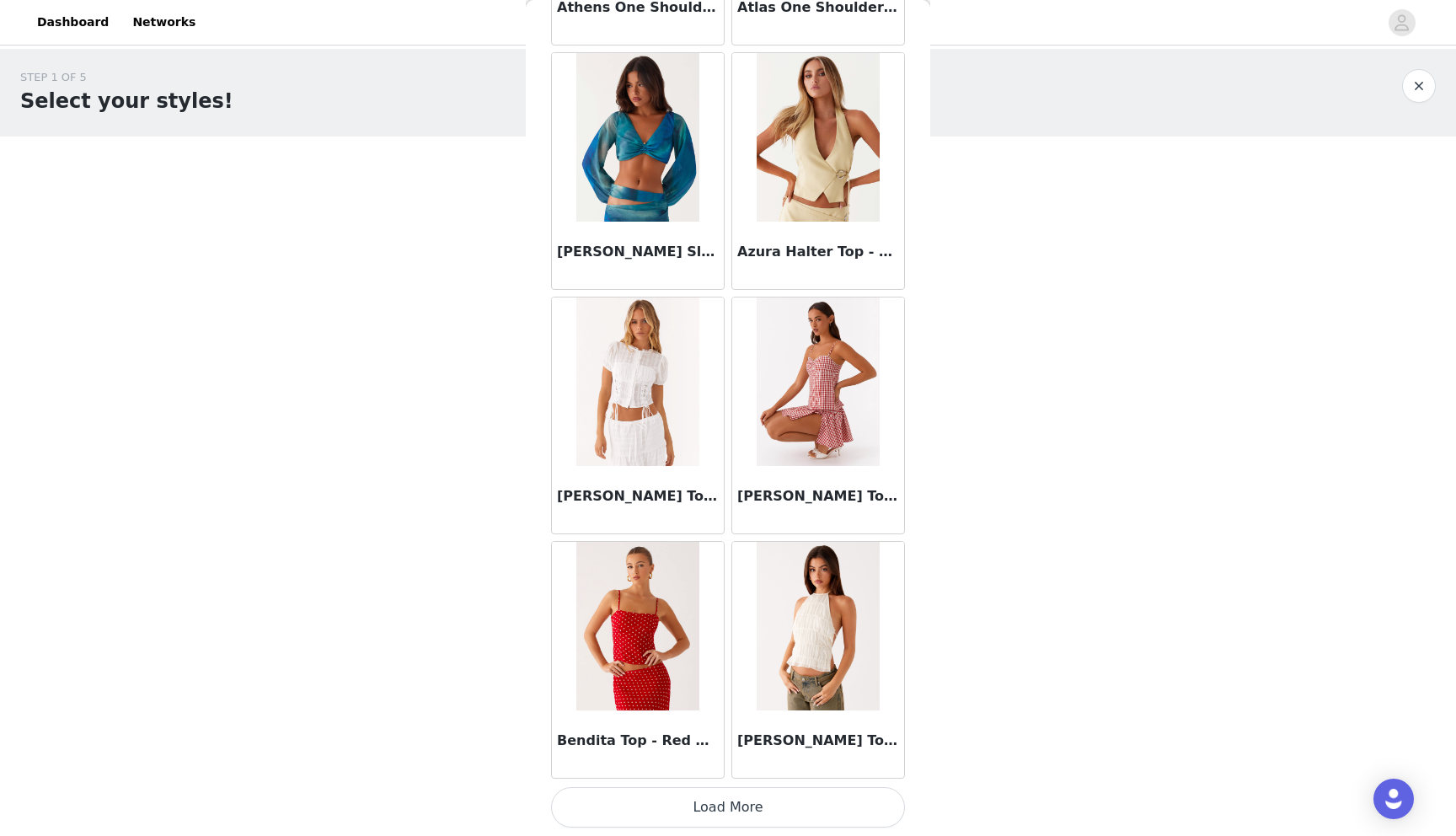
click at [714, 809] on button "Load More" at bounding box center [727, 807] width 354 height 40
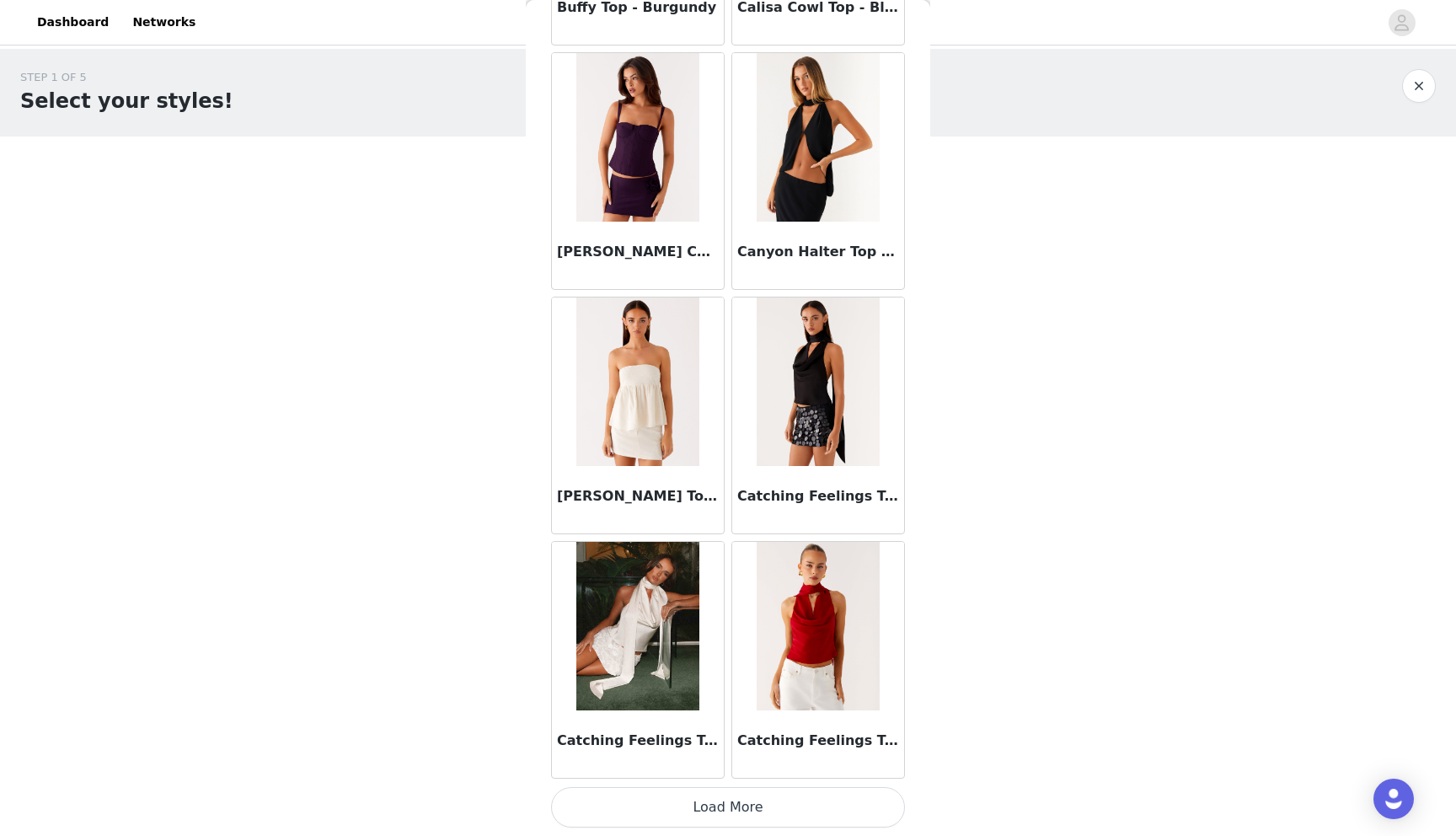
scroll to position [4183, 0]
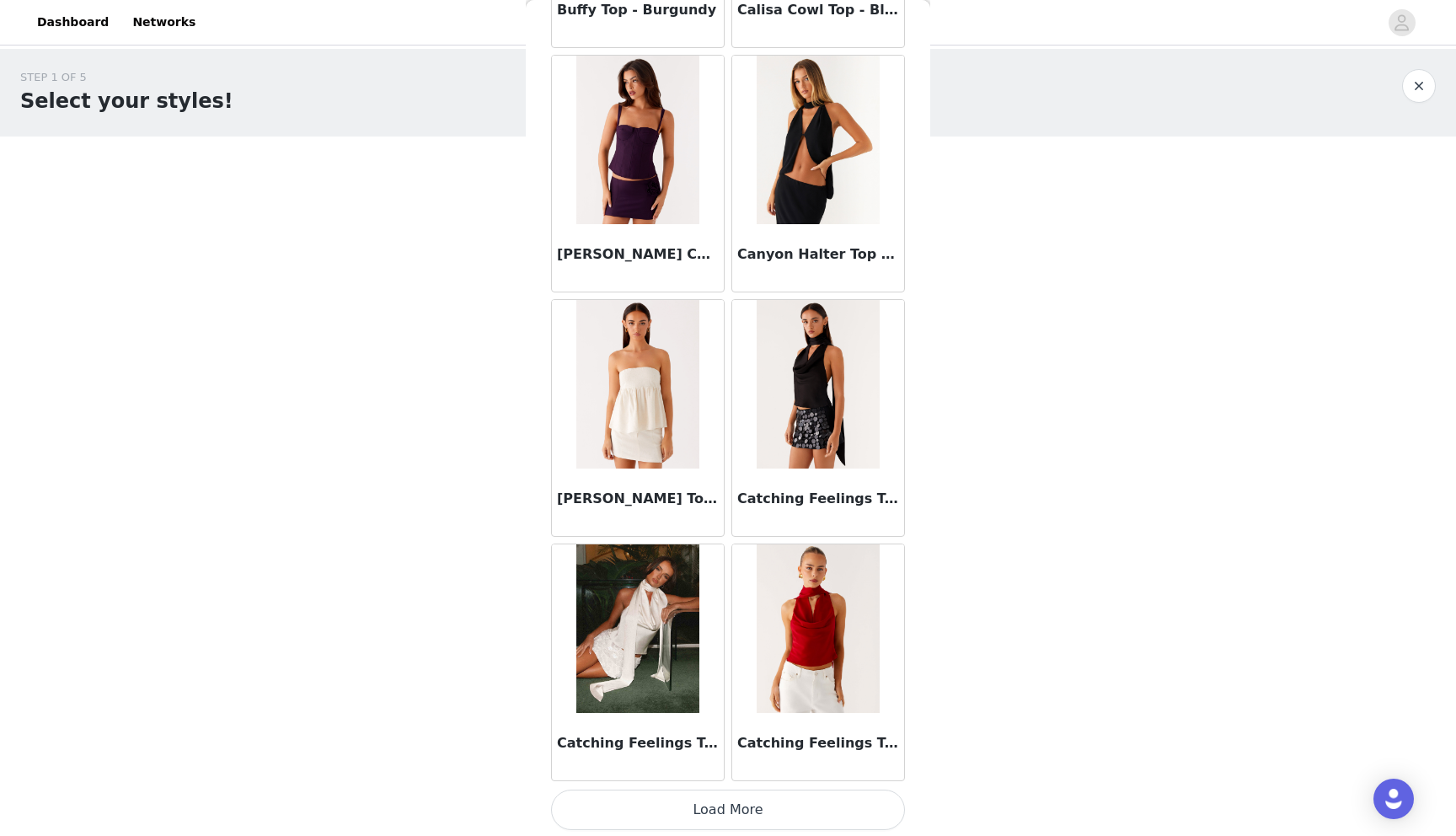
click at [704, 811] on button "Load More" at bounding box center [727, 809] width 354 height 40
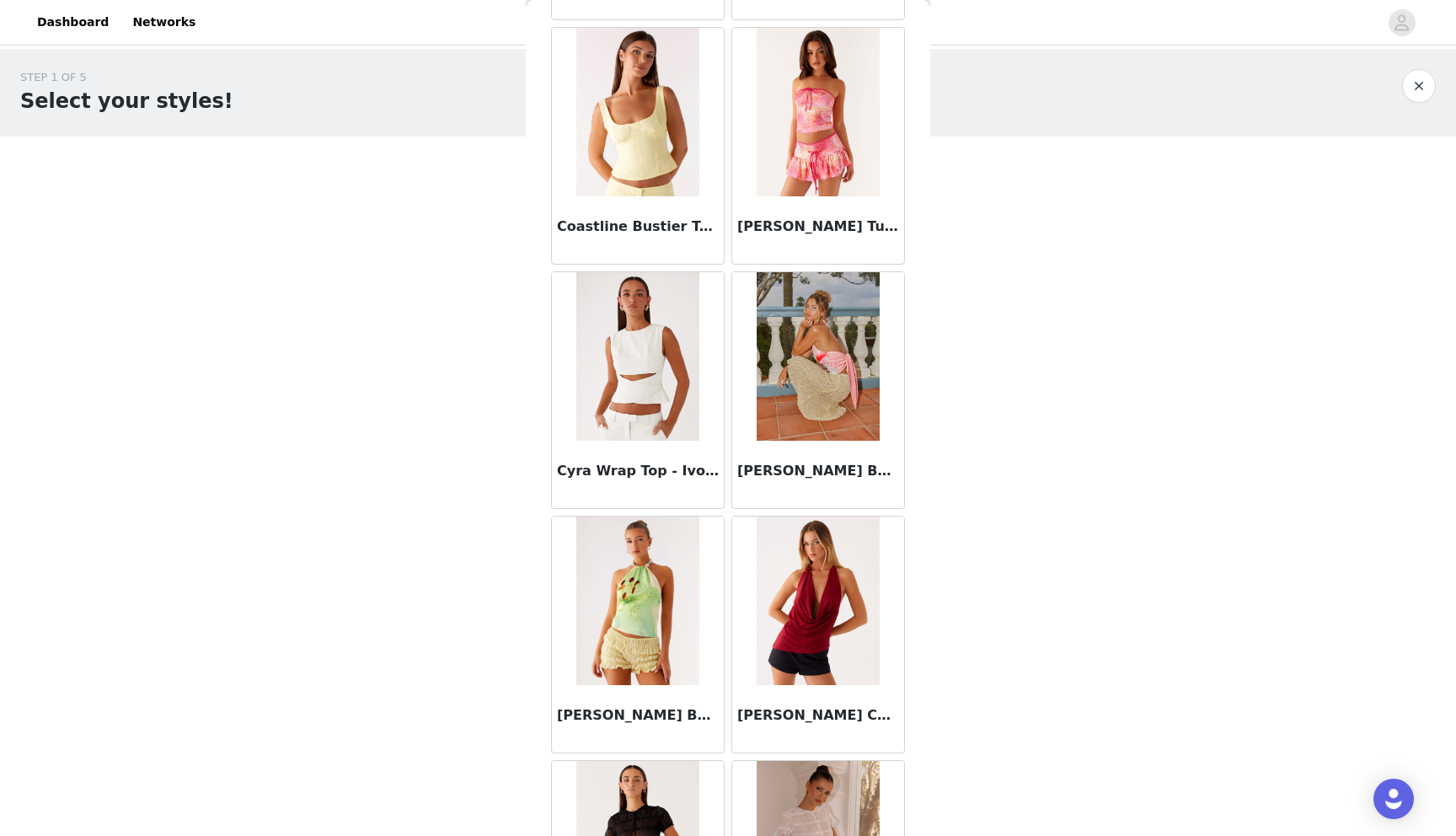
scroll to position [6628, 0]
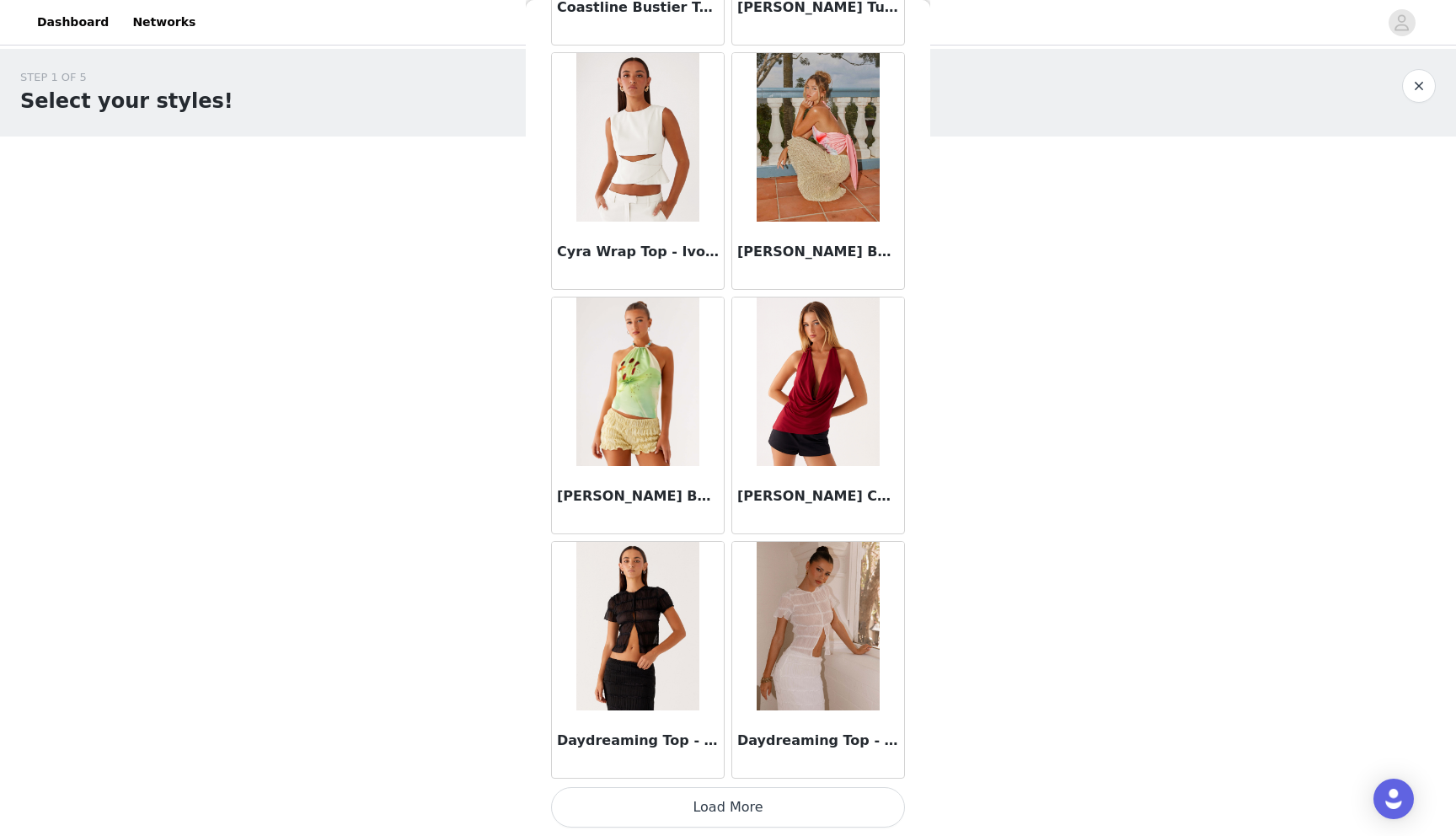
click at [721, 806] on button "Load More" at bounding box center [727, 807] width 354 height 40
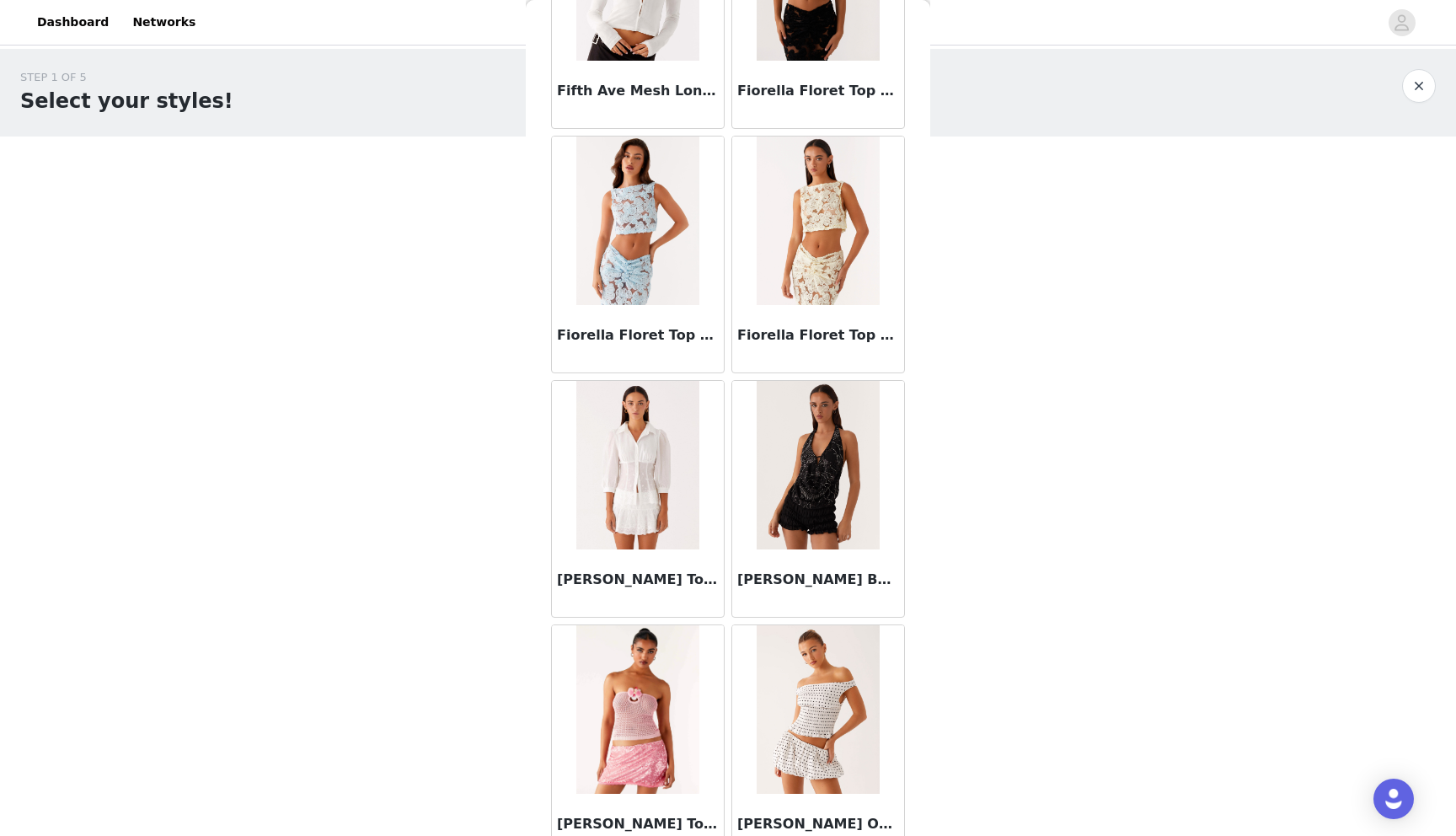
scroll to position [9071, 0]
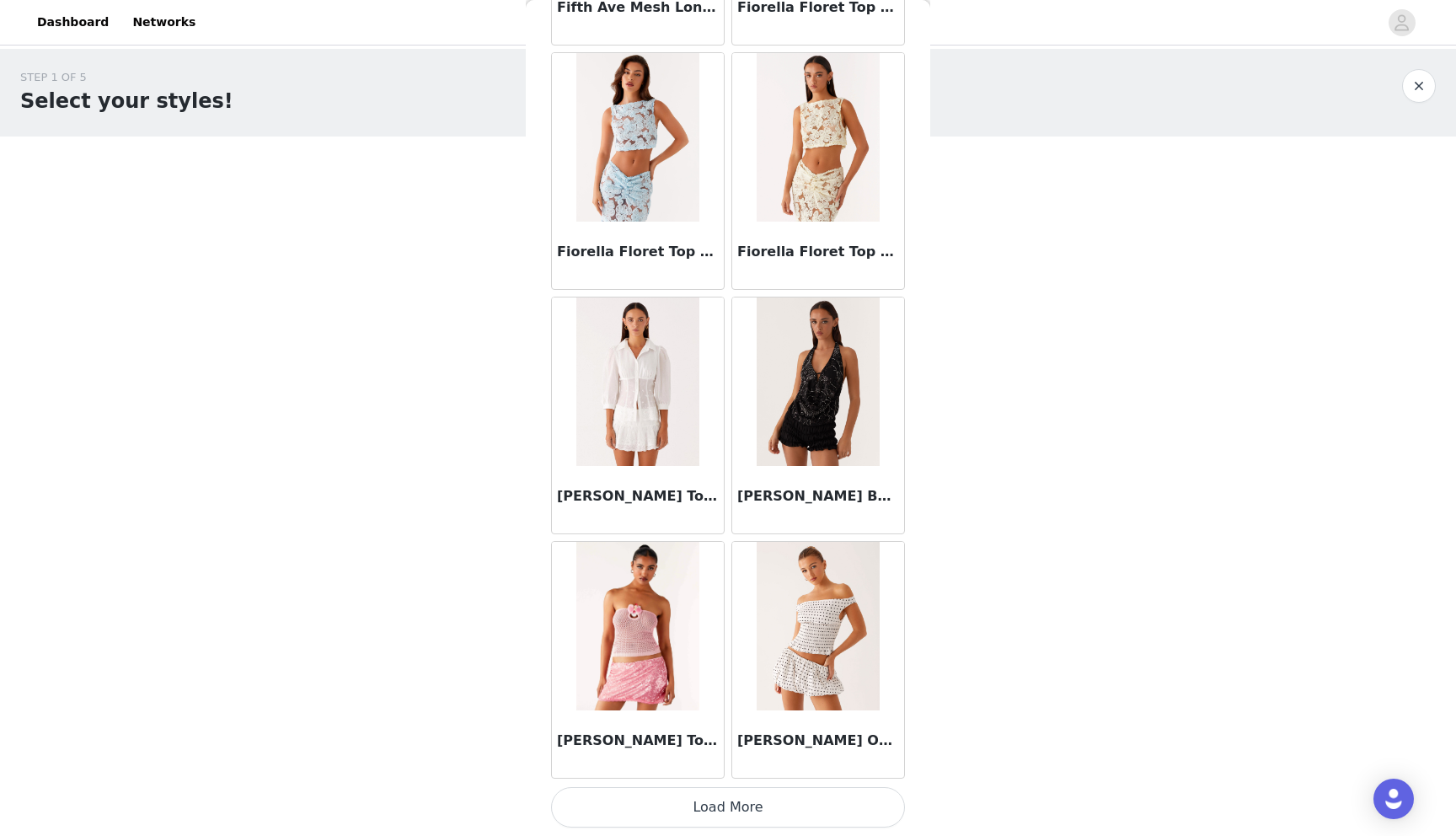
click at [724, 808] on button "Load More" at bounding box center [727, 807] width 354 height 40
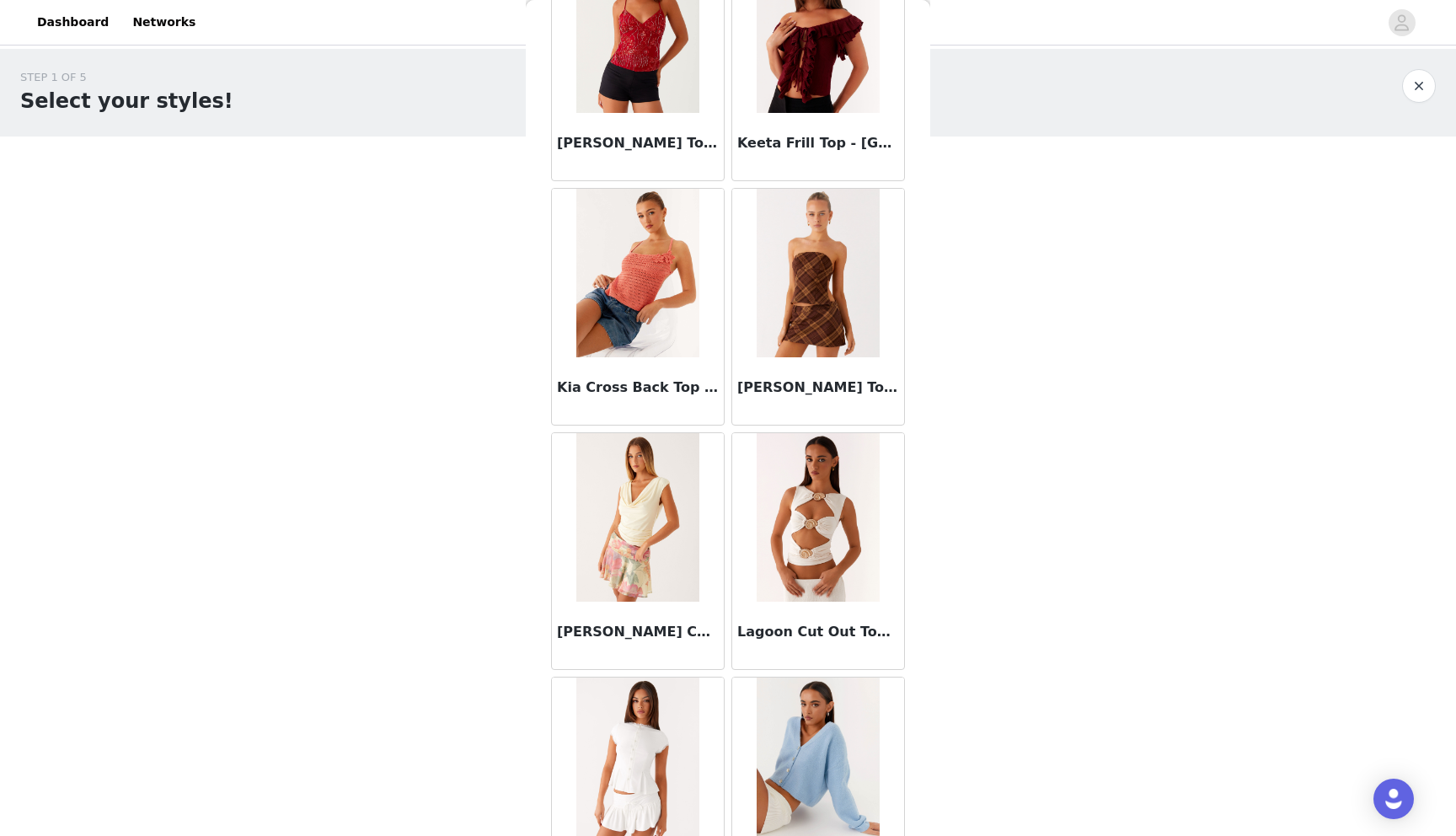
scroll to position [11514, 0]
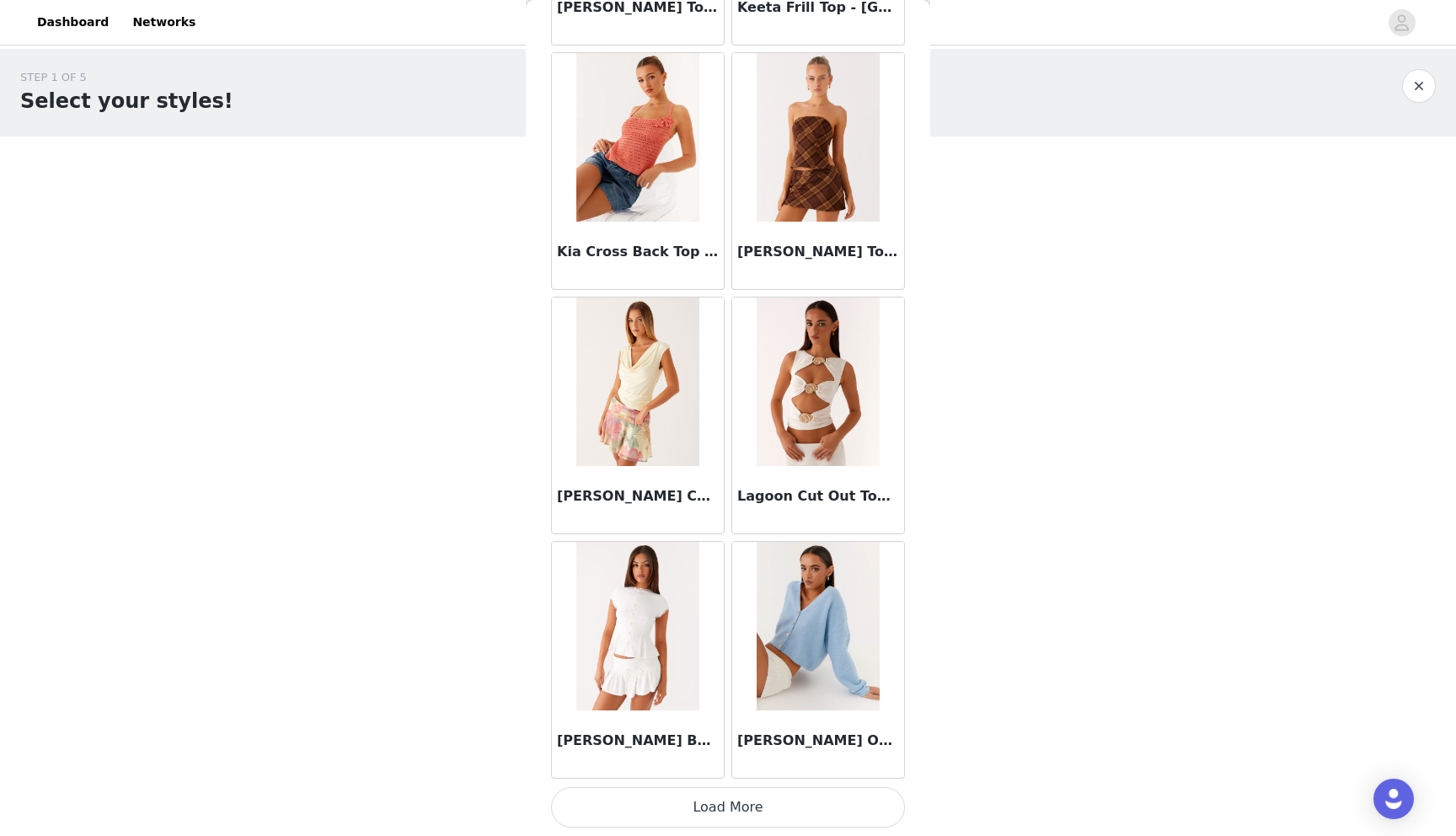
click at [716, 807] on button "Load More" at bounding box center [727, 807] width 354 height 40
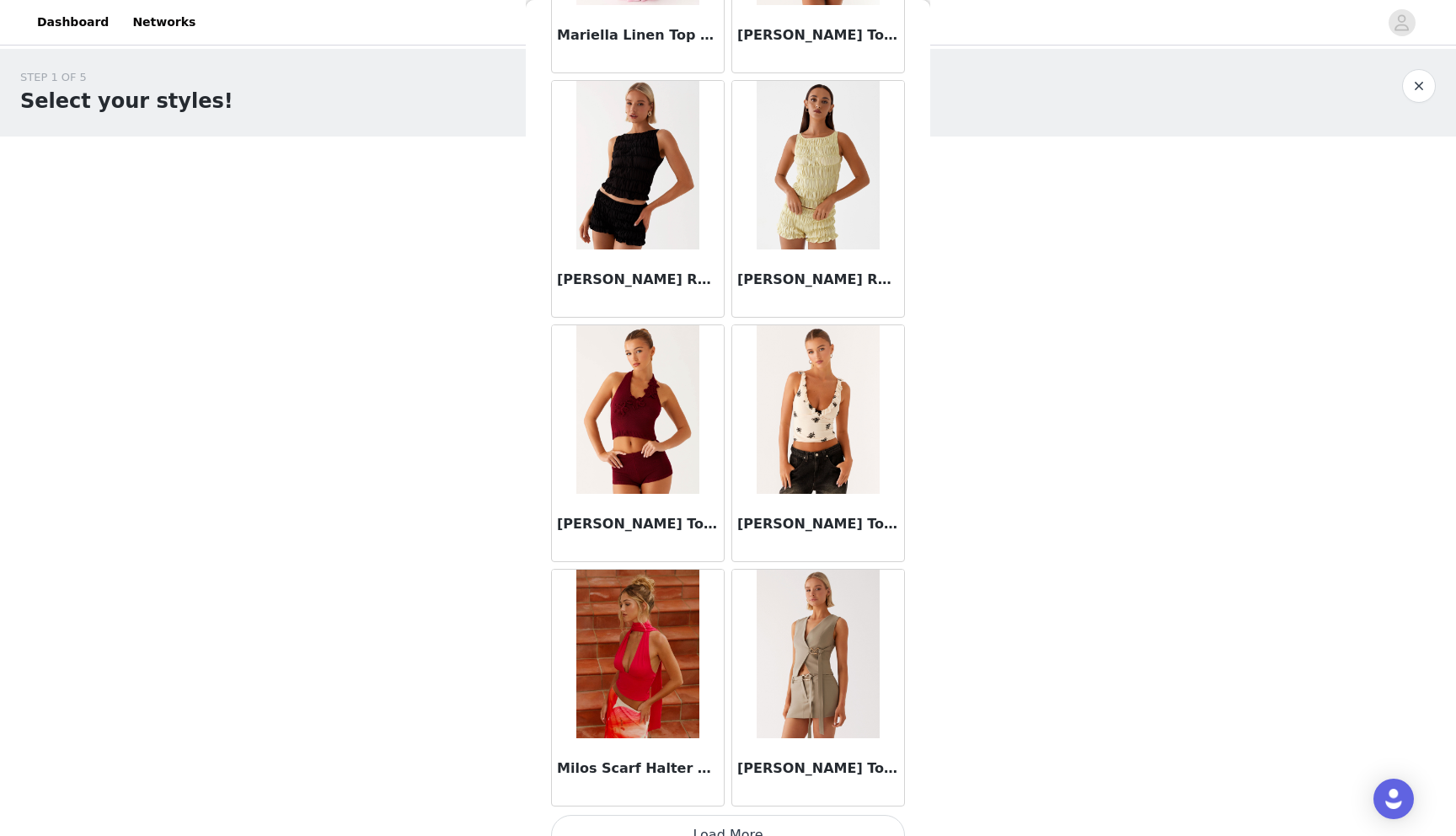
scroll to position [13957, 0]
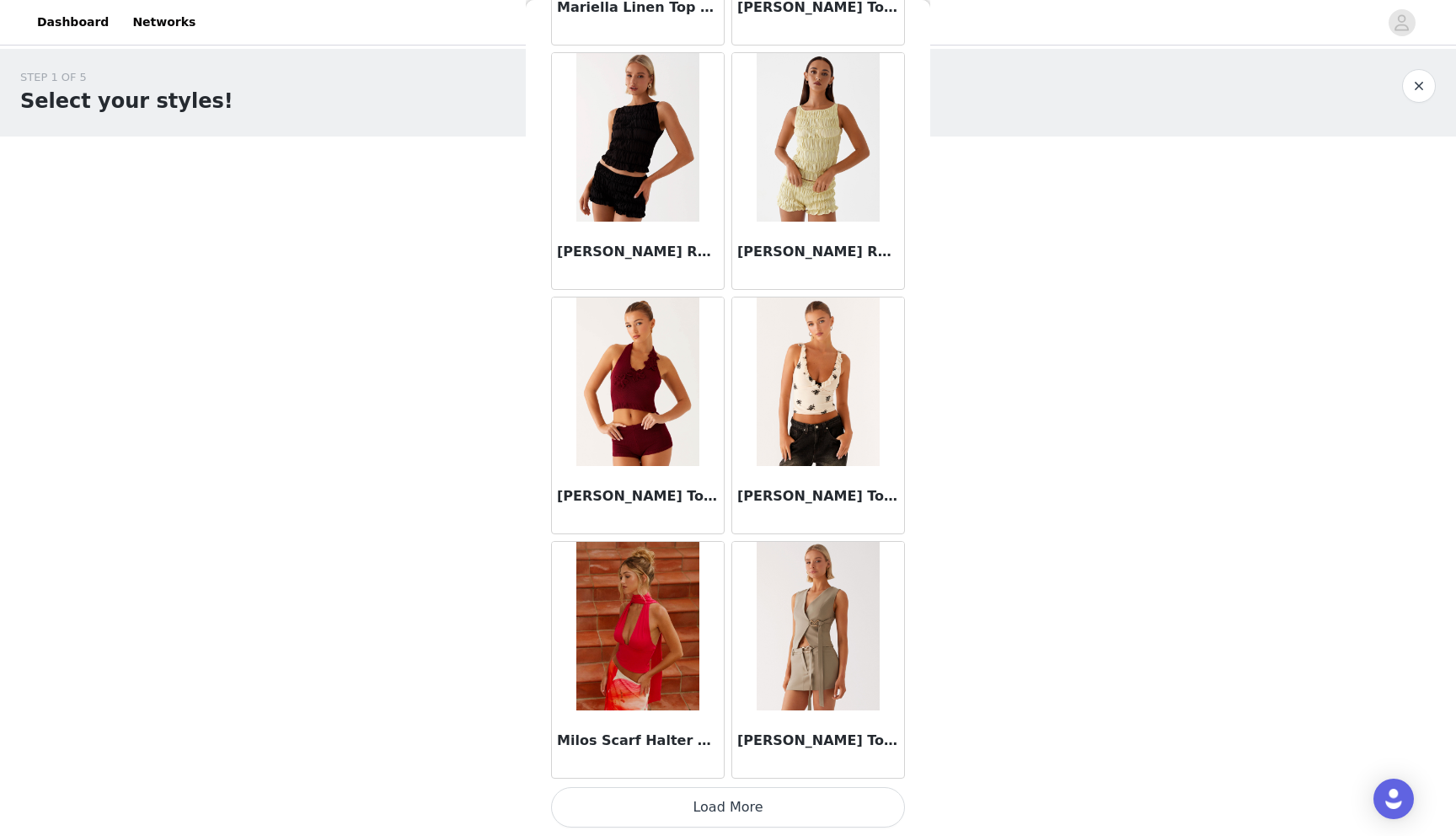
click at [716, 813] on button "Load More" at bounding box center [727, 807] width 354 height 40
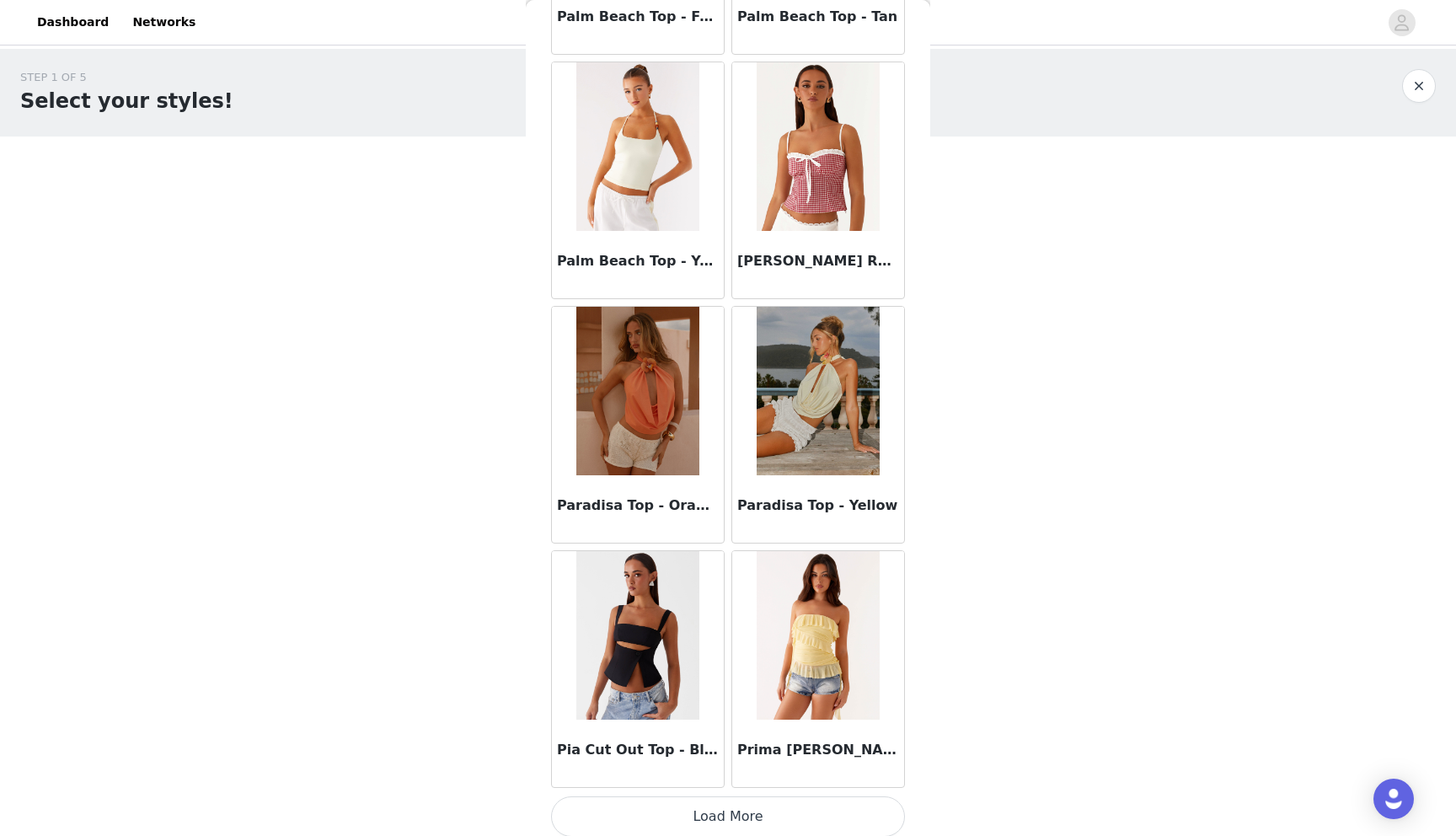
scroll to position [16400, 0]
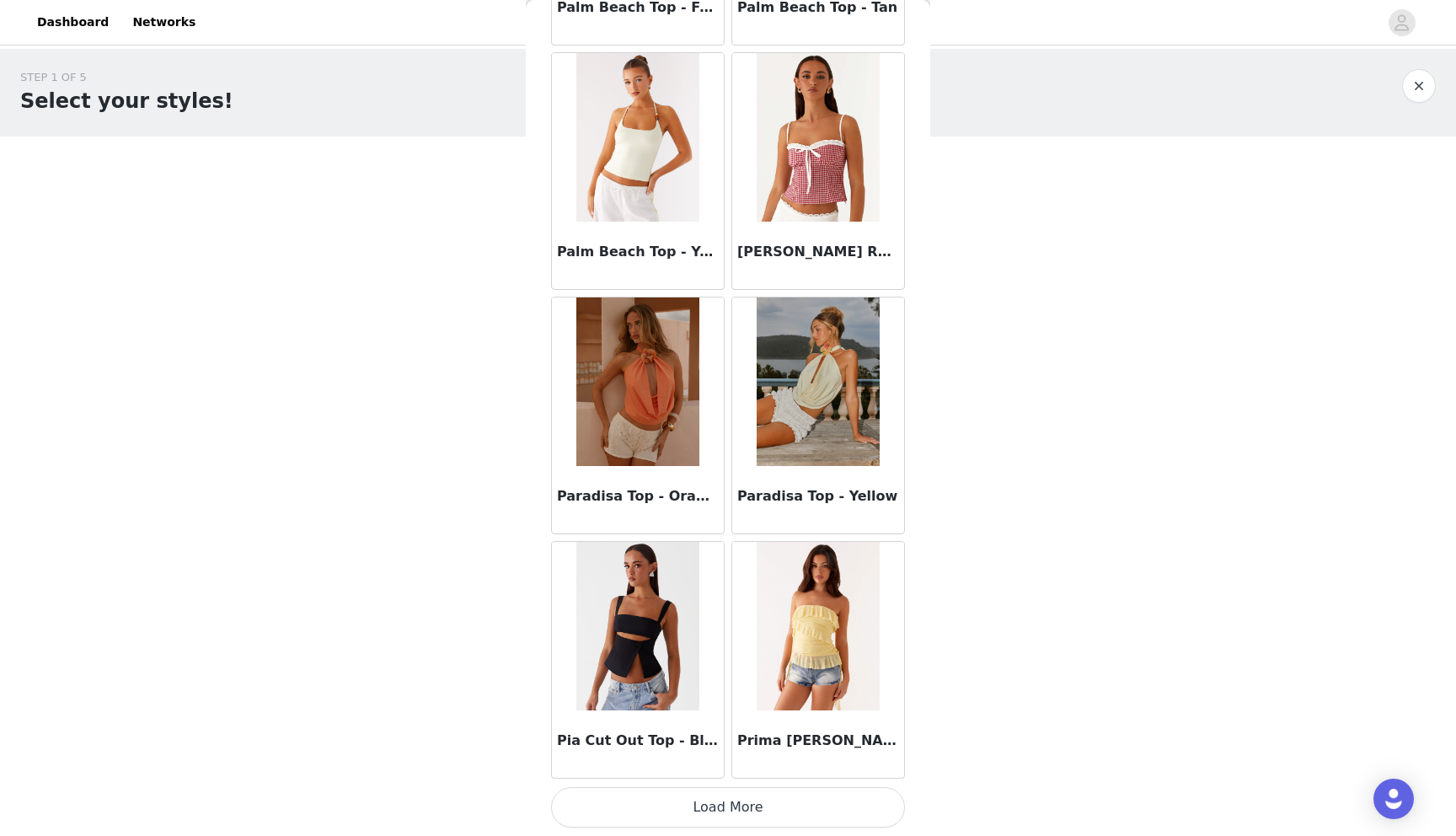
click at [717, 806] on button "Load More" at bounding box center [727, 807] width 354 height 40
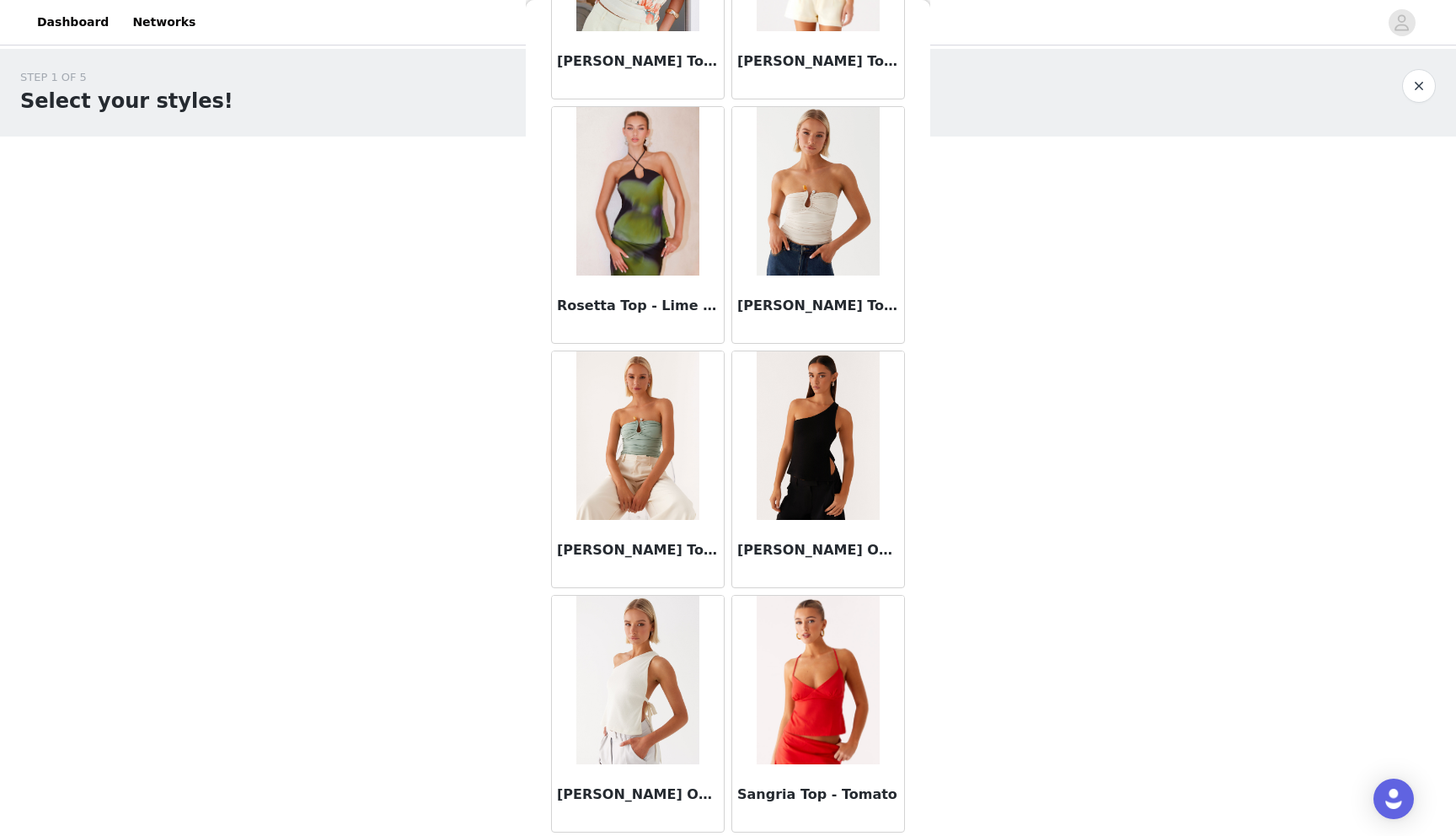
scroll to position [18843, 0]
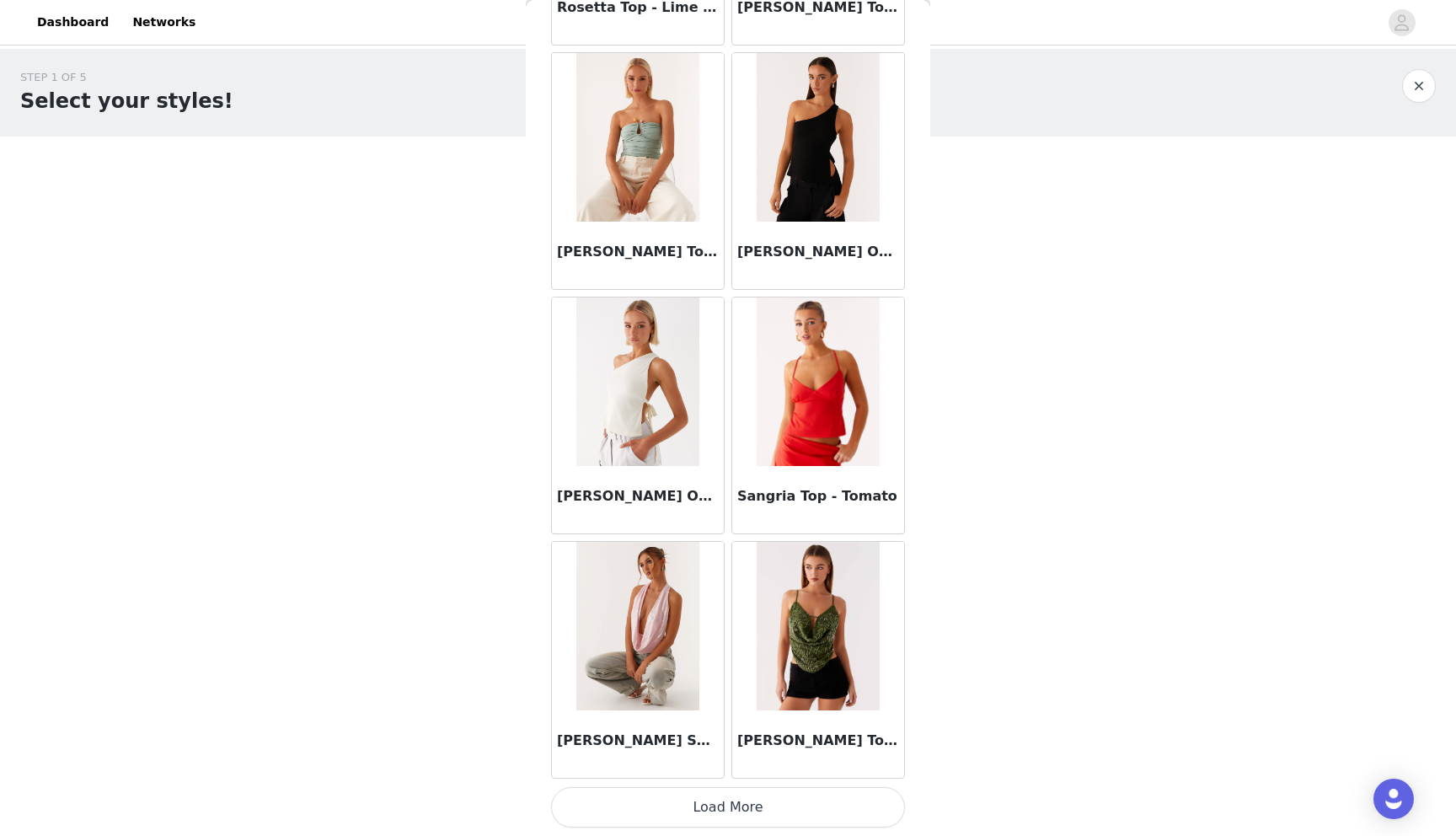
click at [732, 812] on button "Load More" at bounding box center [727, 807] width 354 height 40
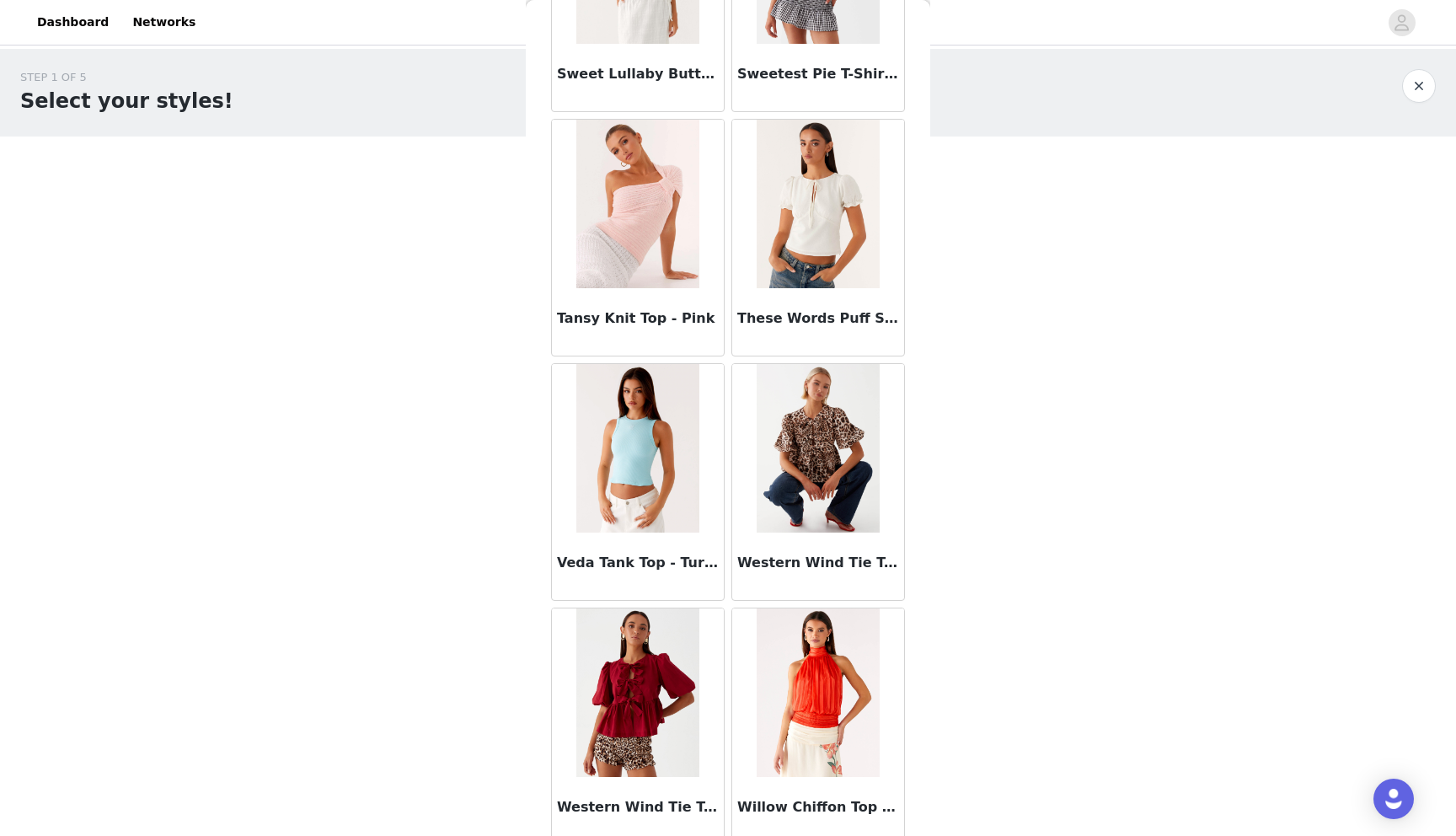
scroll to position [21285, 0]
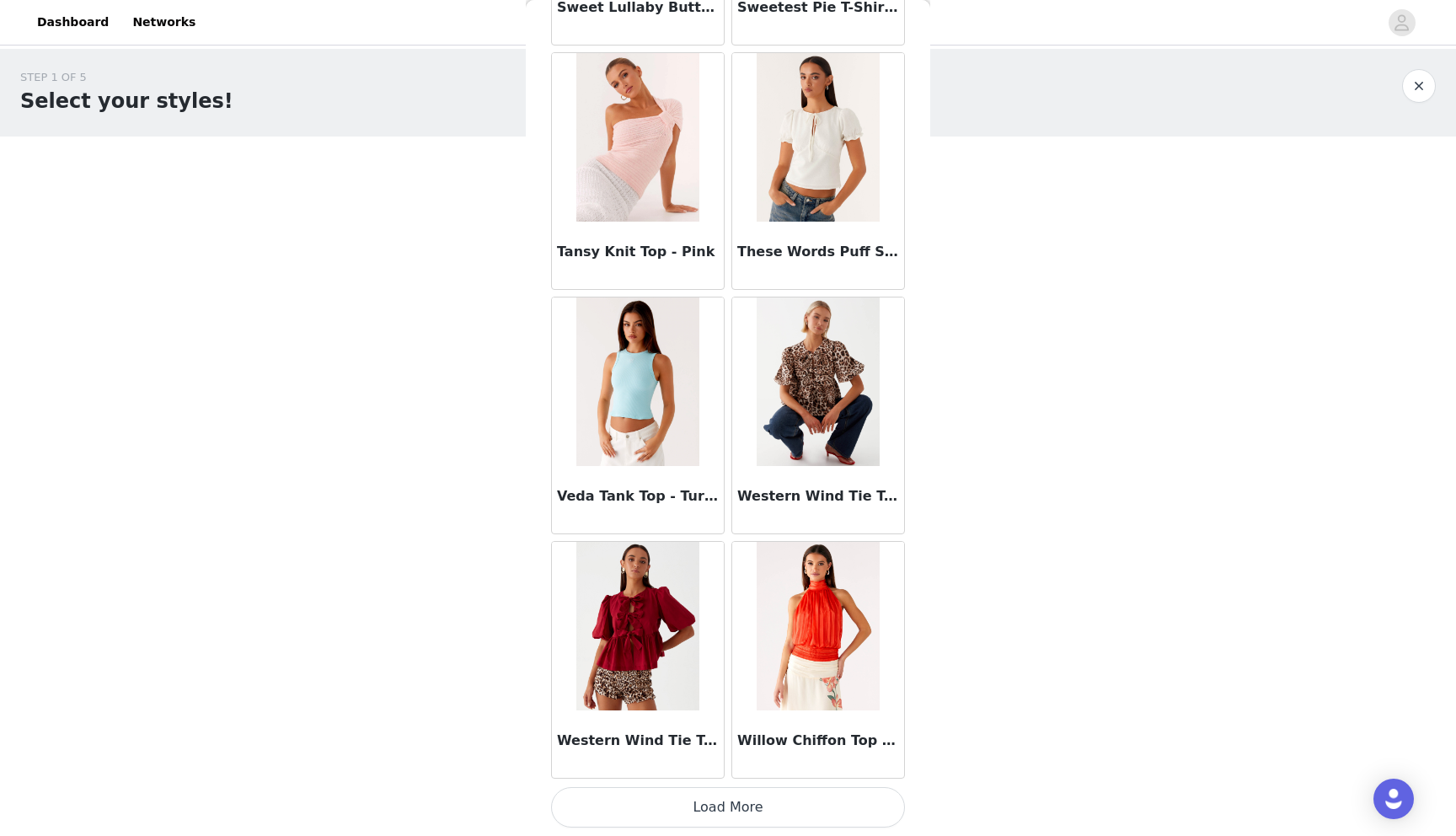
click at [707, 806] on button "Load More" at bounding box center [727, 807] width 354 height 40
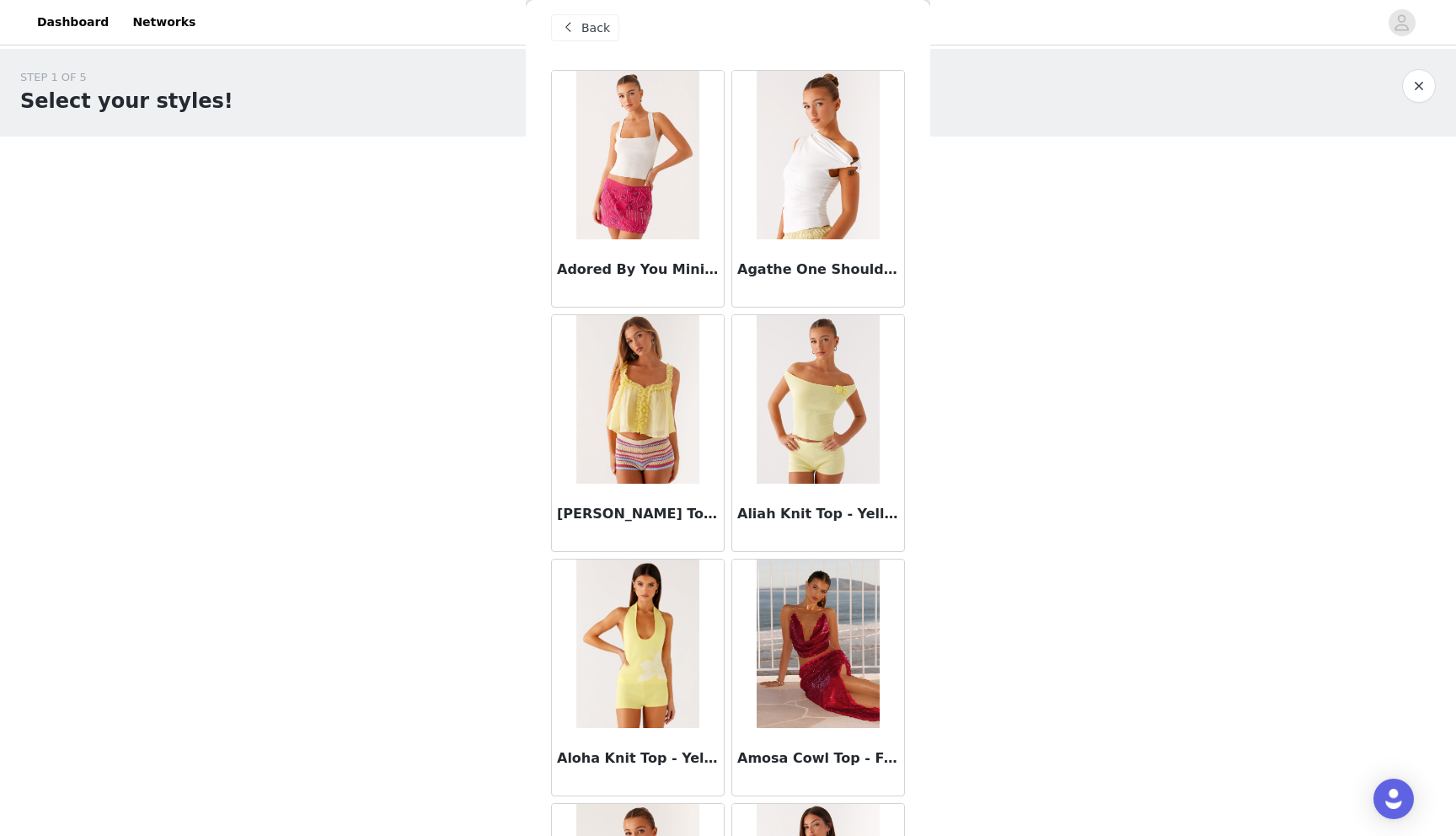
scroll to position [0, 0]
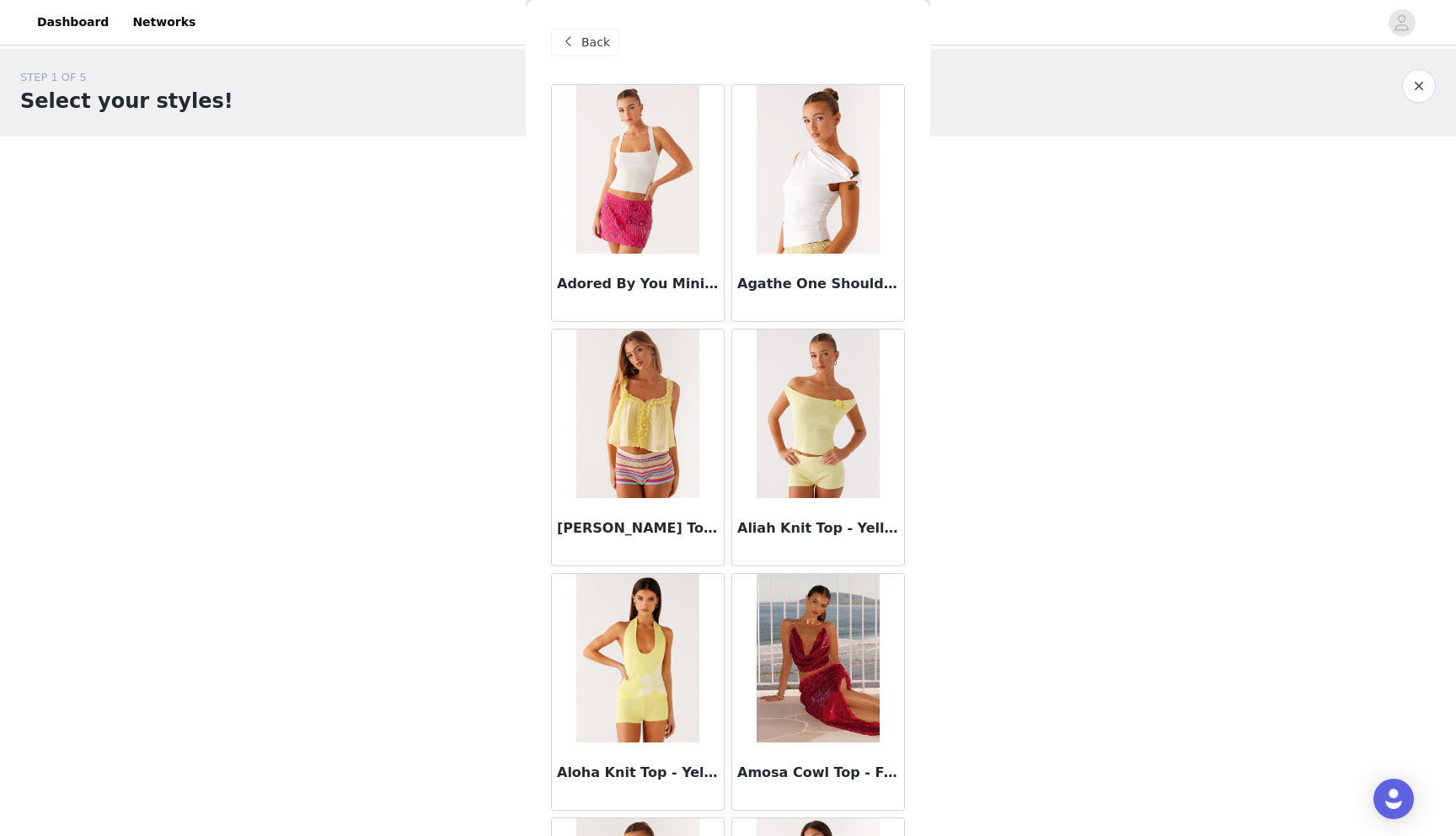
click at [575, 37] on span at bounding box center [567, 42] width 21 height 21
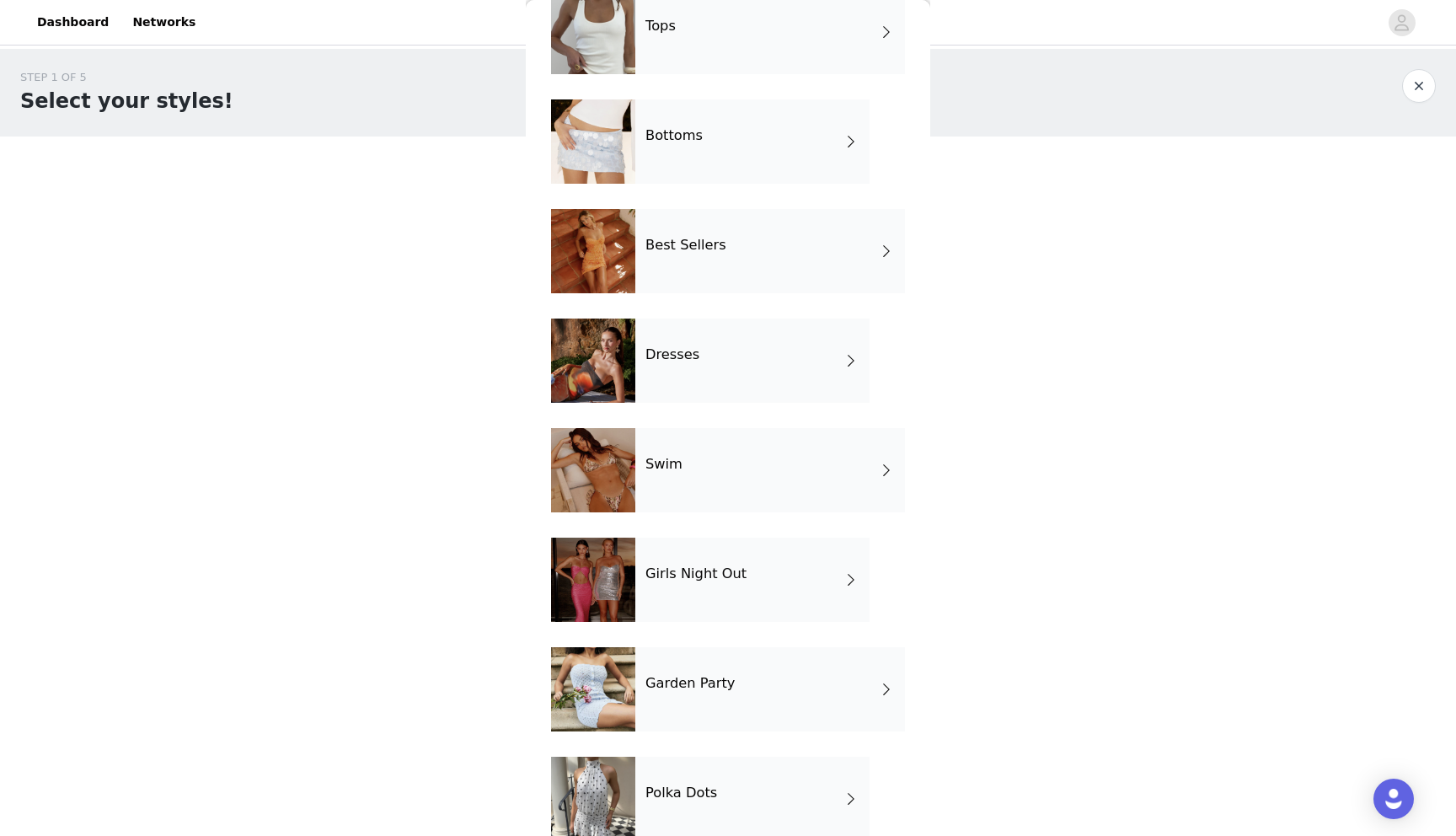
scroll to position [234, 0]
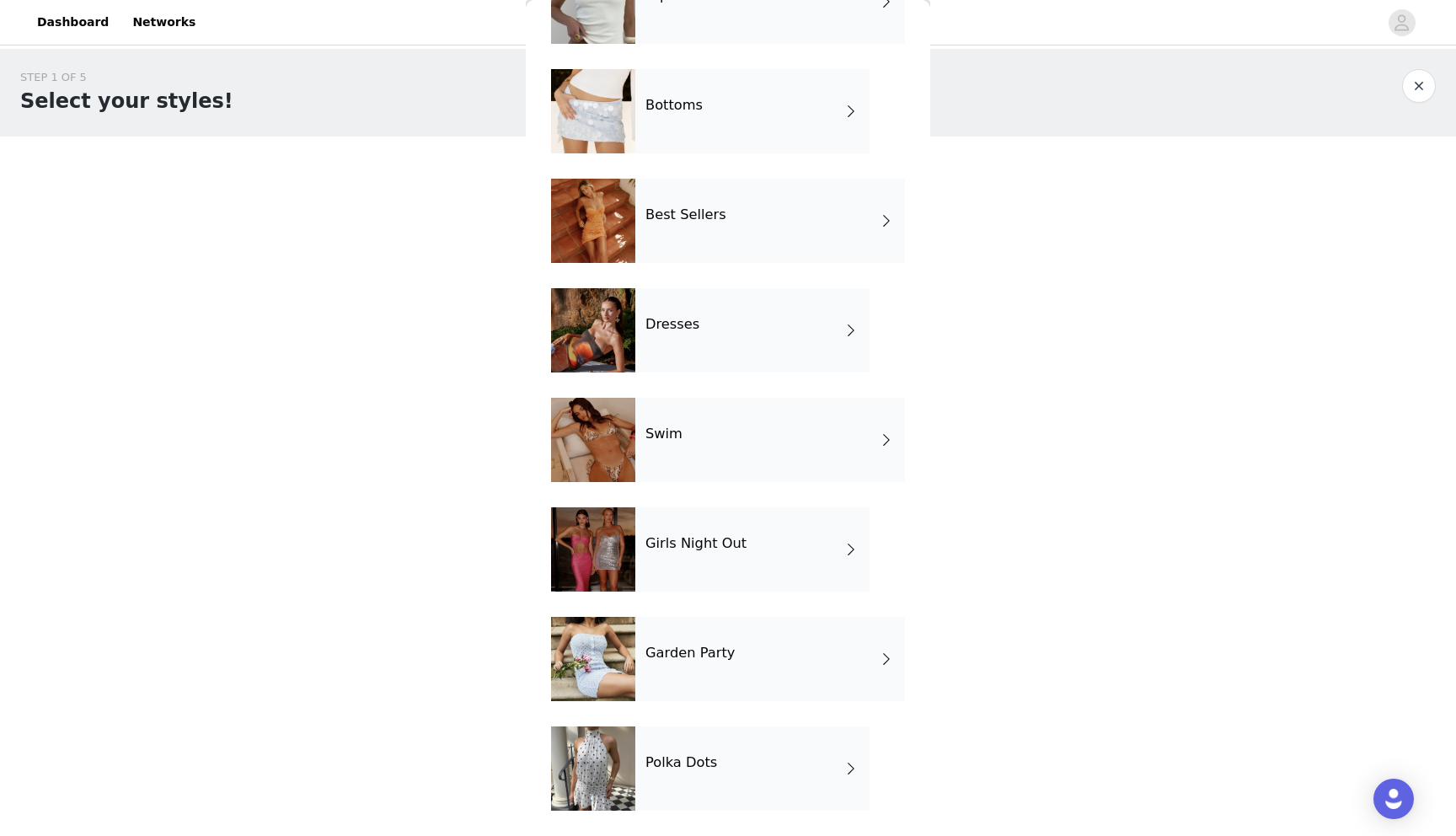
click at [707, 656] on h4 "Garden Party" at bounding box center [690, 652] width 89 height 15
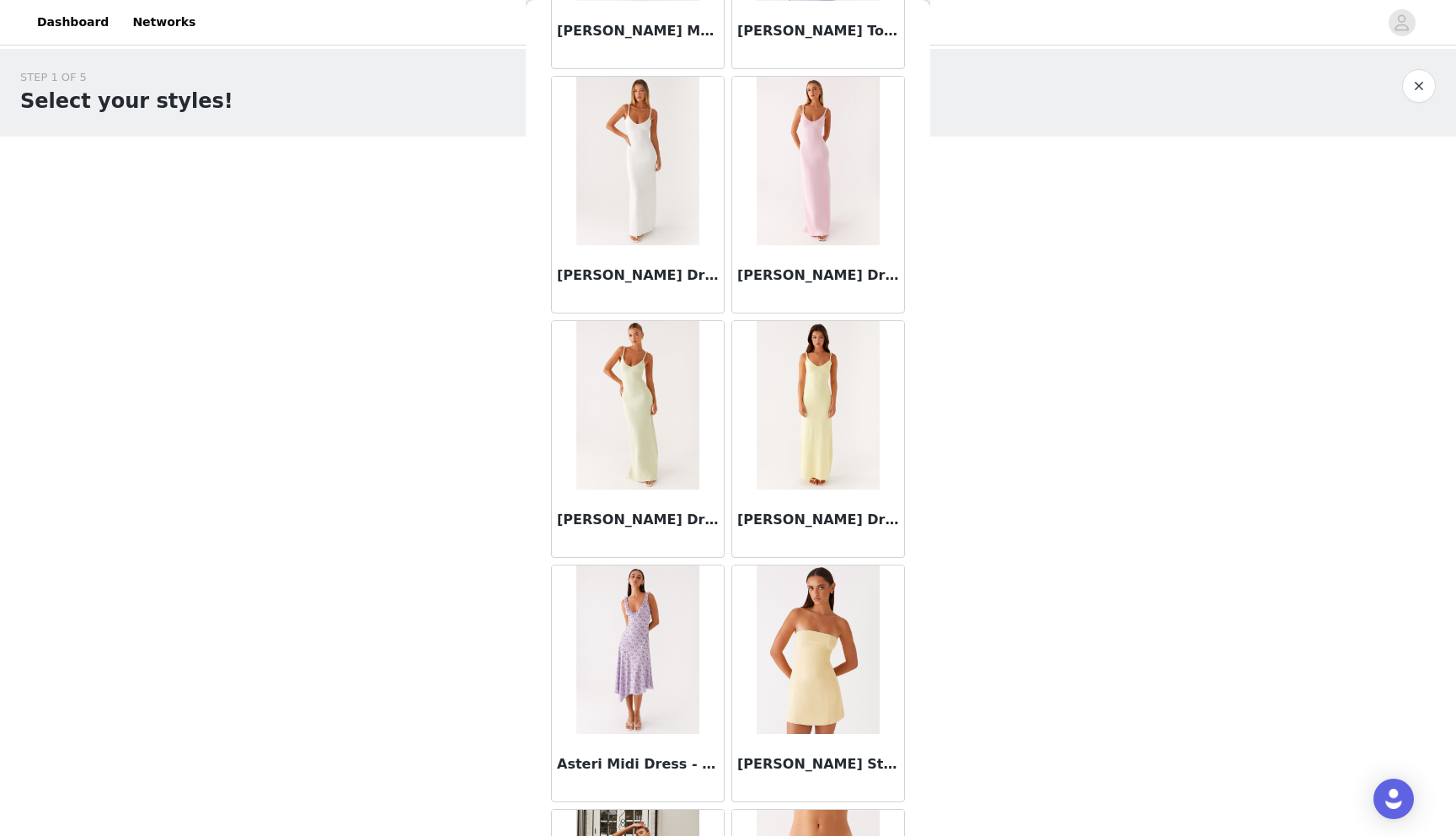
scroll to position [0, 0]
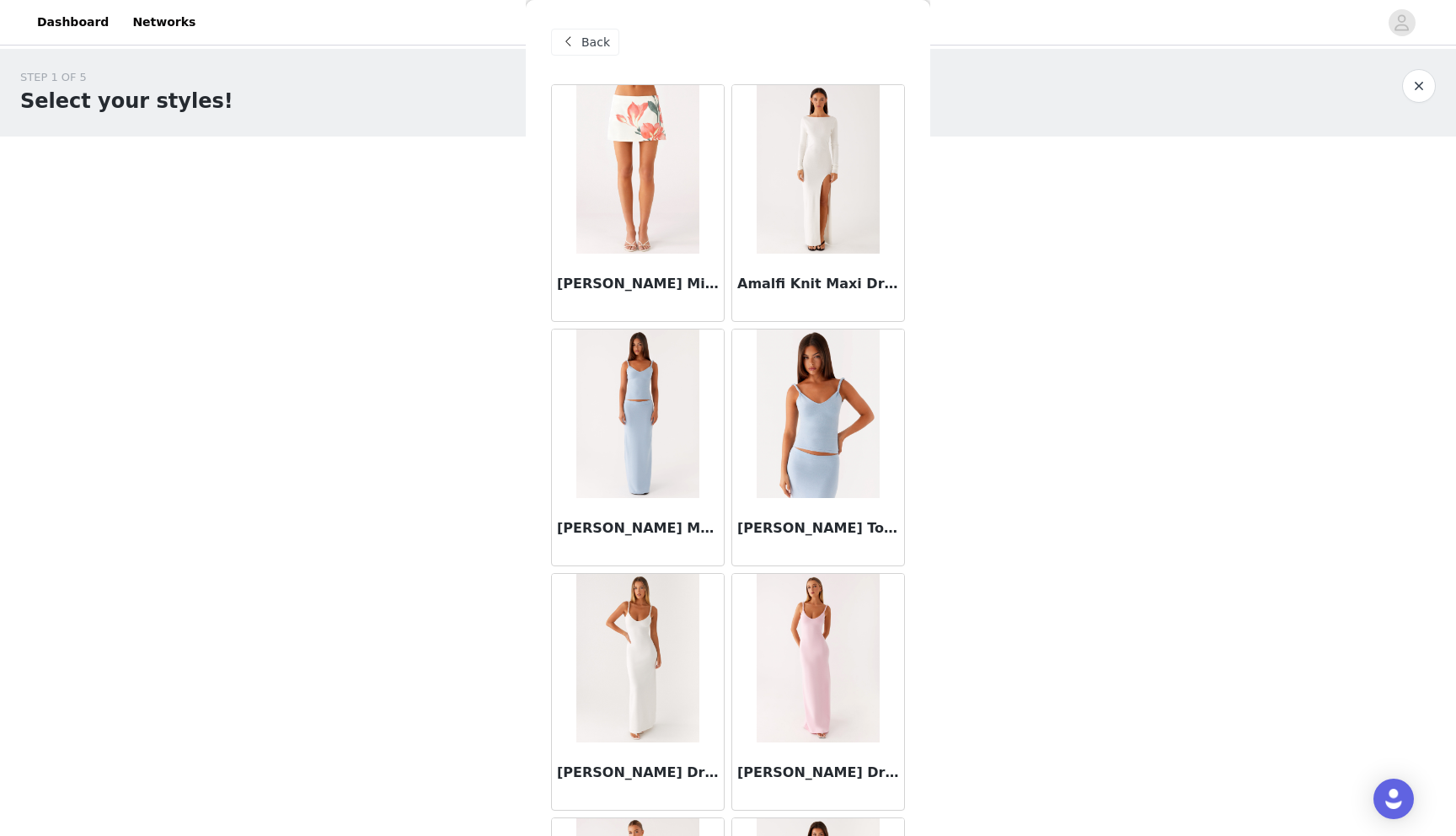
click at [574, 39] on span at bounding box center [567, 42] width 21 height 21
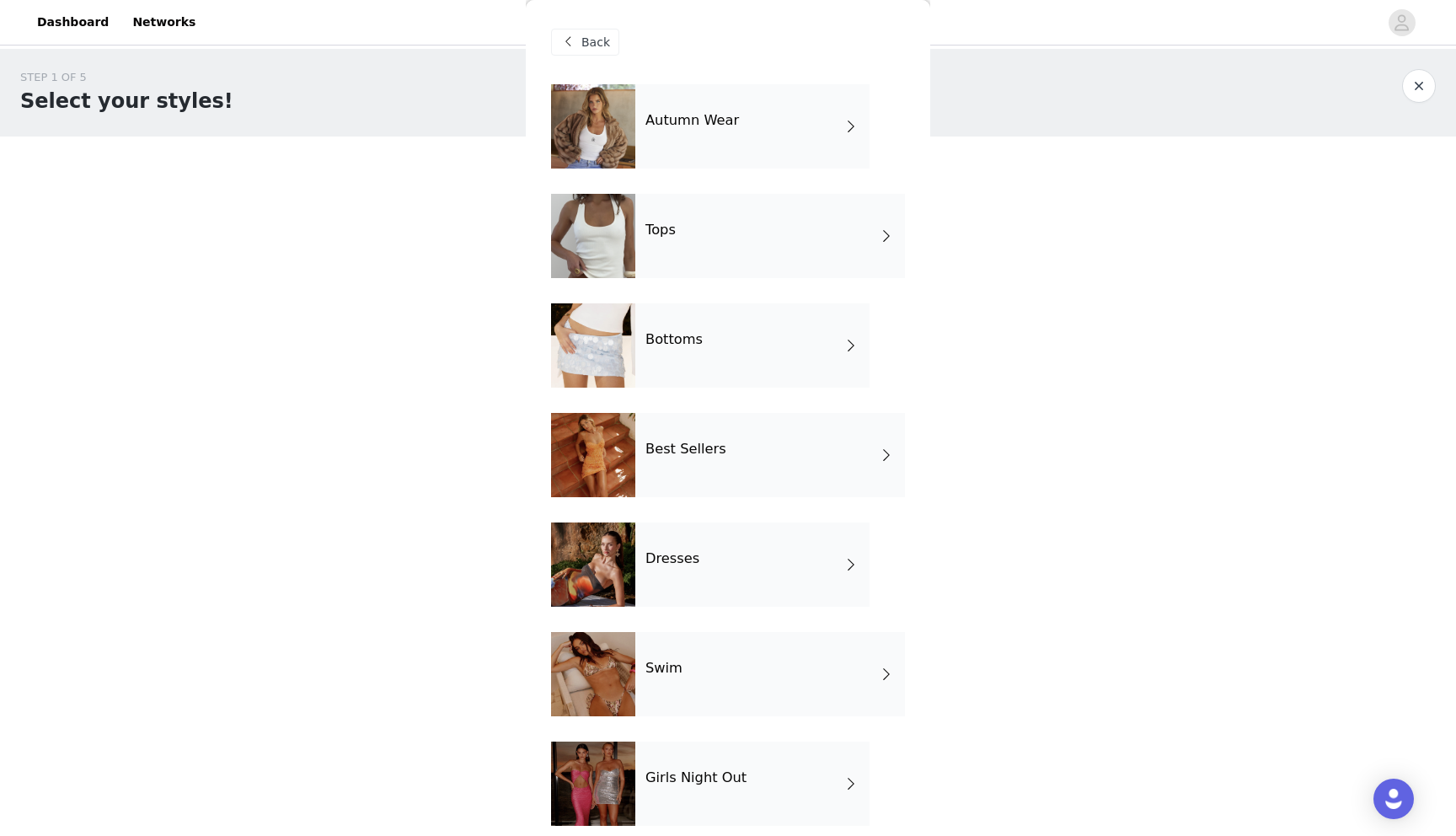
click at [704, 122] on h4 "Autumn Wear" at bounding box center [691, 120] width 94 height 15
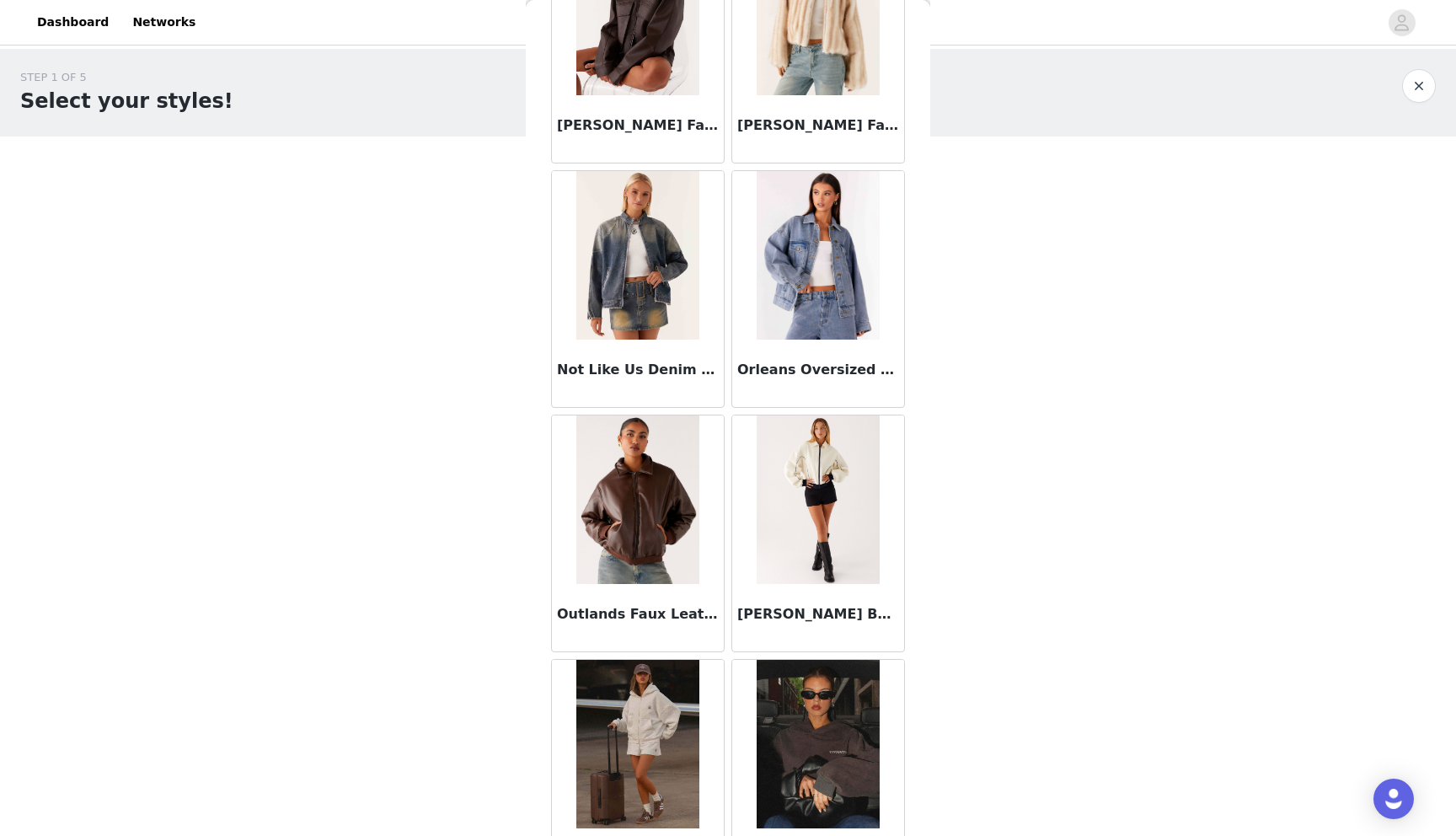
scroll to position [1742, 0]
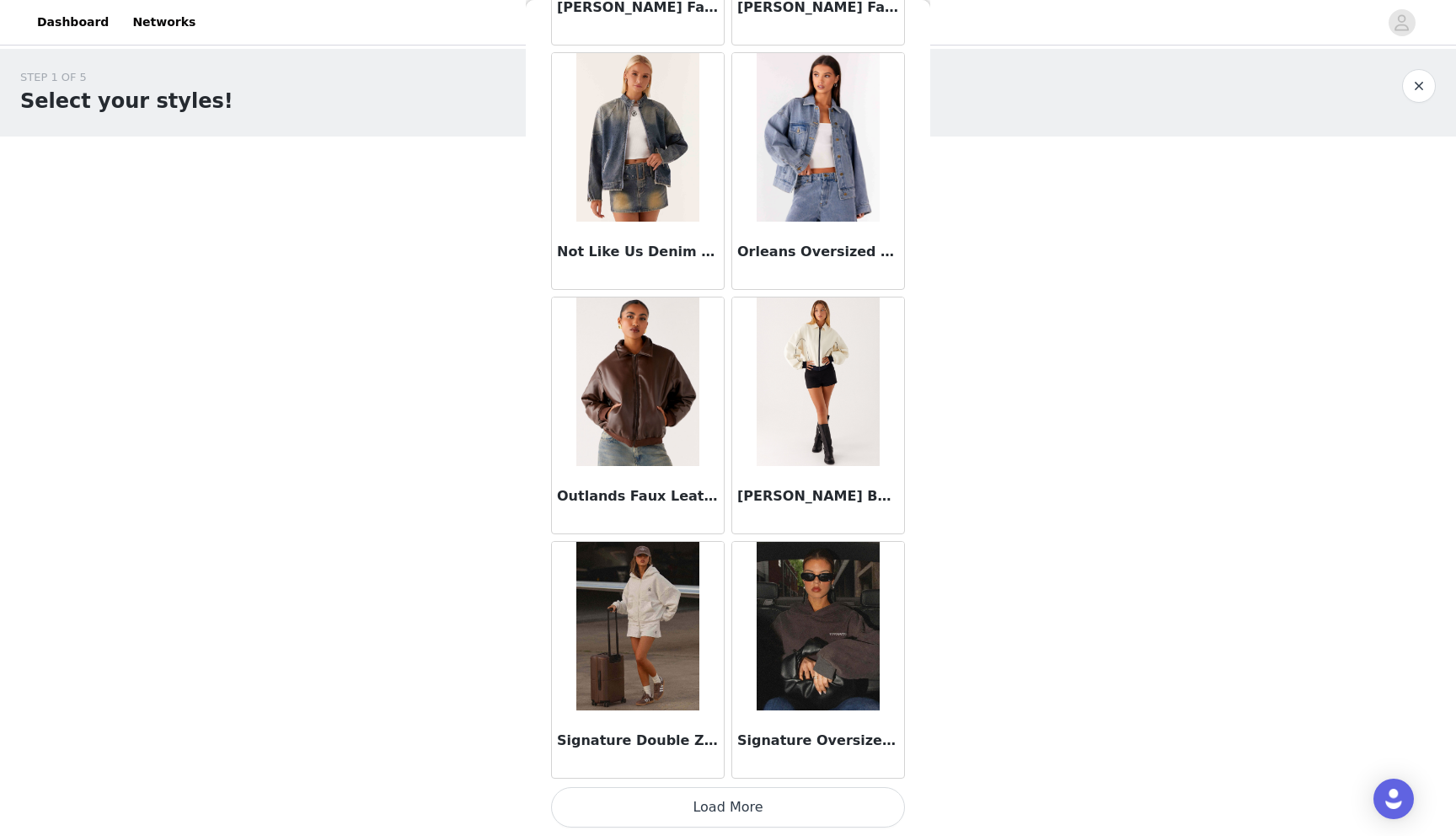
click at [698, 798] on button "Load More" at bounding box center [727, 807] width 354 height 40
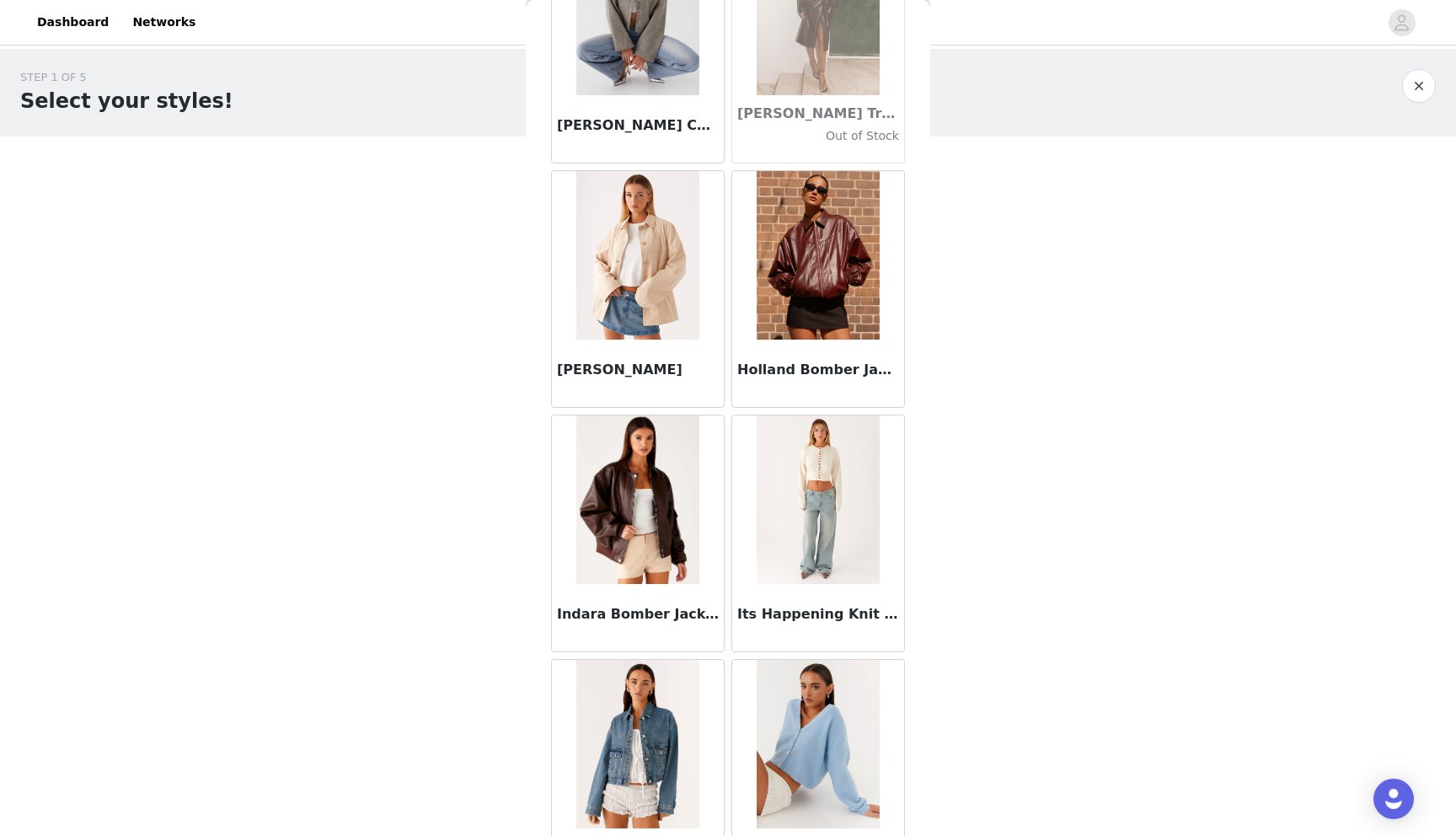
scroll to position [0, 0]
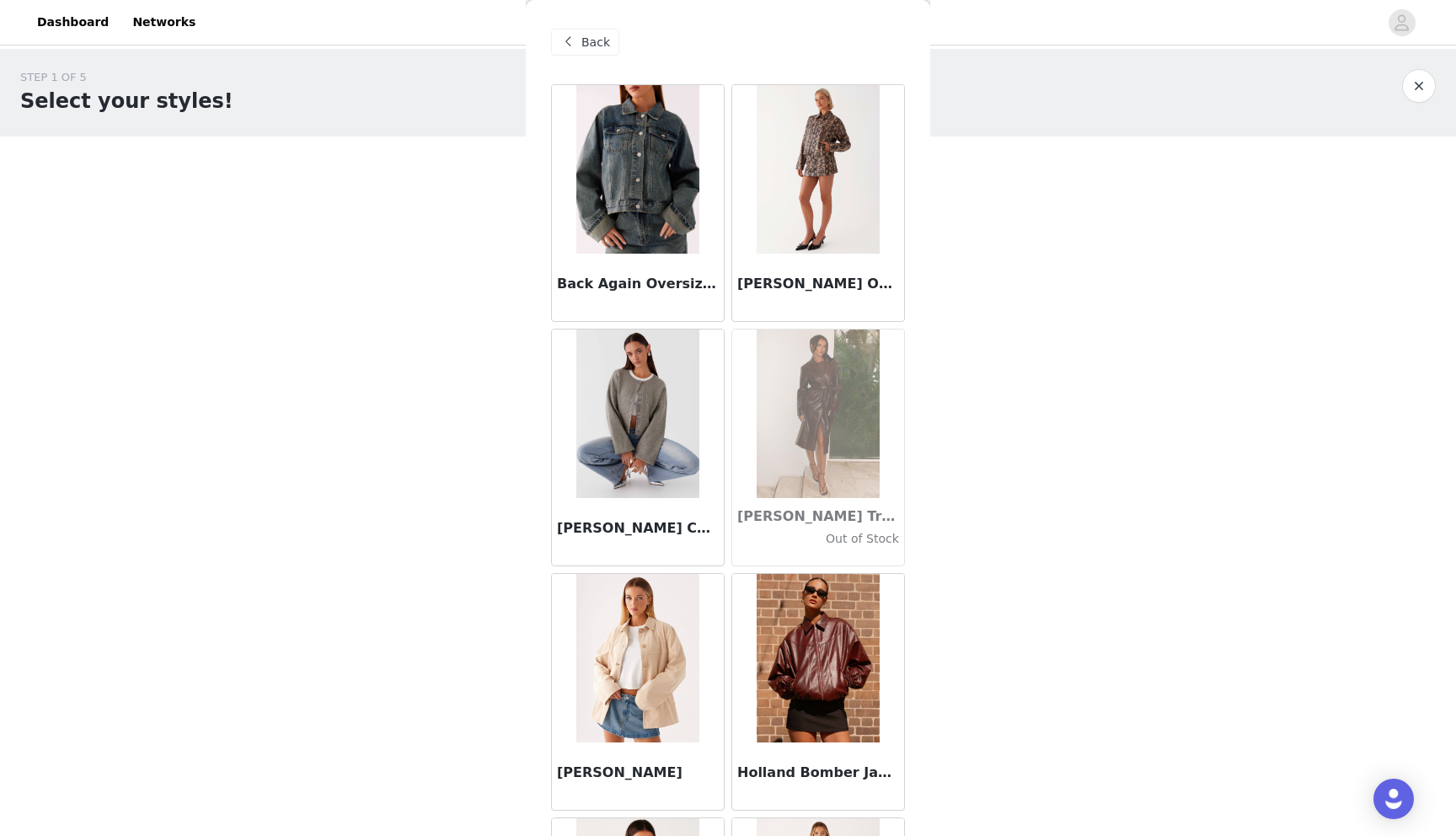
click at [581, 43] on div "Back" at bounding box center [584, 42] width 68 height 27
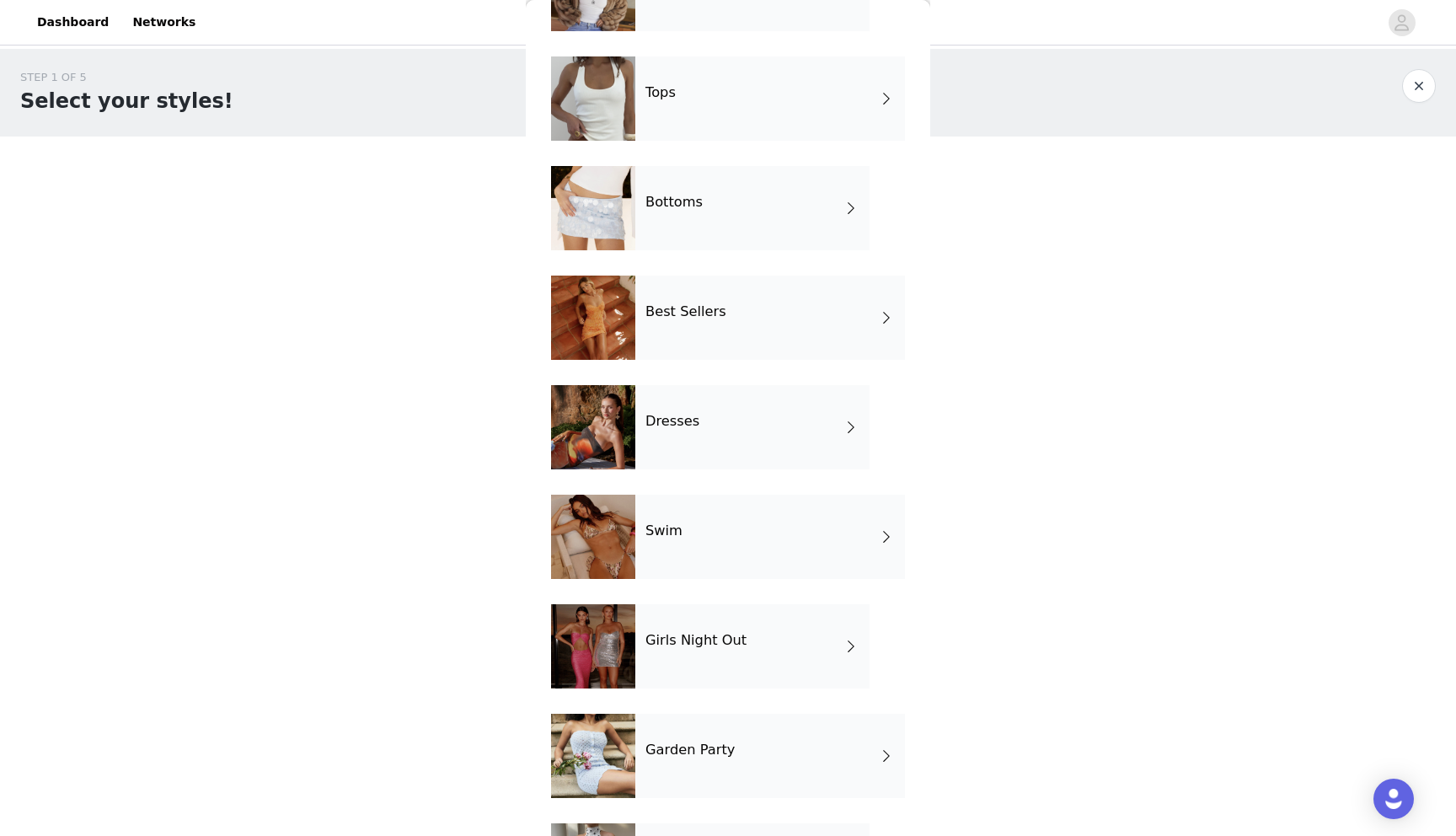
scroll to position [135, 0]
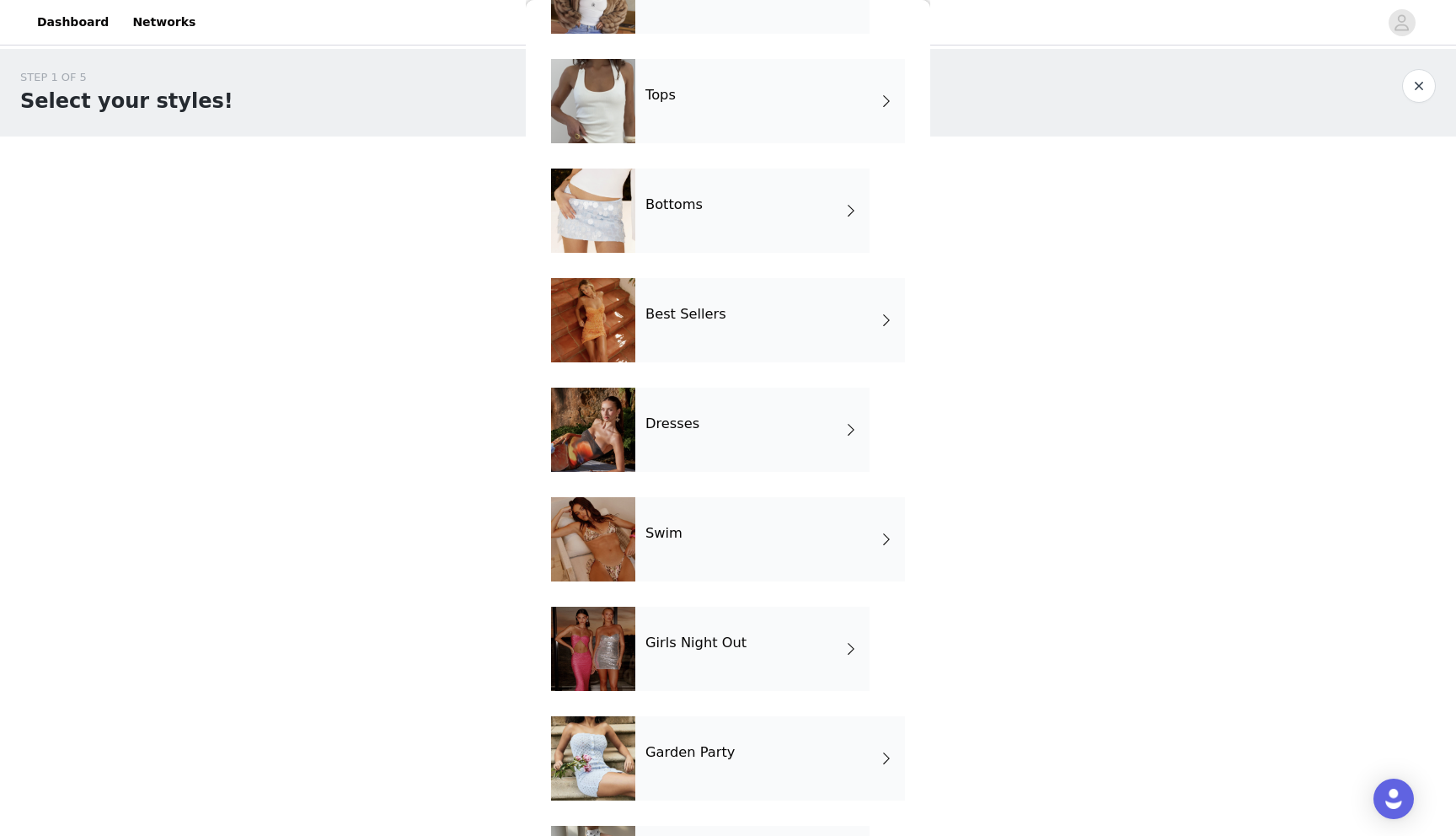
click at [699, 213] on div "Bottoms" at bounding box center [752, 211] width 234 height 84
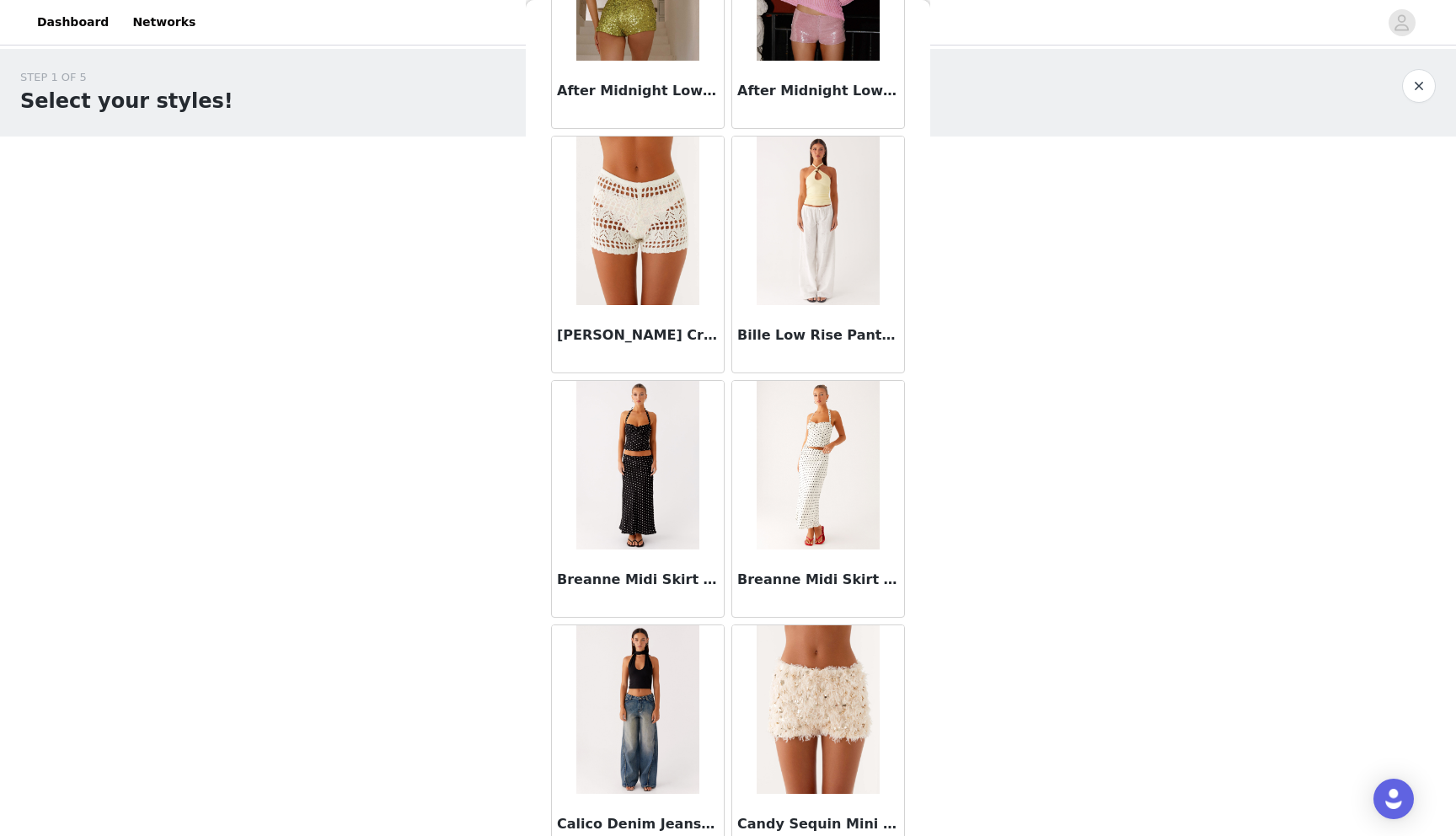
scroll to position [0, 0]
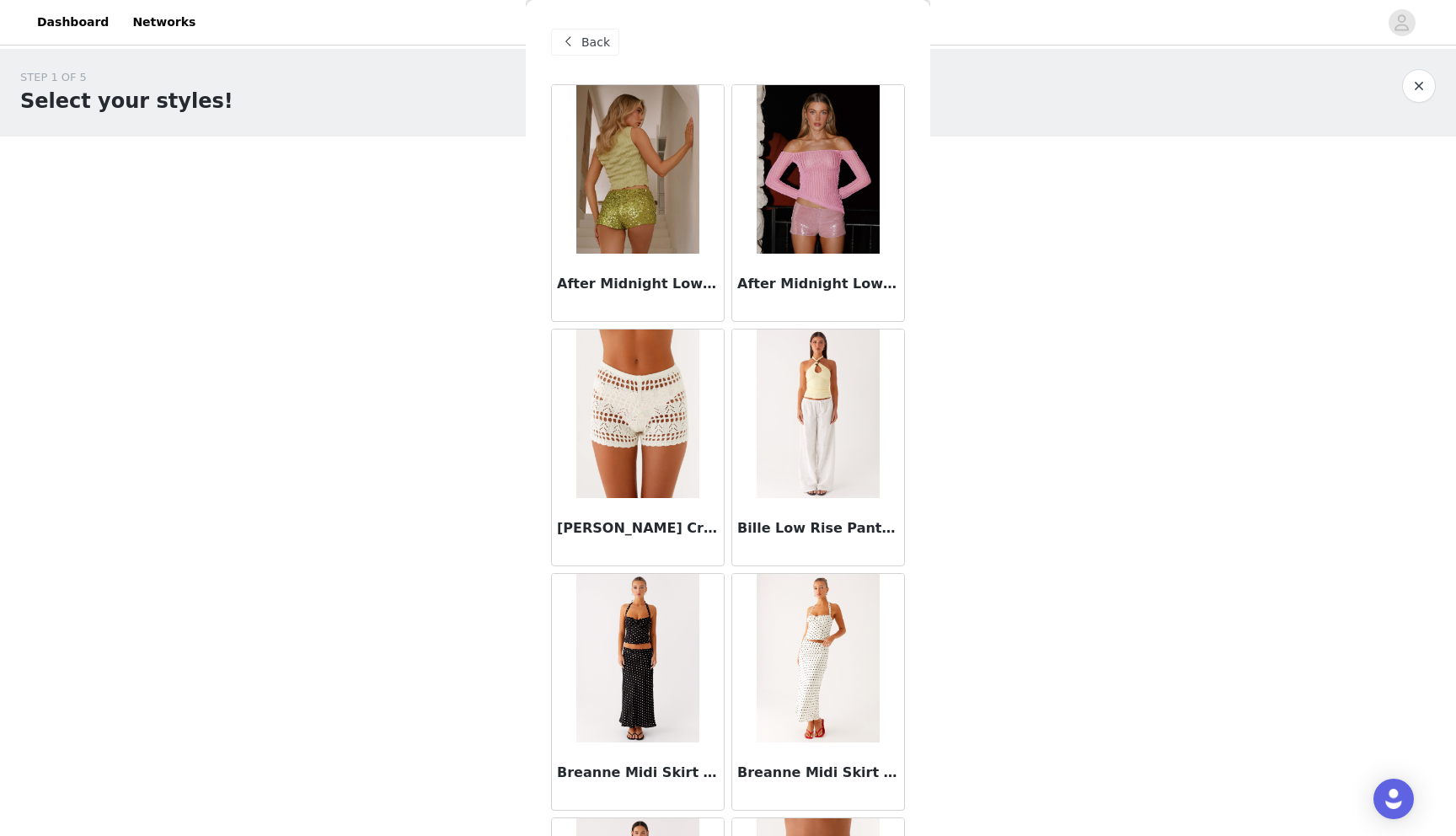
click at [578, 46] on div "Back" at bounding box center [584, 42] width 68 height 27
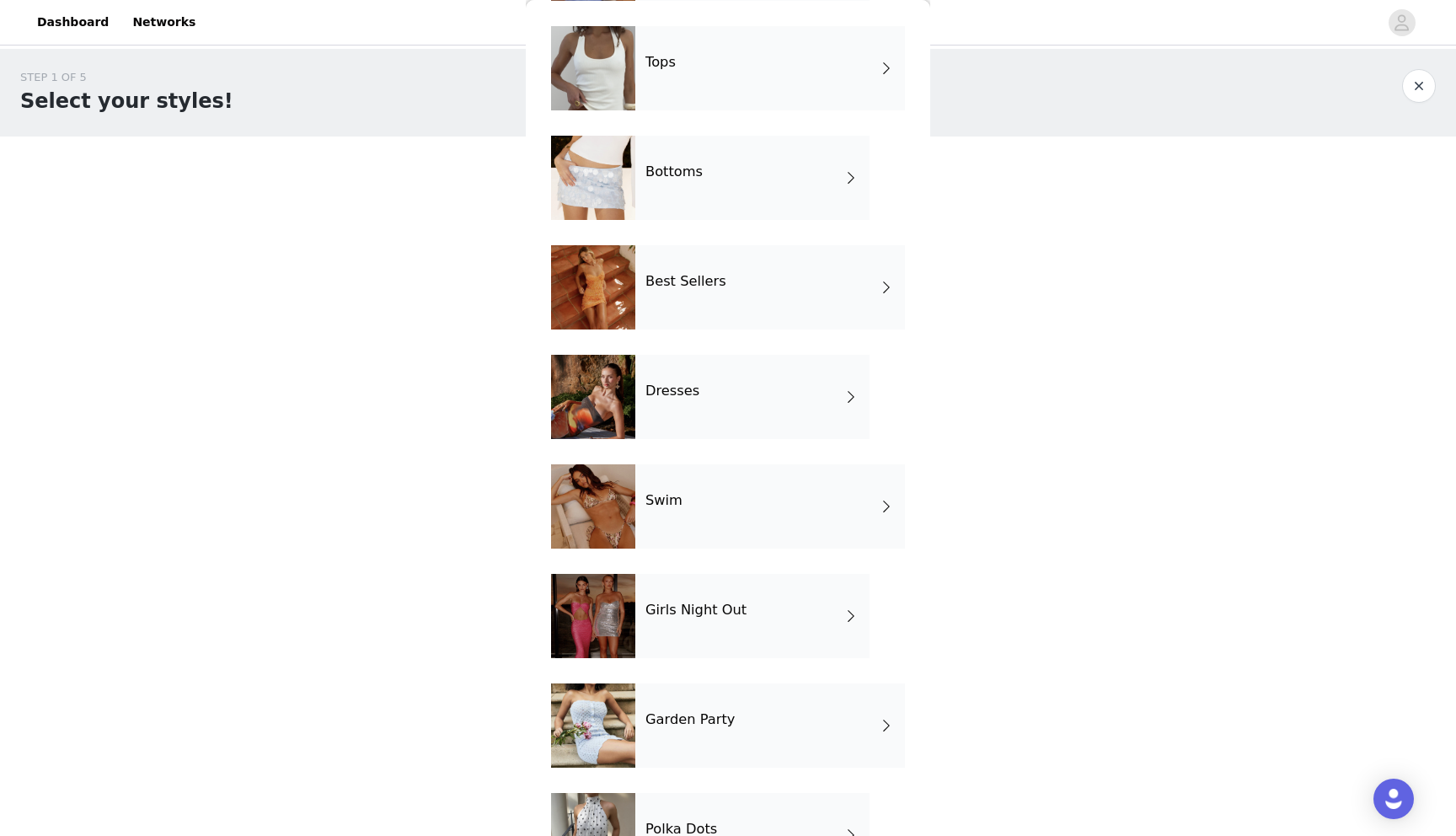
scroll to position [179, 0]
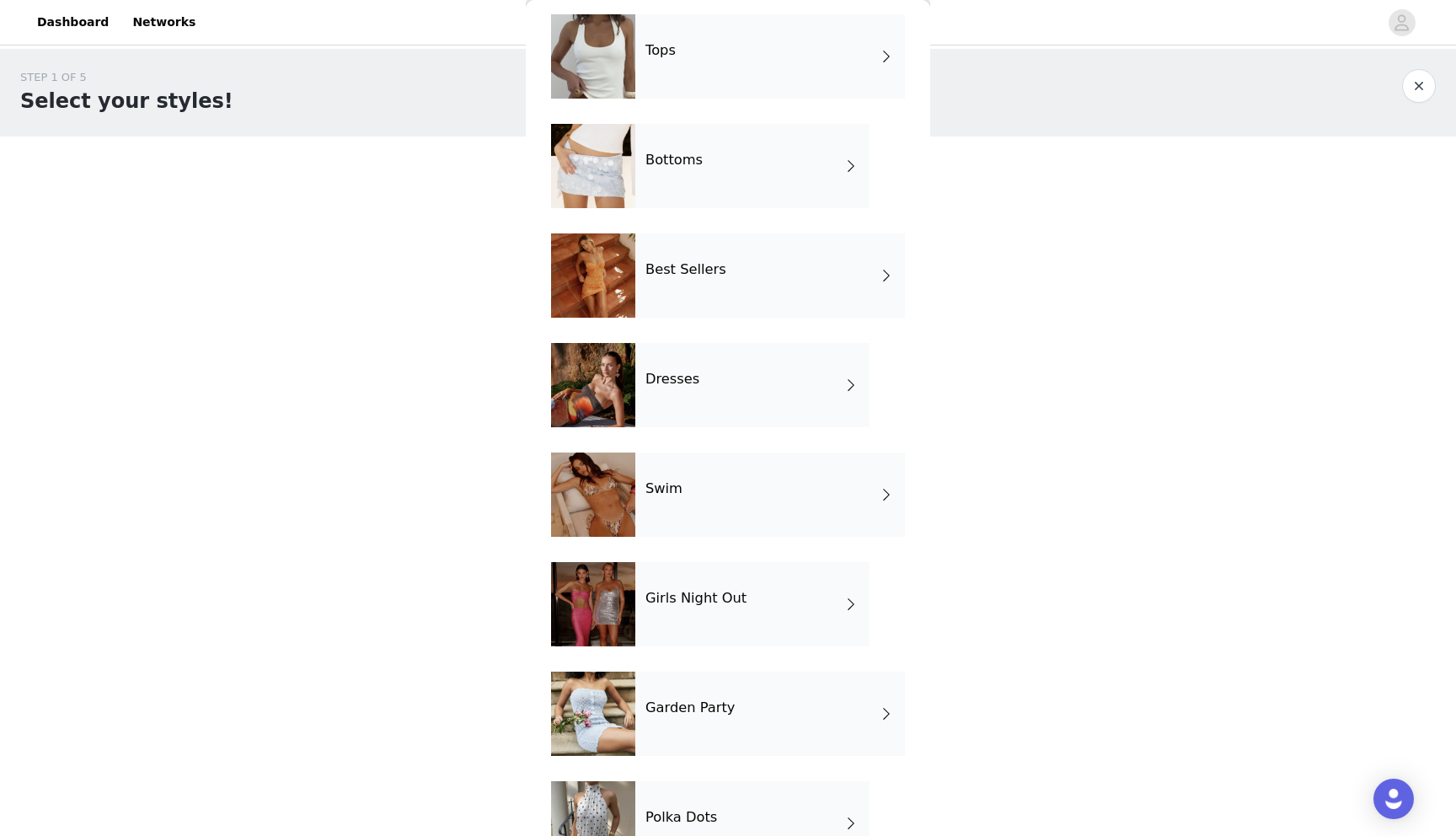
click at [705, 389] on div "Dresses" at bounding box center [752, 385] width 234 height 84
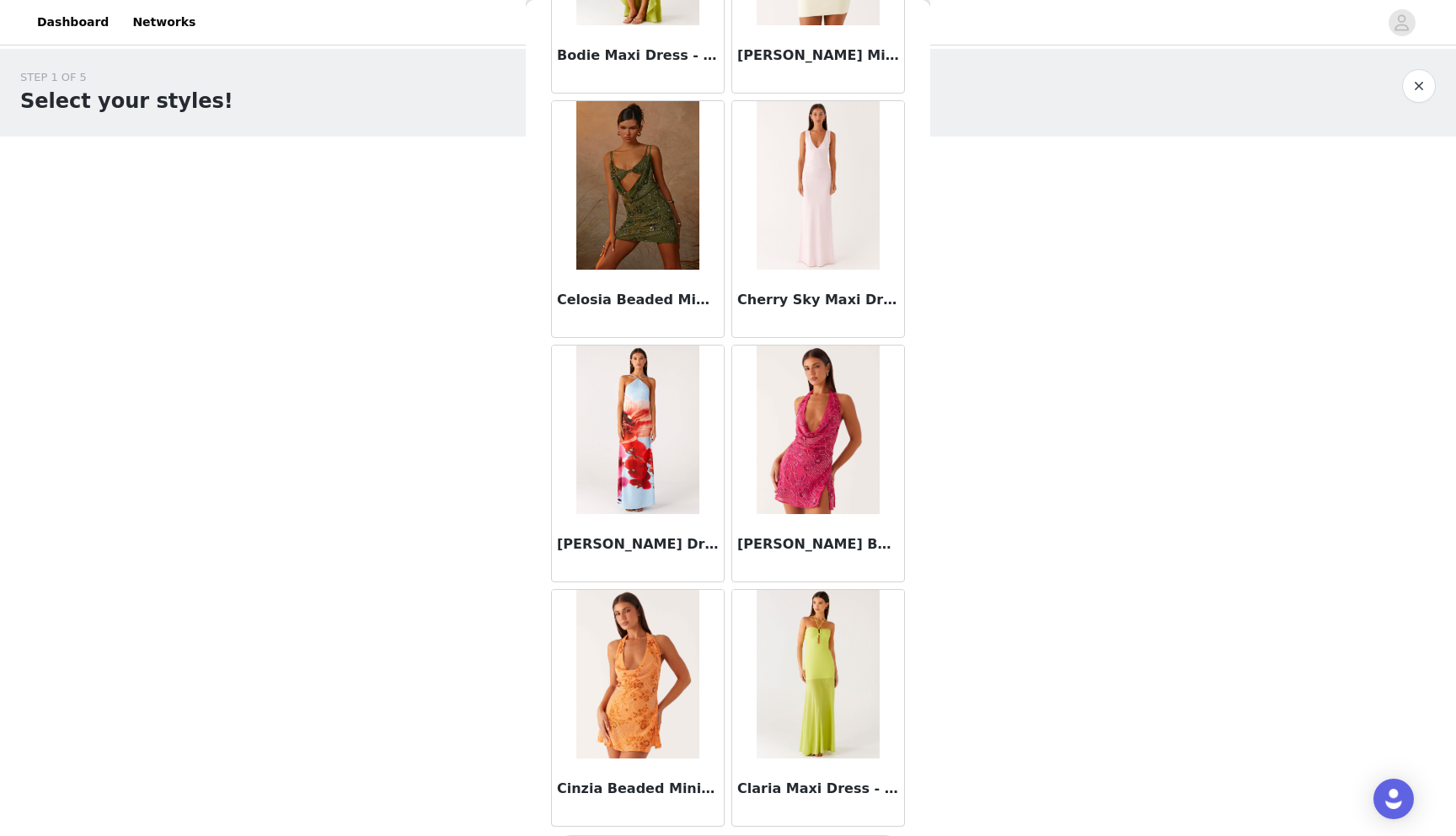
scroll to position [1742, 0]
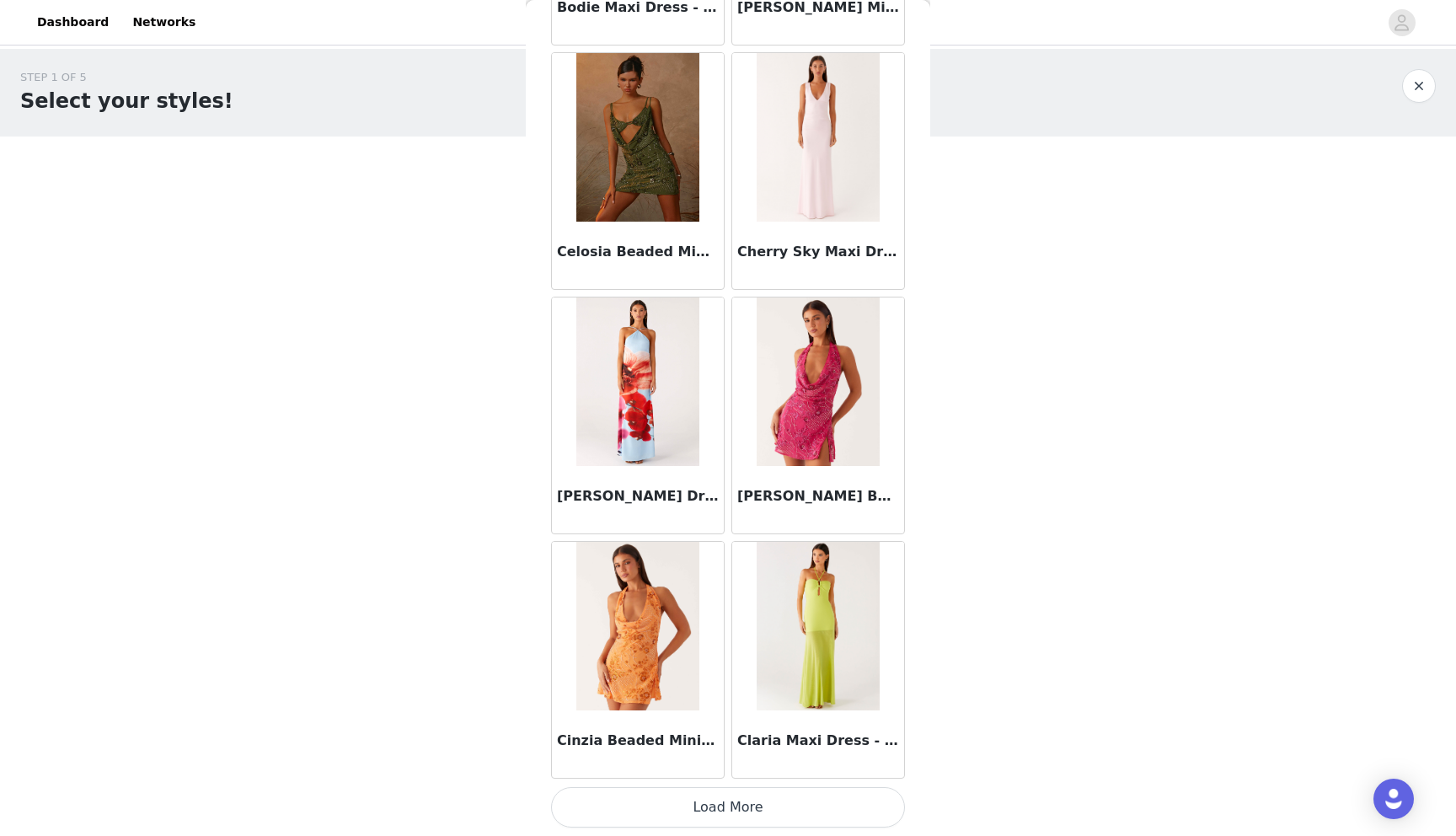
click at [725, 814] on button "Load More" at bounding box center [727, 807] width 354 height 40
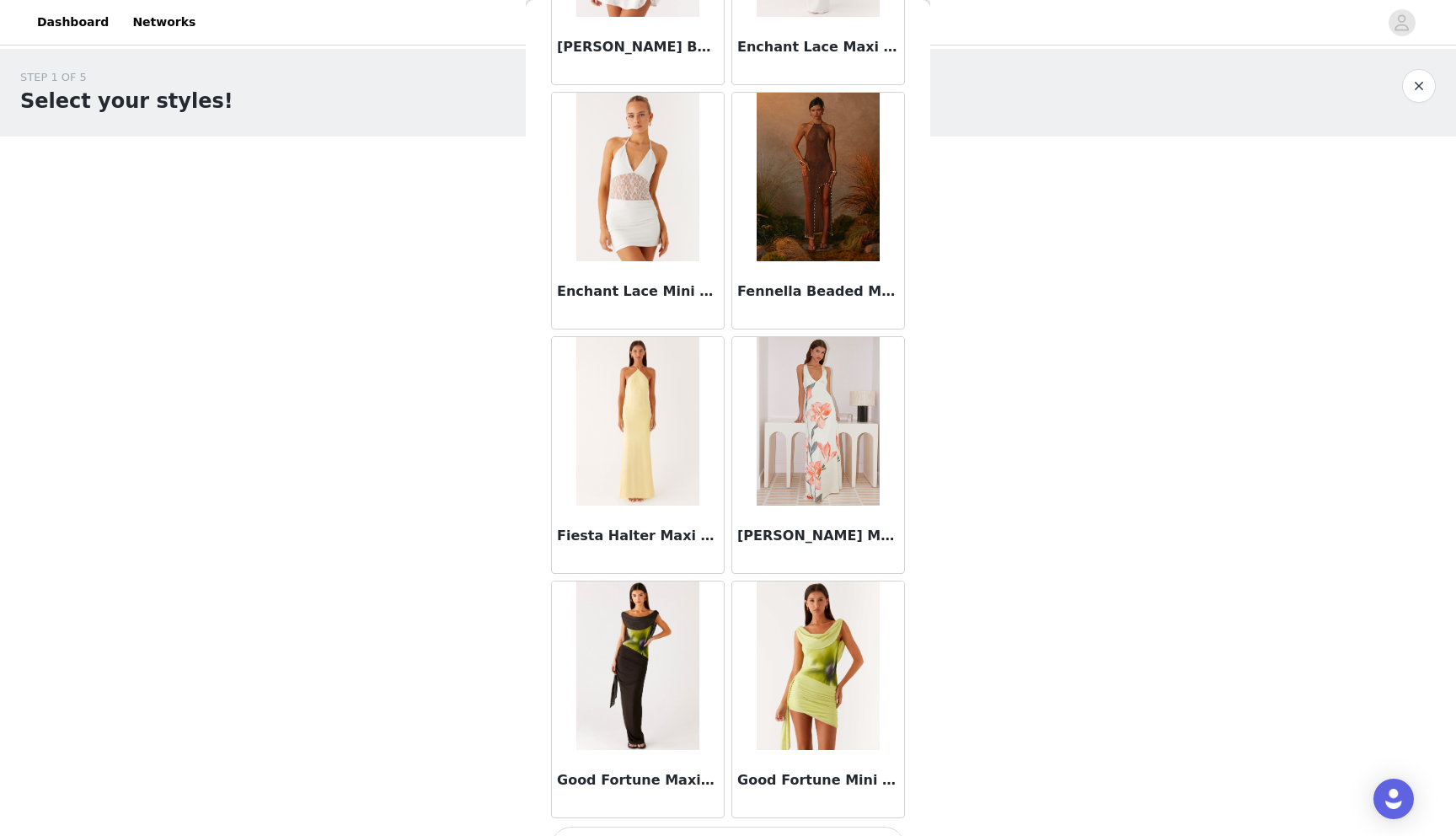
scroll to position [4185, 0]
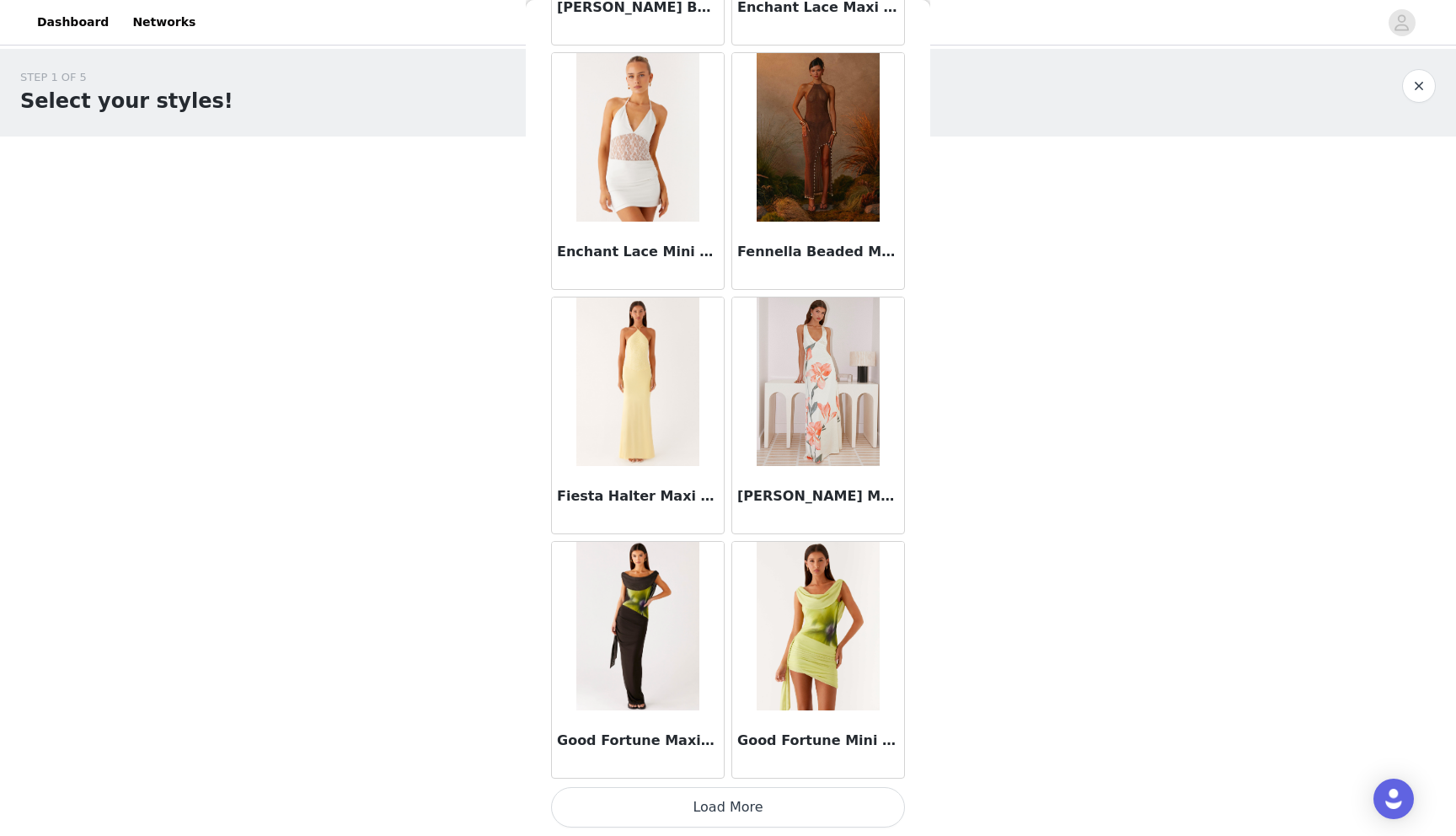
click at [723, 799] on button "Load More" at bounding box center [727, 807] width 354 height 40
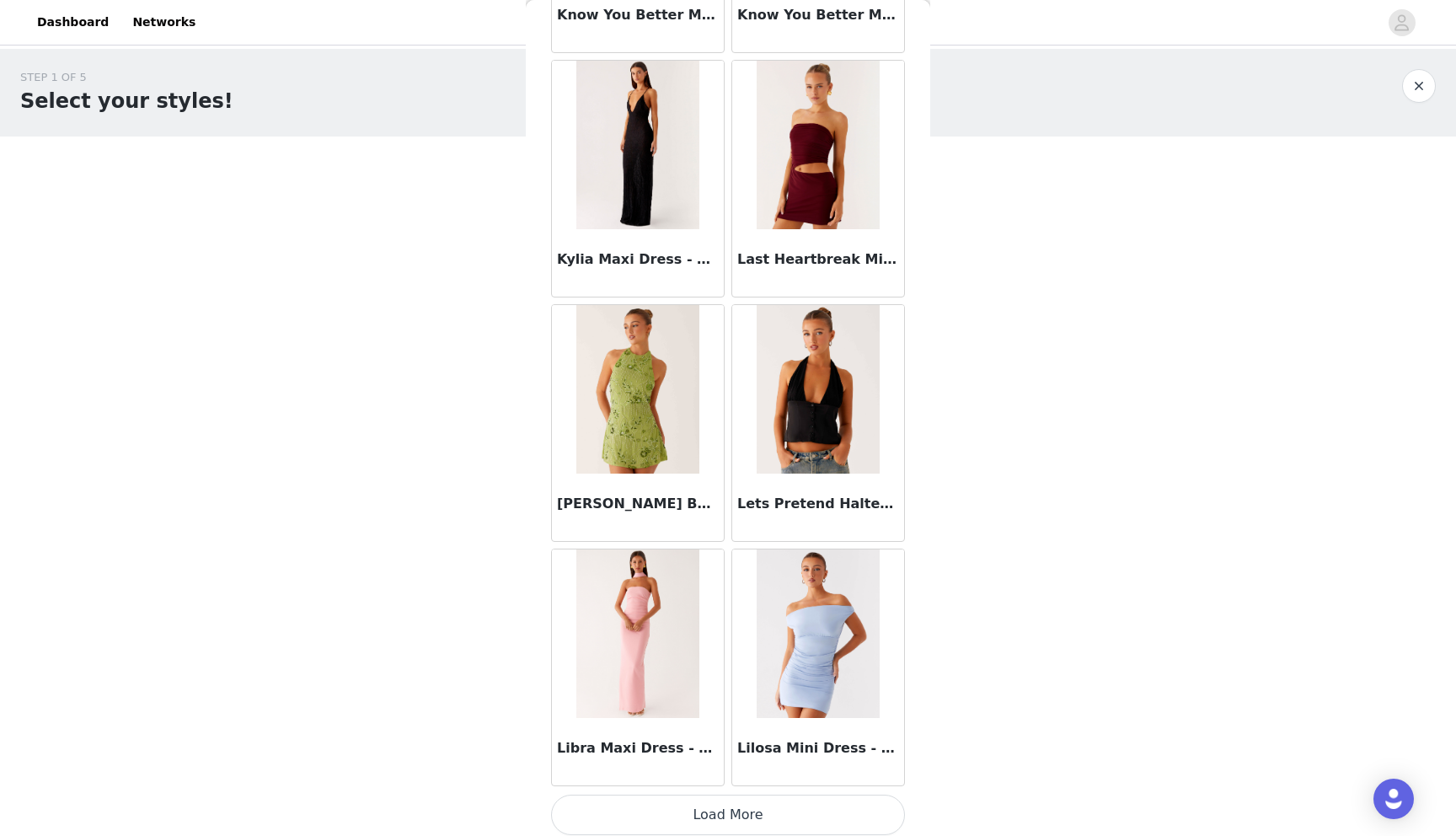
scroll to position [6628, 0]
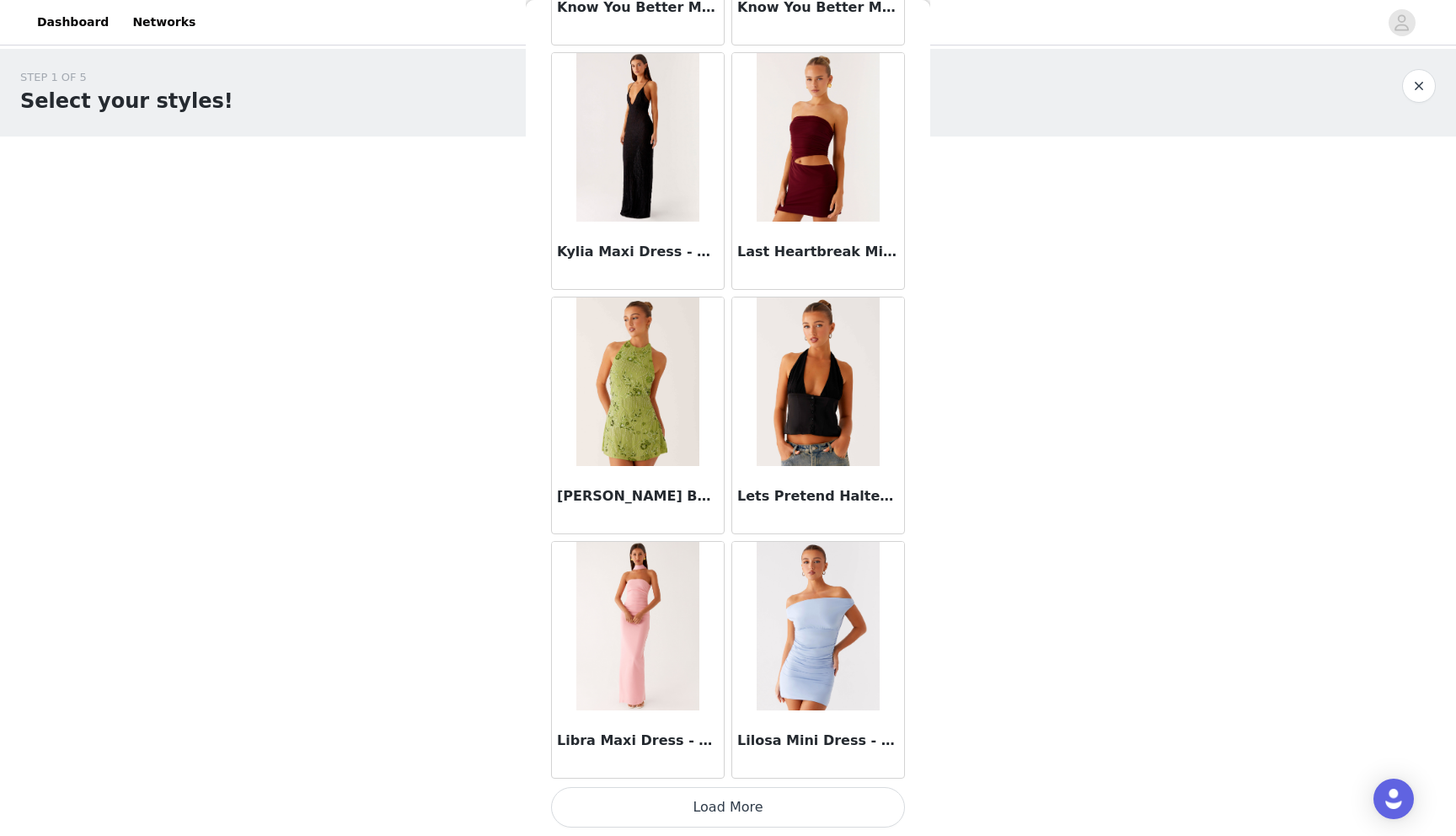
click at [724, 807] on button "Load More" at bounding box center [727, 807] width 354 height 40
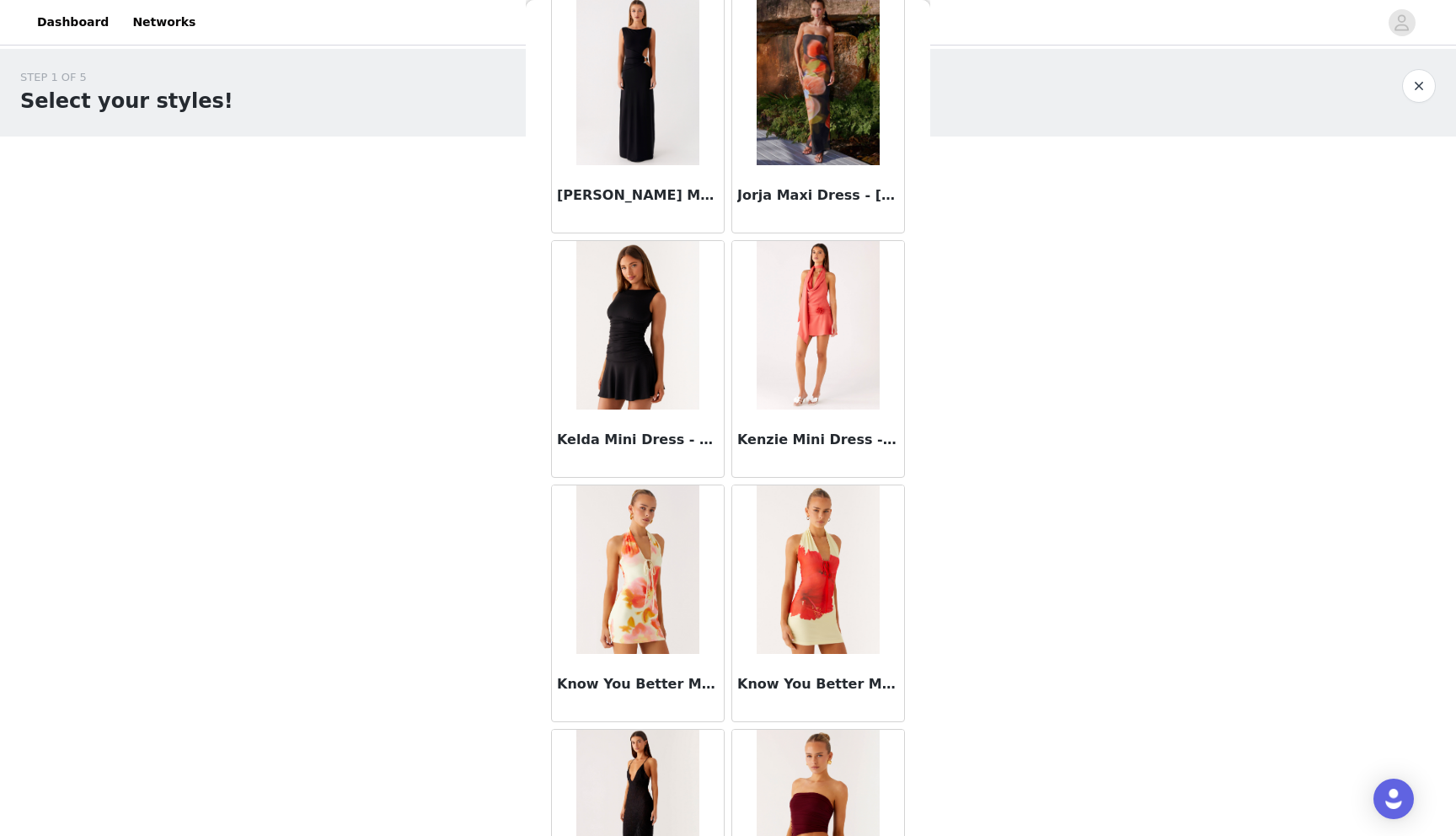
scroll to position [5928, 0]
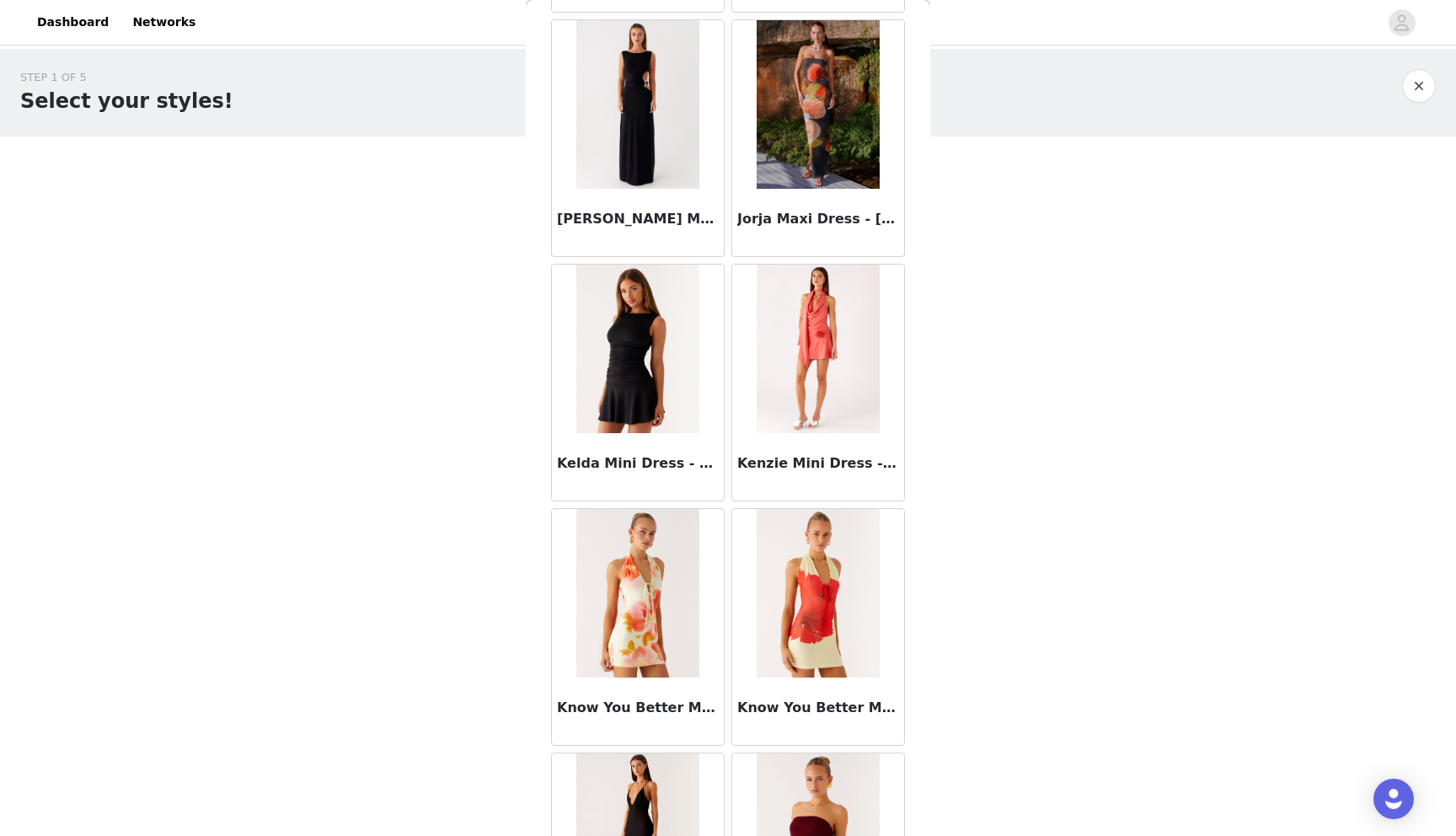
click at [603, 334] on img at bounding box center [637, 348] width 122 height 169
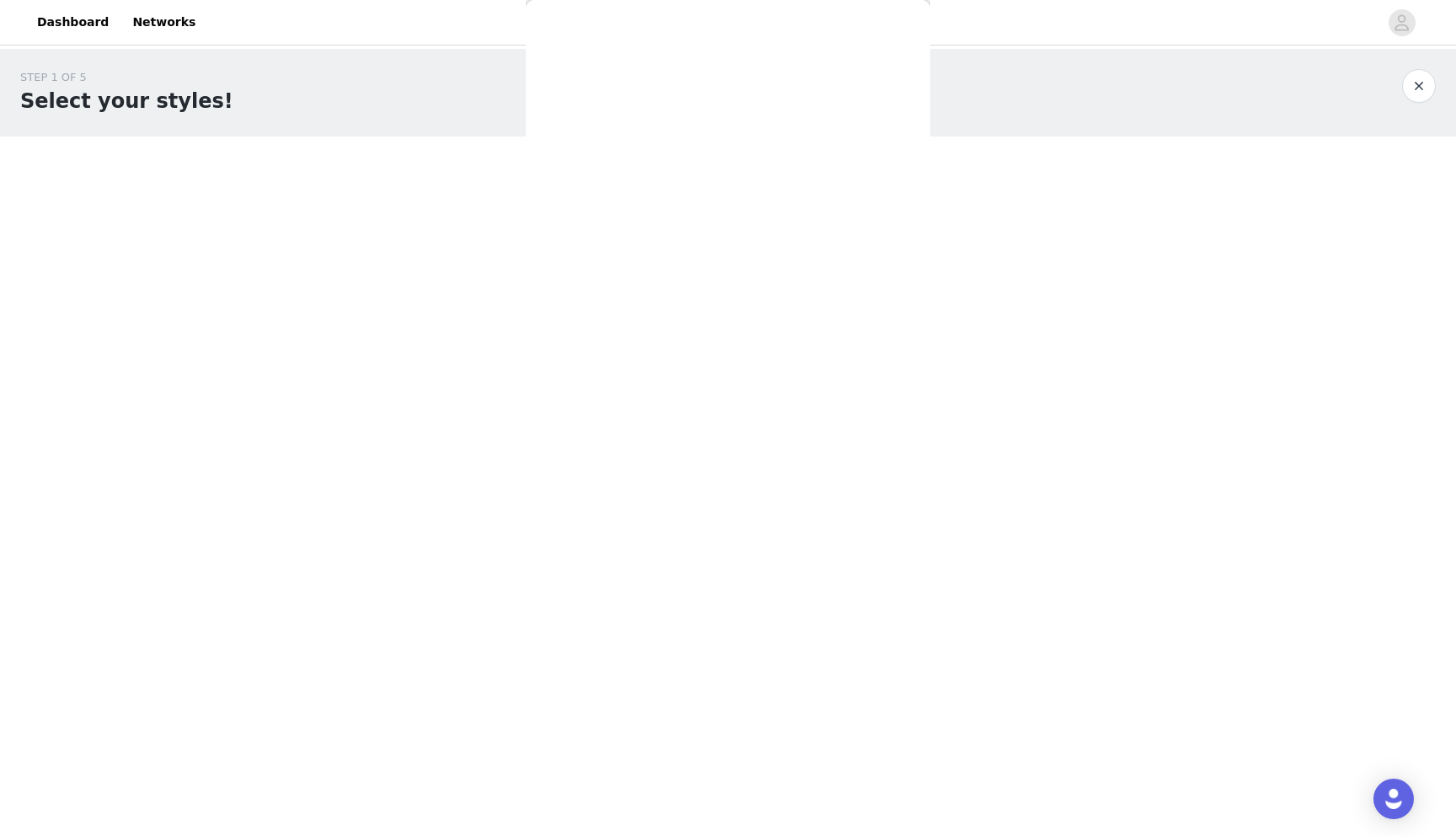
scroll to position [0, 0]
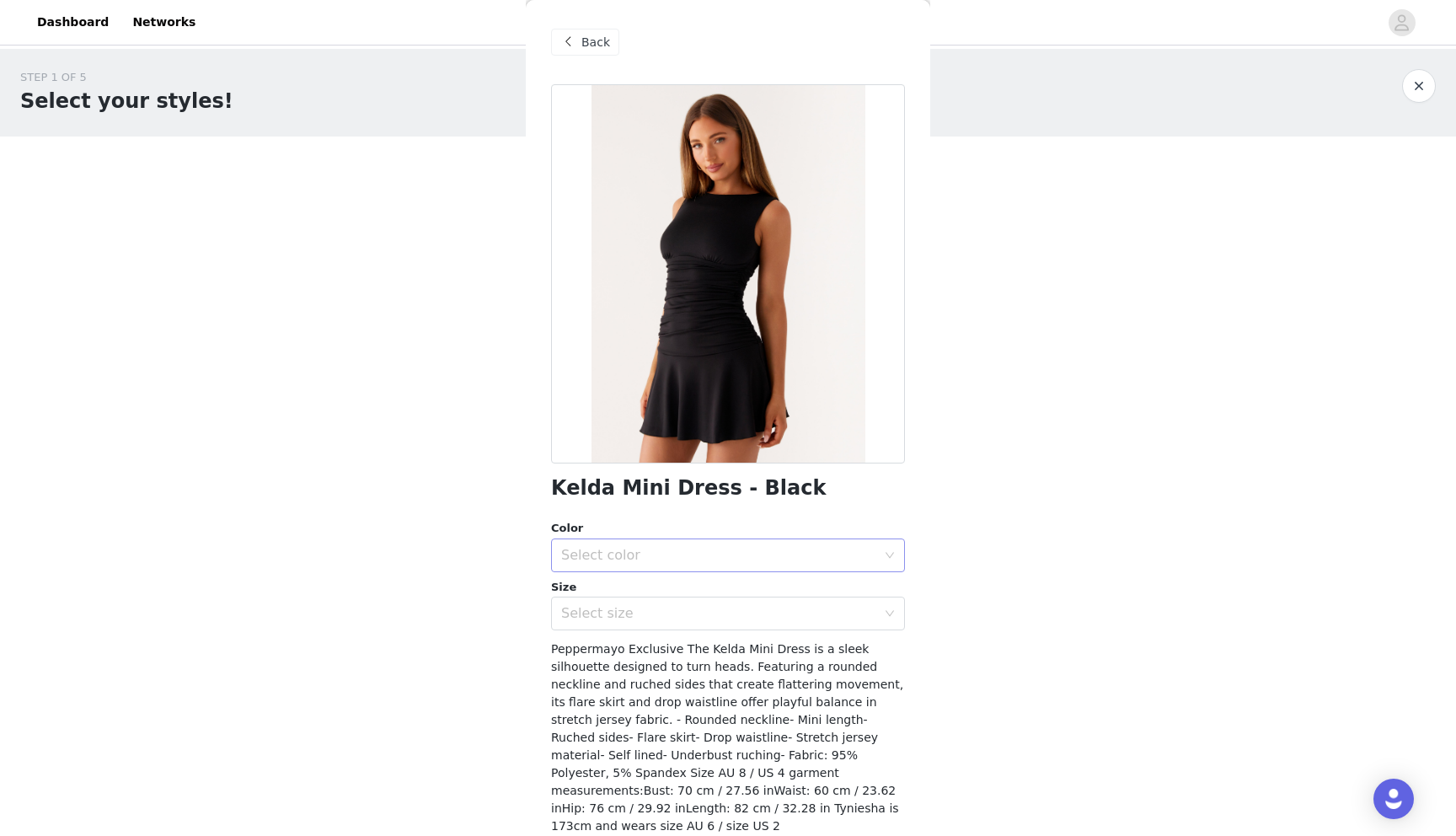
click at [617, 557] on div "Select color" at bounding box center [718, 555] width 315 height 17
click at [633, 592] on li "Black" at bounding box center [727, 592] width 354 height 27
click at [627, 618] on div "Select size" at bounding box center [718, 613] width 315 height 17
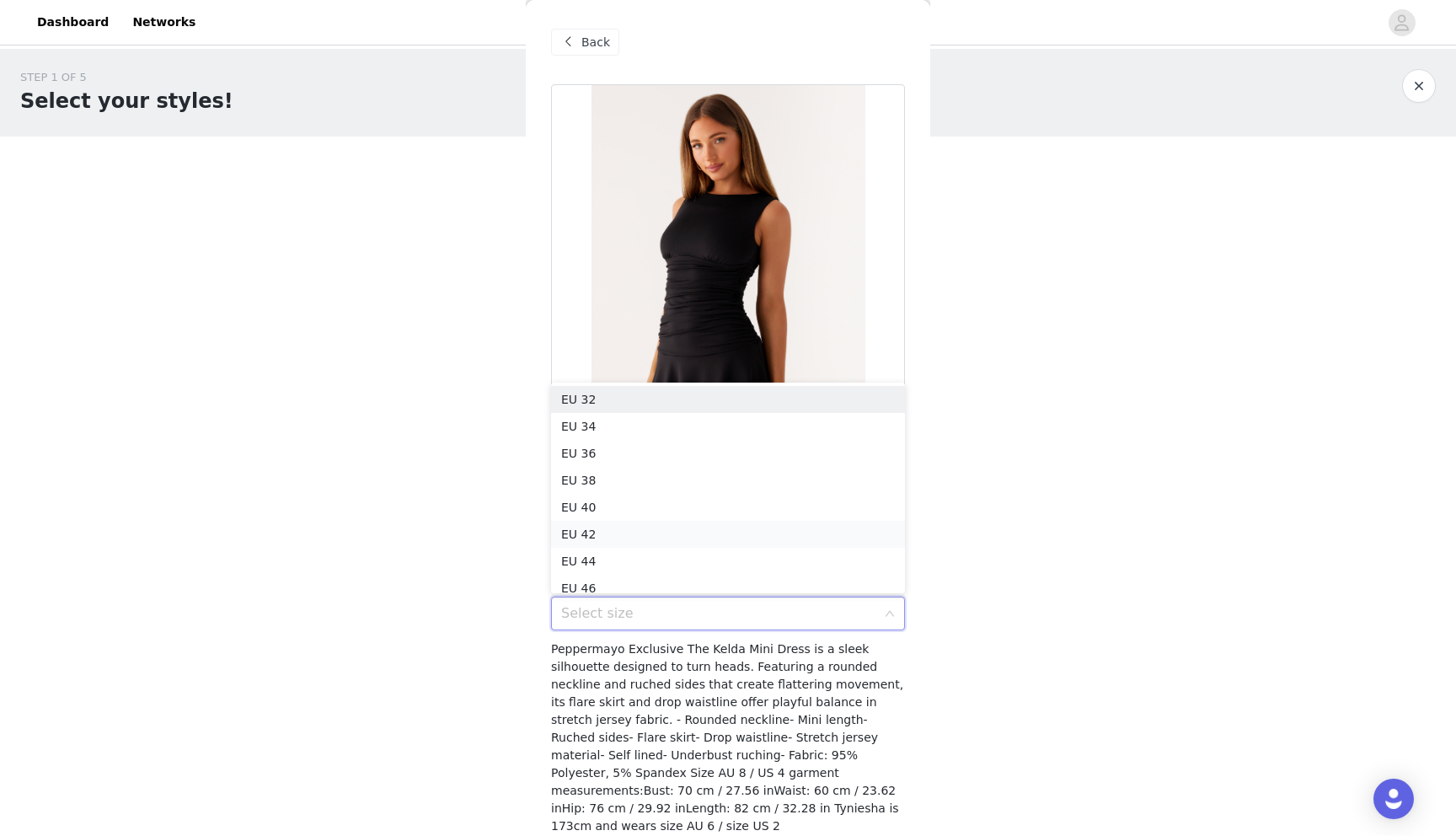
scroll to position [8, 0]
click at [588, 470] on li "EU 38" at bounding box center [727, 472] width 354 height 27
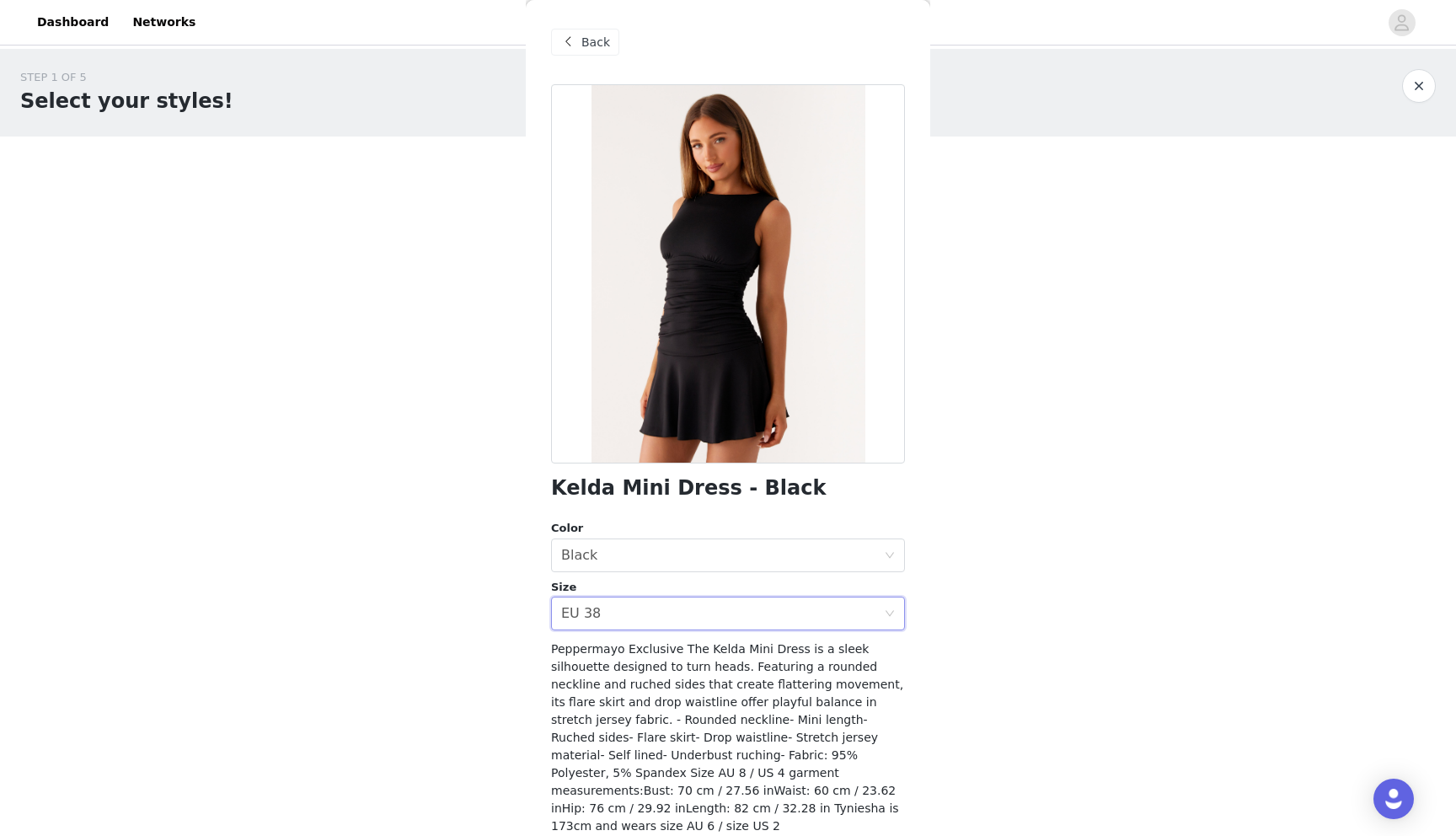
scroll to position [53, 0]
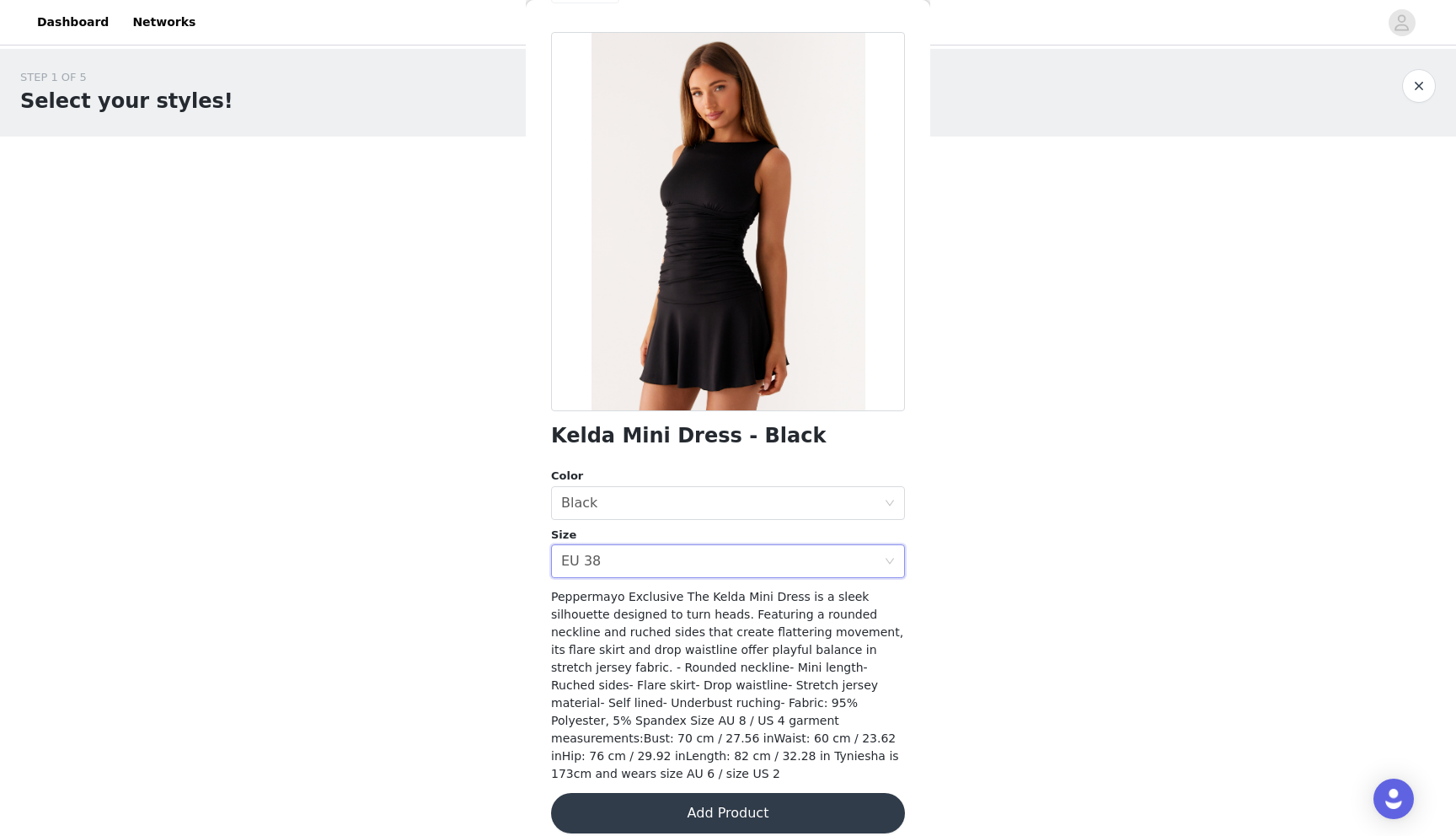
click at [747, 792] on button "Add Product" at bounding box center [727, 812] width 354 height 40
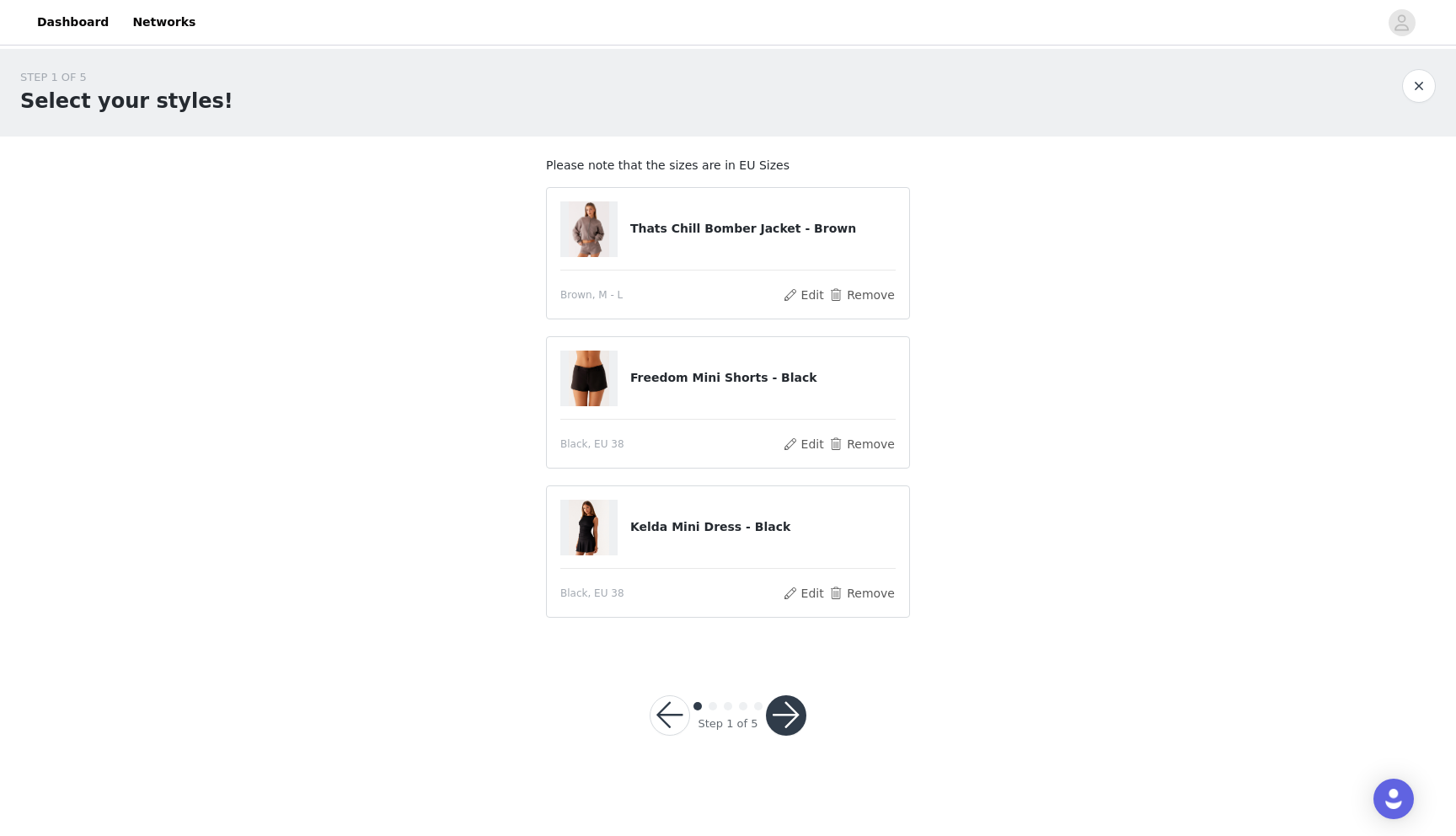
click at [790, 718] on button "button" at bounding box center [785, 715] width 40 height 40
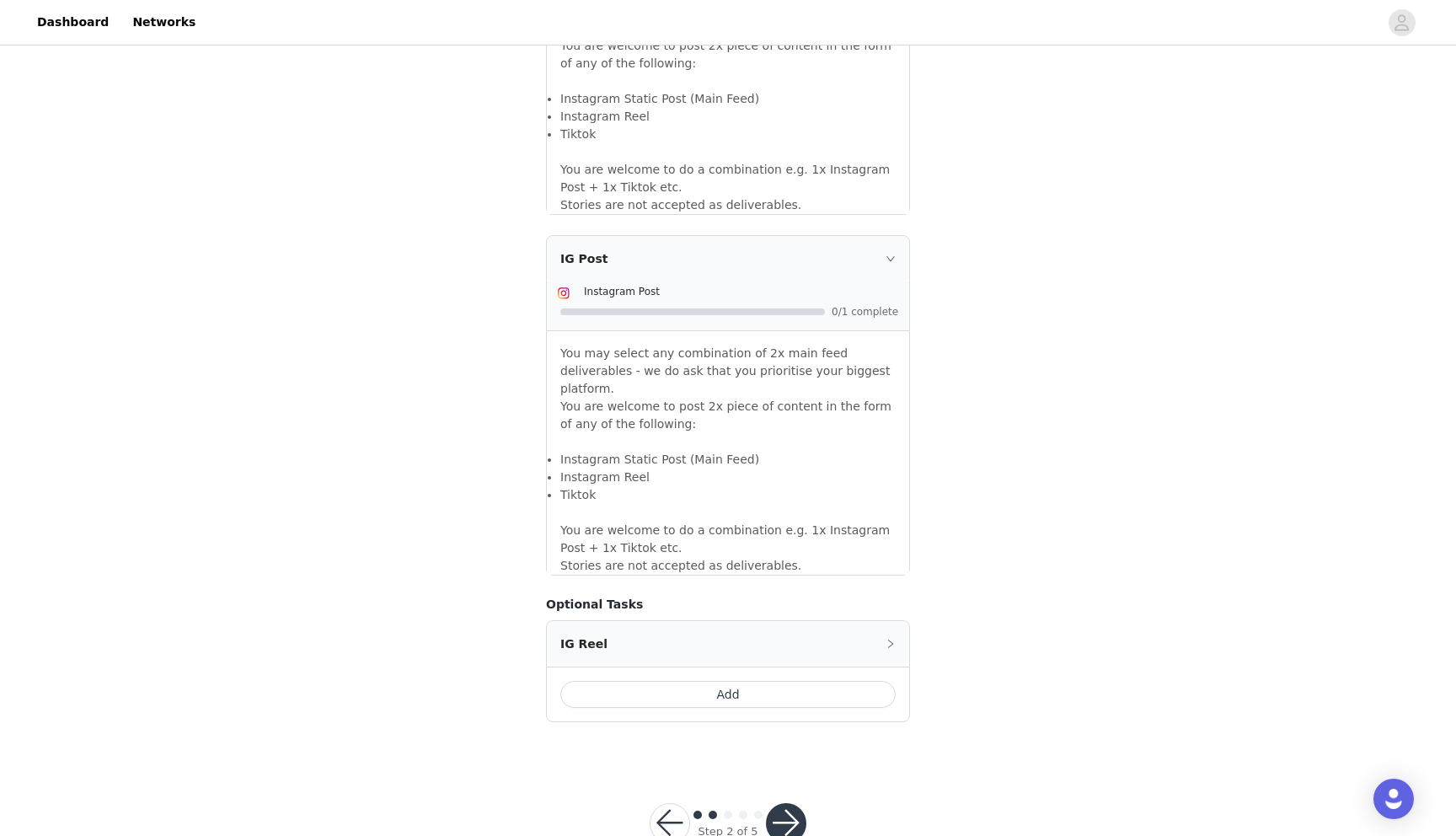
scroll to position [1286, 0]
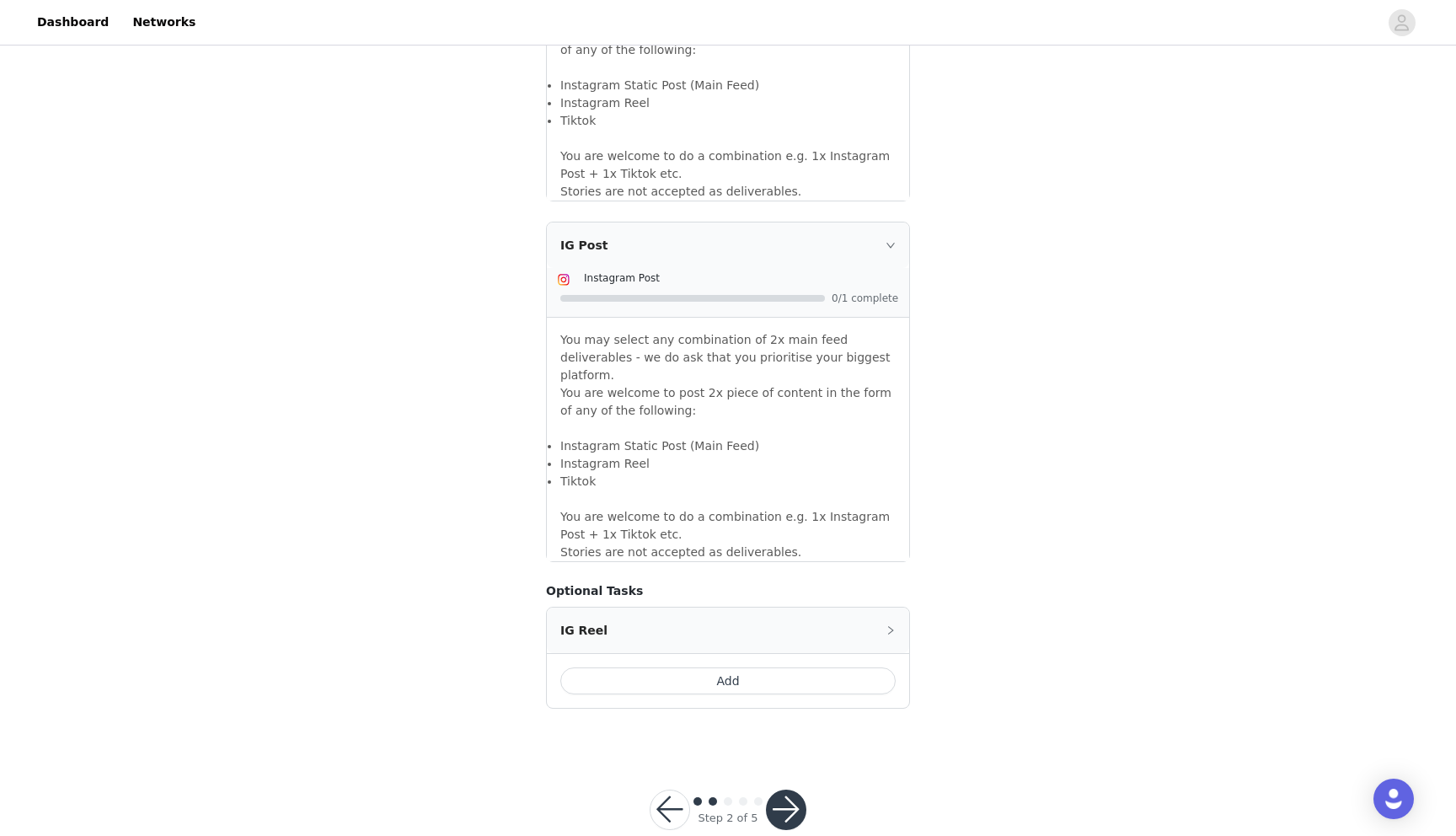
click at [782, 790] on button "button" at bounding box center [785, 809] width 40 height 40
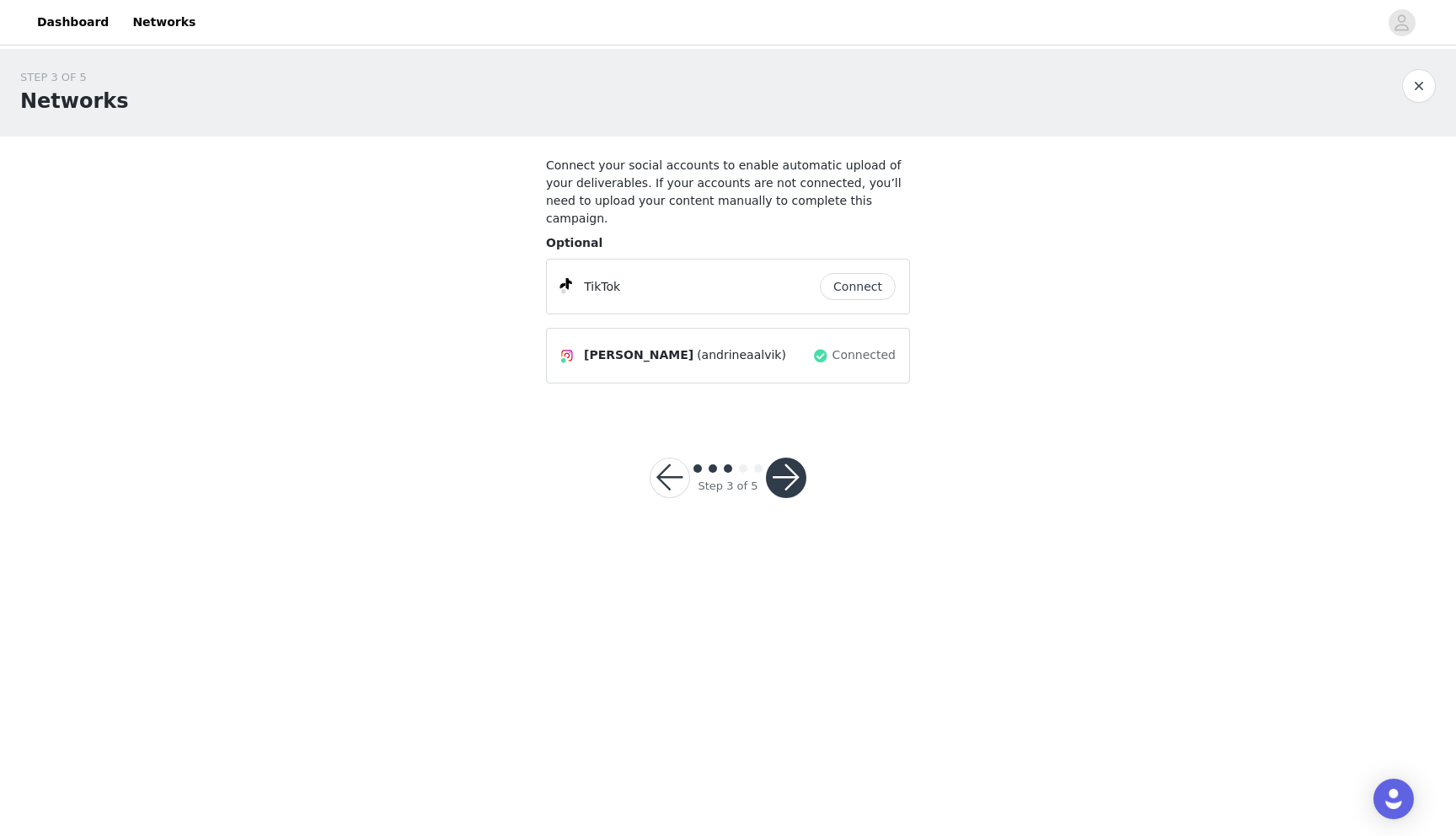
click at [846, 273] on button "Connect" at bounding box center [857, 286] width 76 height 27
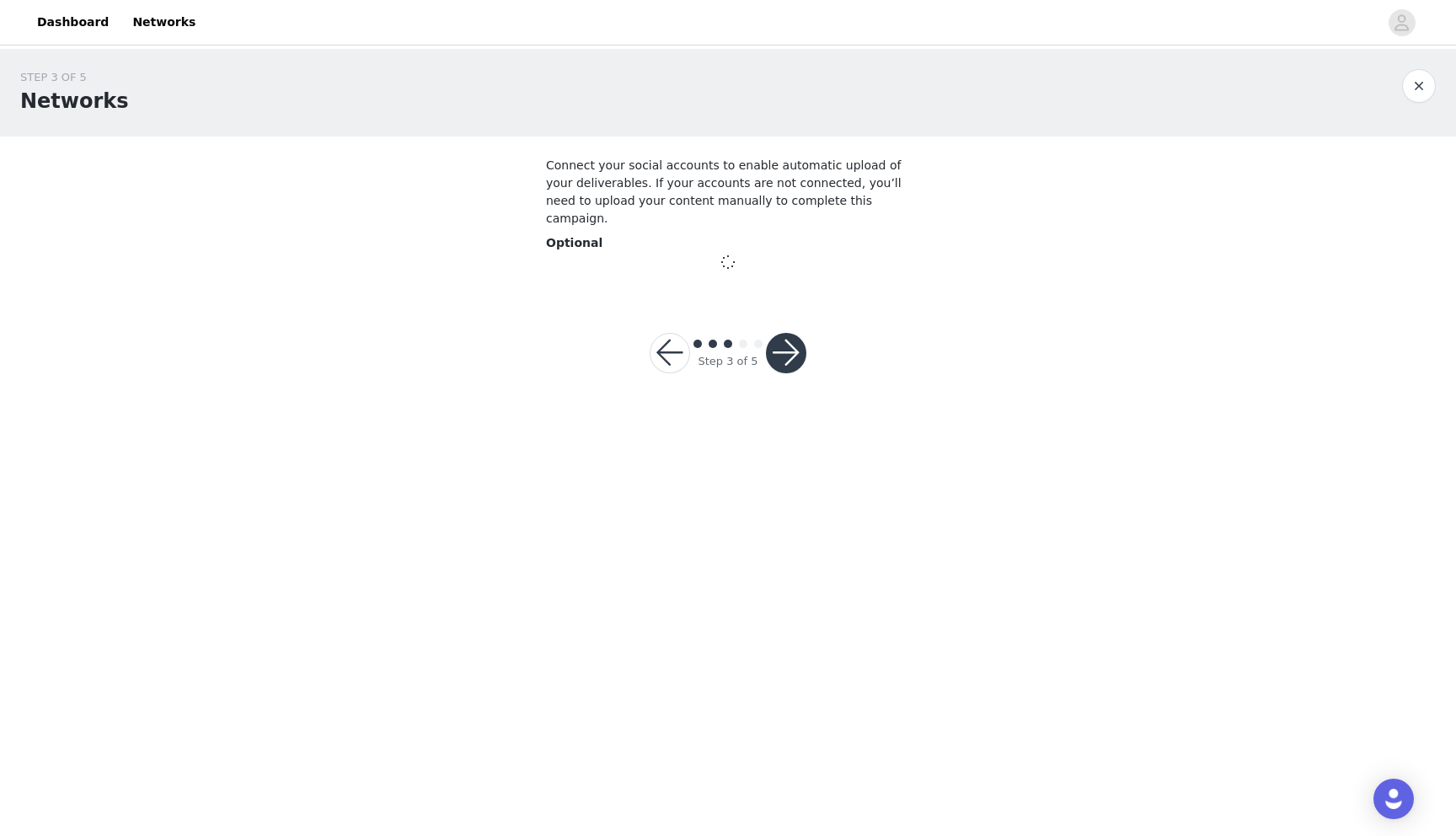
click at [791, 340] on button "button" at bounding box center [785, 352] width 40 height 40
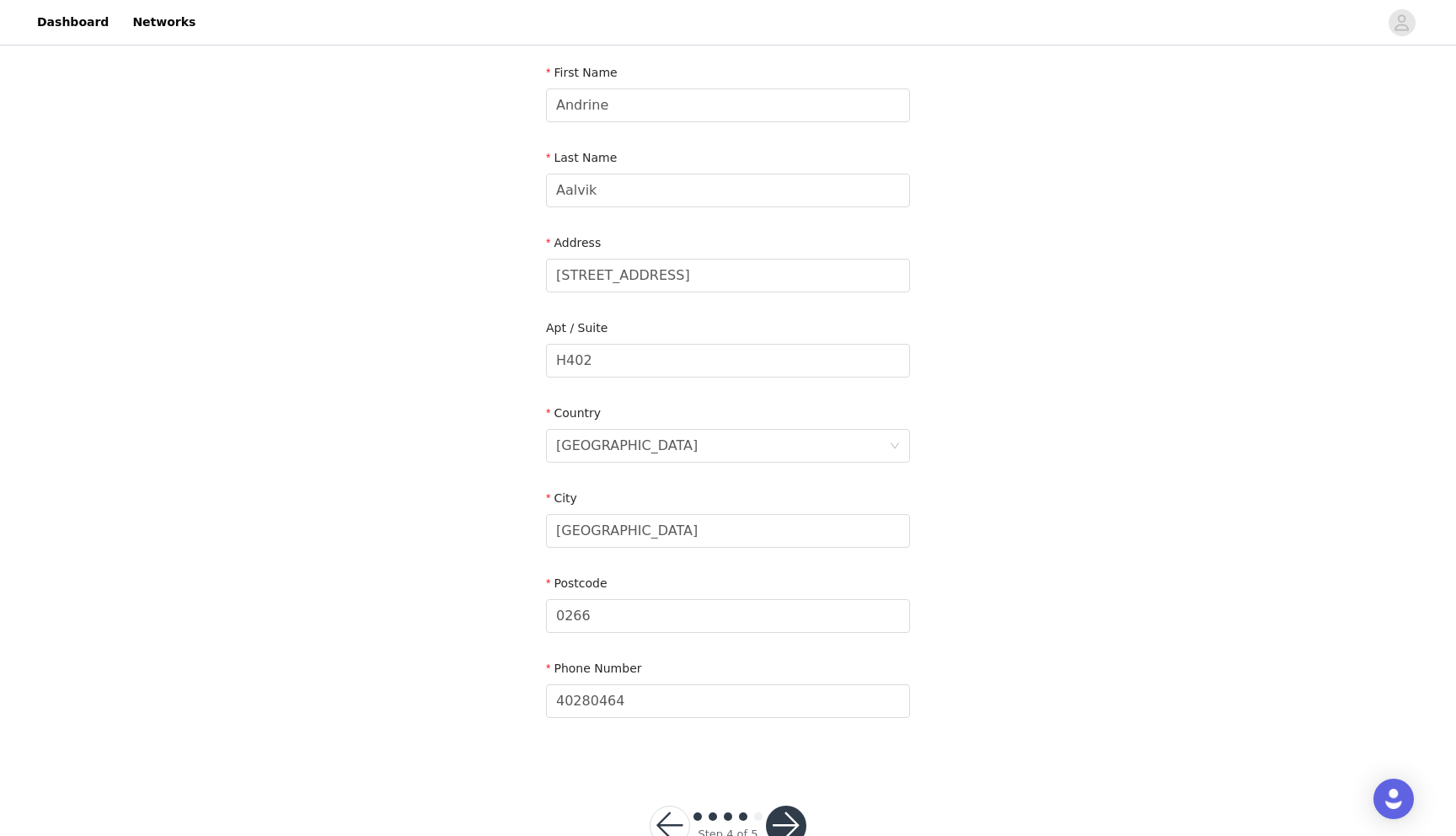
scroll to position [263, 0]
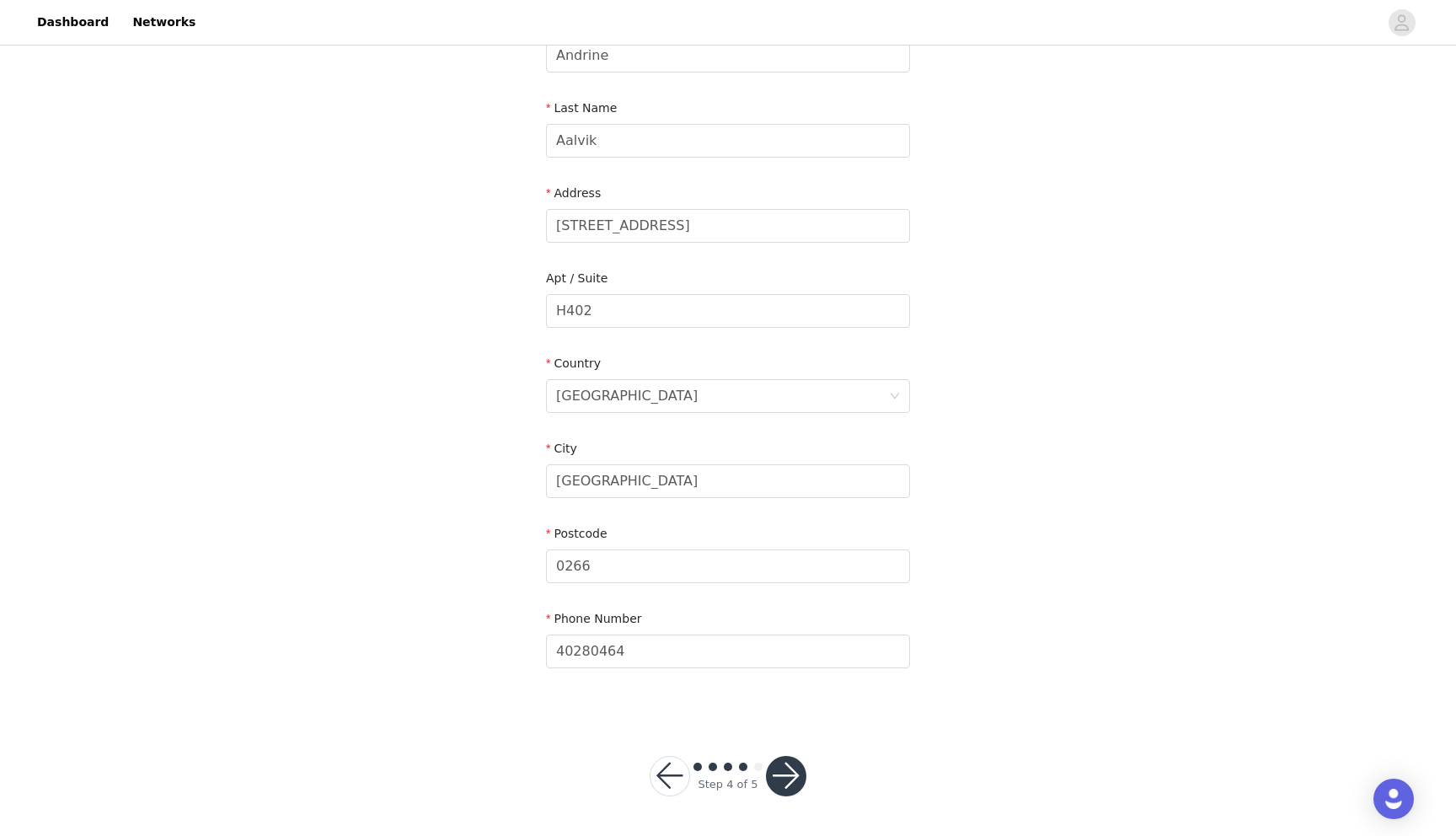
click at [783, 772] on button "button" at bounding box center [785, 775] width 40 height 40
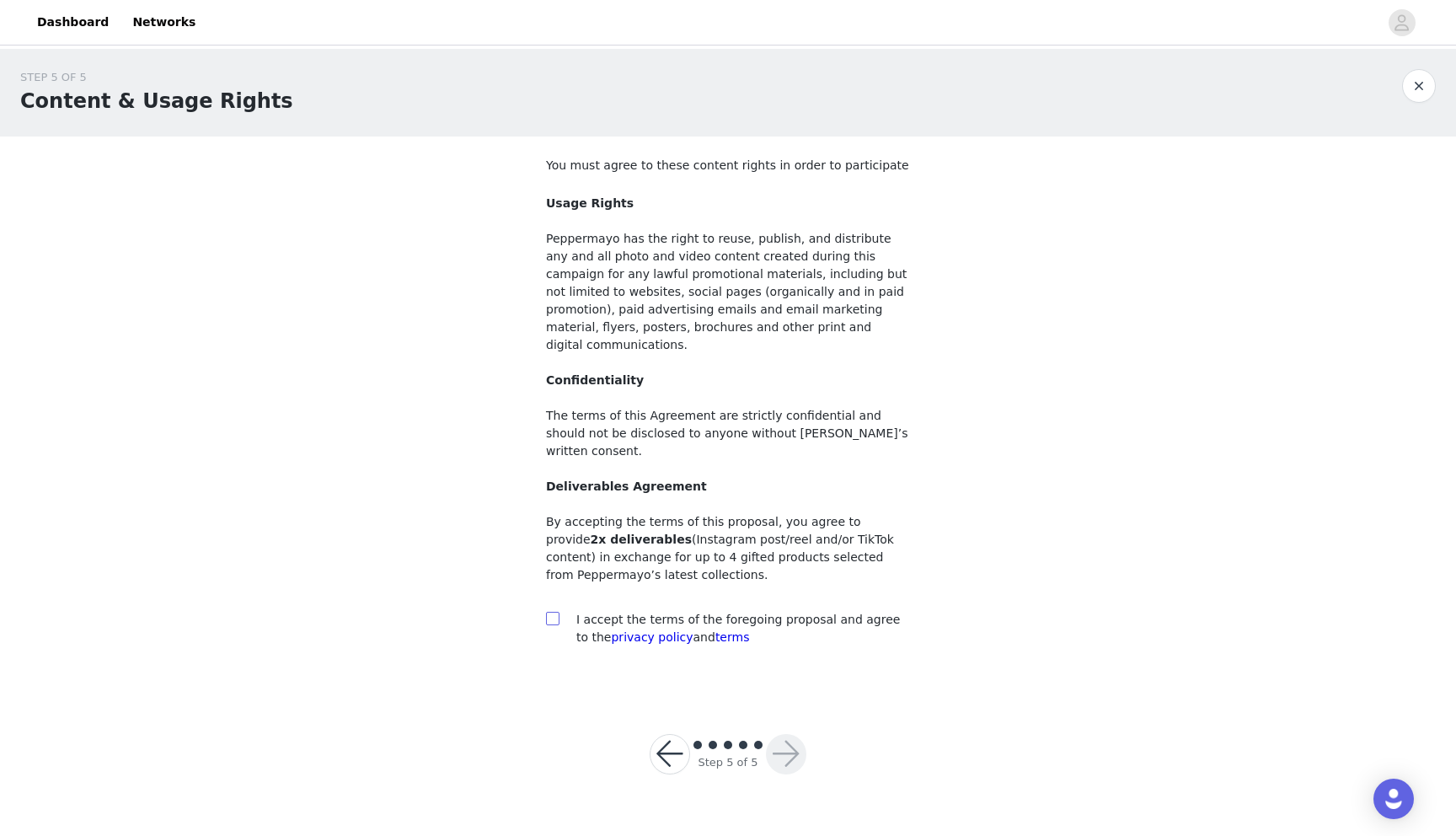
click at [549, 611] on input "checkbox" at bounding box center [551, 617] width 12 height 12
checkbox input "true"
click at [787, 733] on button "button" at bounding box center [785, 753] width 40 height 40
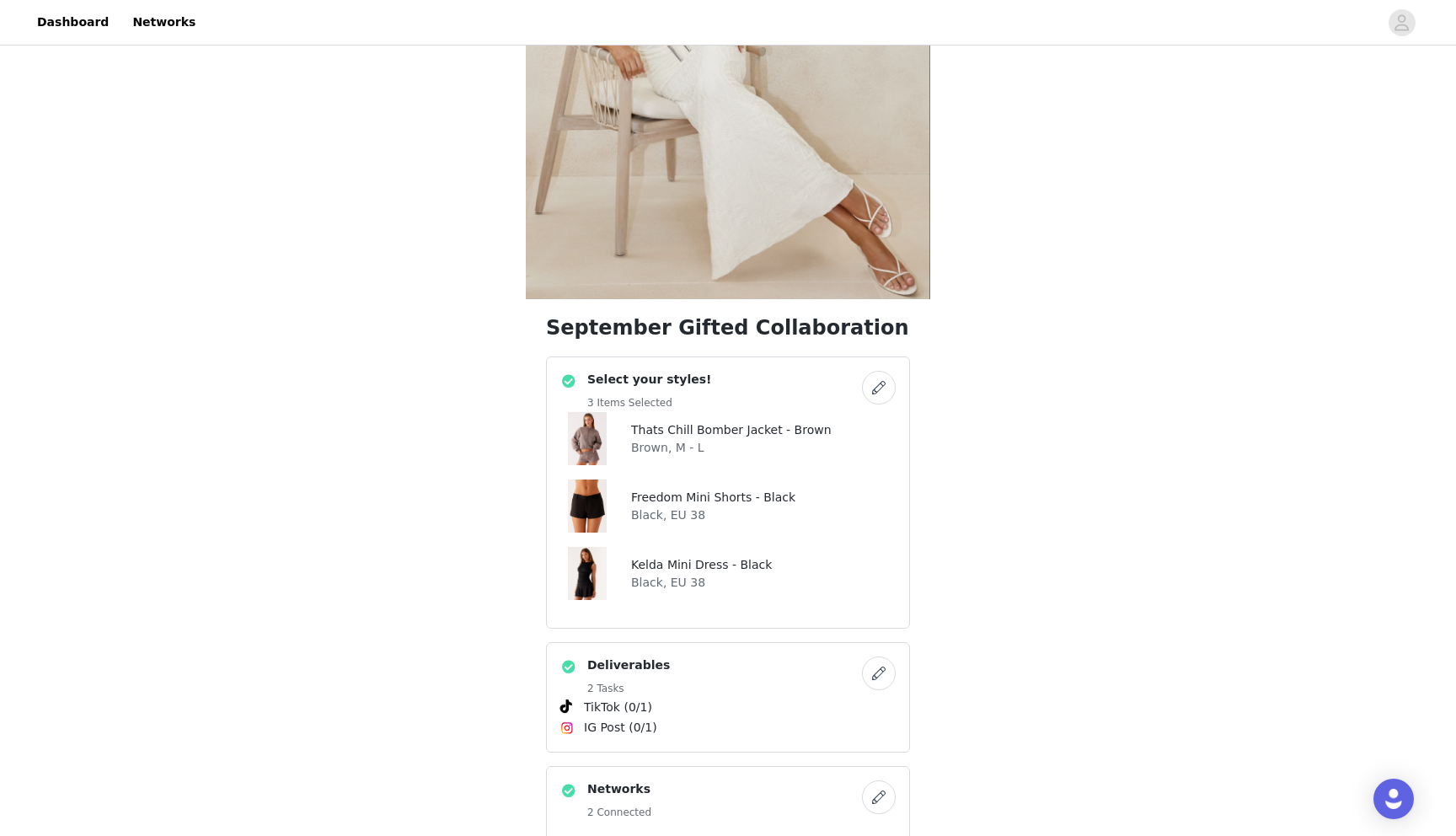
scroll to position [252, 0]
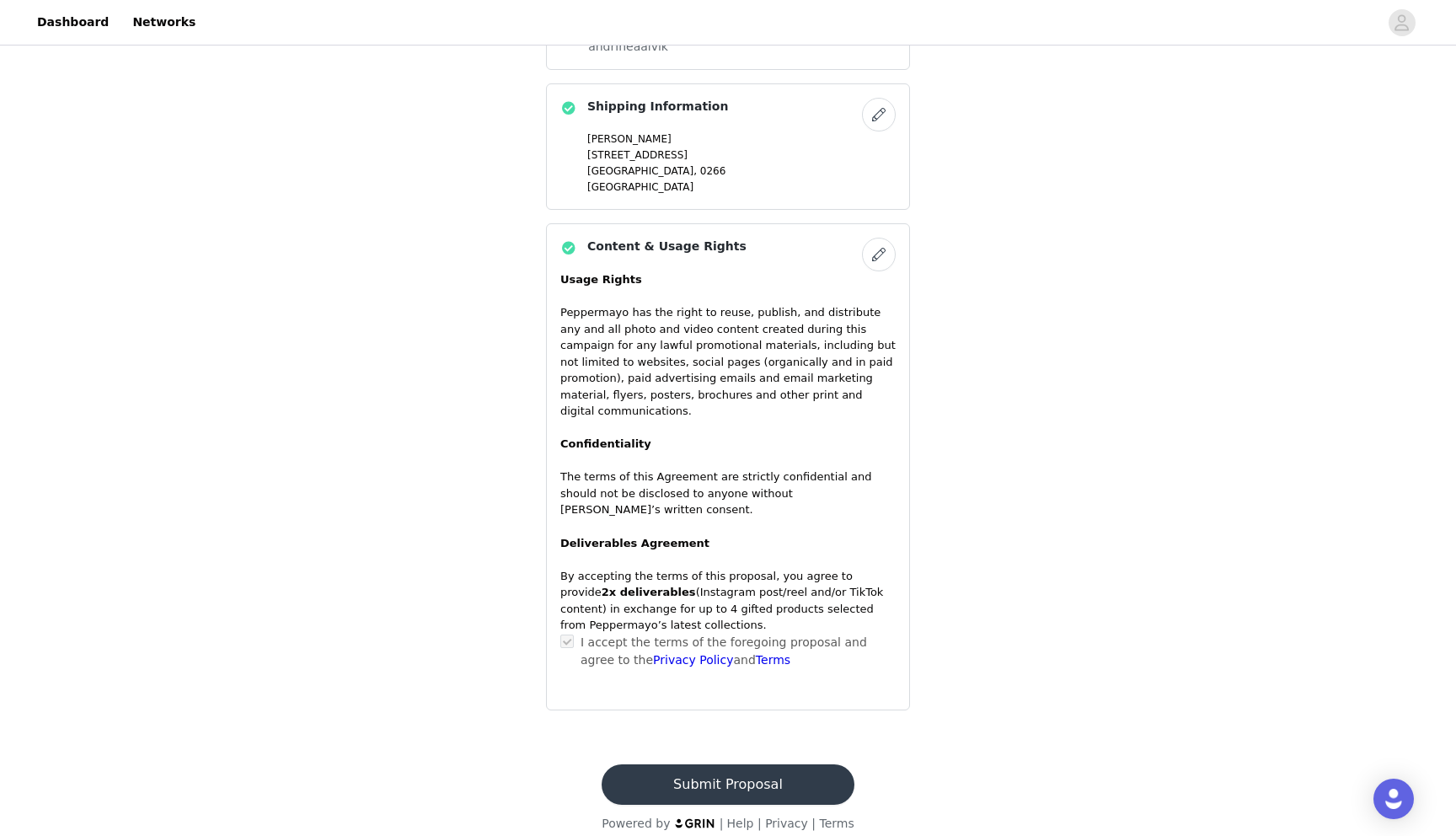
click at [756, 769] on button "Submit Proposal" at bounding box center [727, 783] width 252 height 40
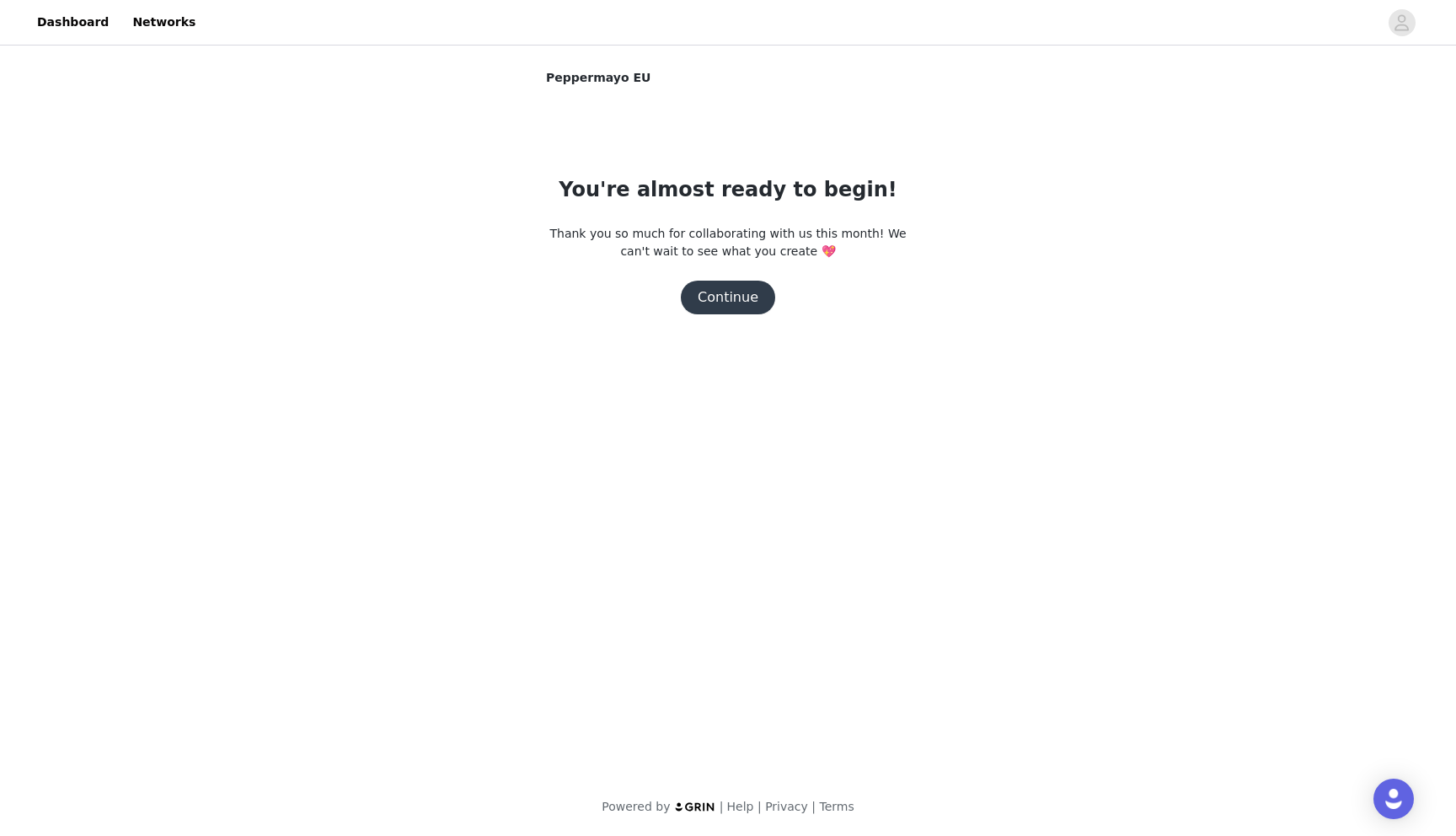
scroll to position [0, 0]
click at [748, 304] on button "Continue" at bounding box center [728, 297] width 95 height 34
